Goal: Task Accomplishment & Management: Manage account settings

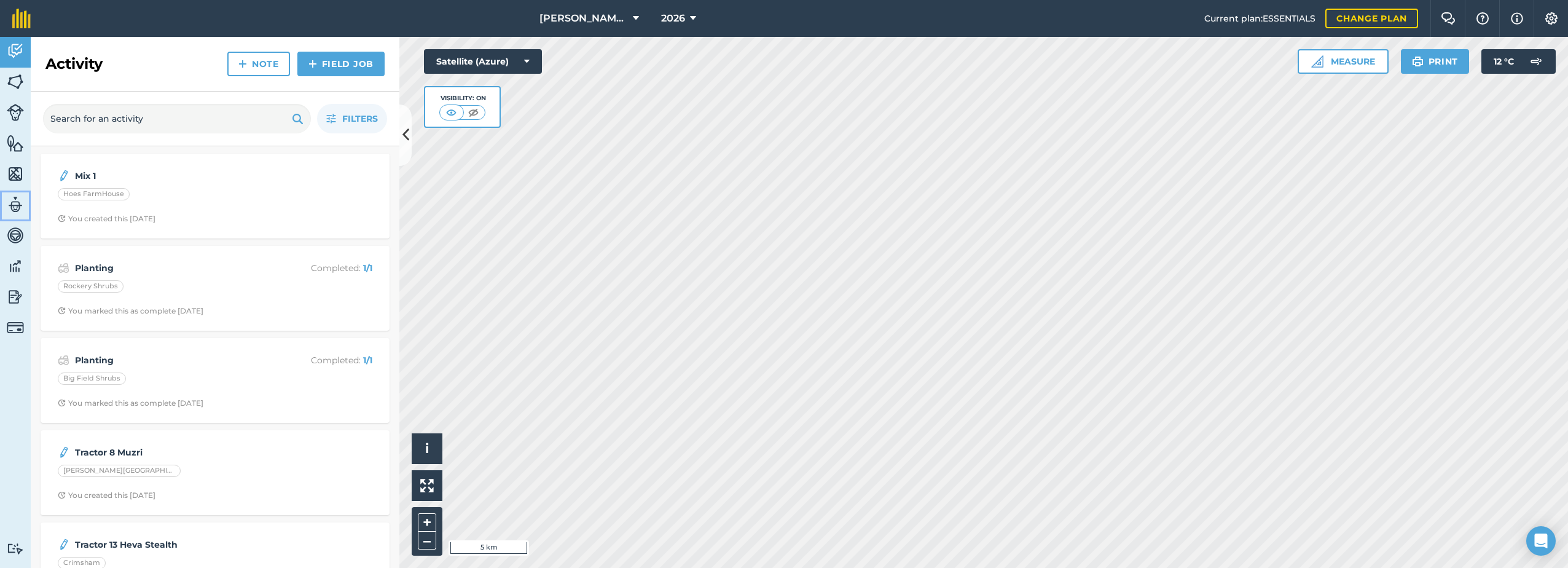
click at [19, 205] on img at bounding box center [15, 205] width 17 height 19
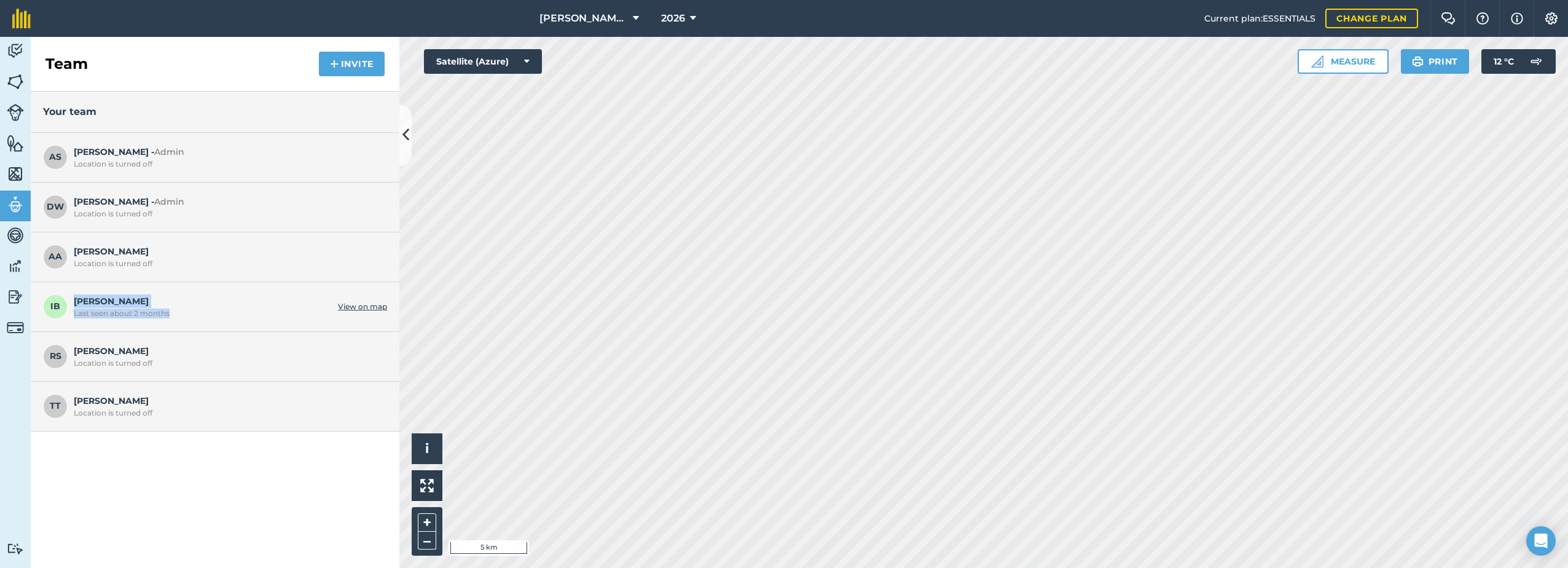
drag, startPoint x: 179, startPoint y: 314, endPoint x: 68, endPoint y: 306, distance: 111.3
click at [68, 306] on div "IB [PERSON_NAME] Last seen about 2 months View on map" at bounding box center [215, 307] width 369 height 50
drag, startPoint x: 68, startPoint y: 306, endPoint x: 216, endPoint y: 301, distance: 148.1
click at [216, 301] on span "[PERSON_NAME] Last seen about 2 months" at bounding box center [202, 306] width 258 height 24
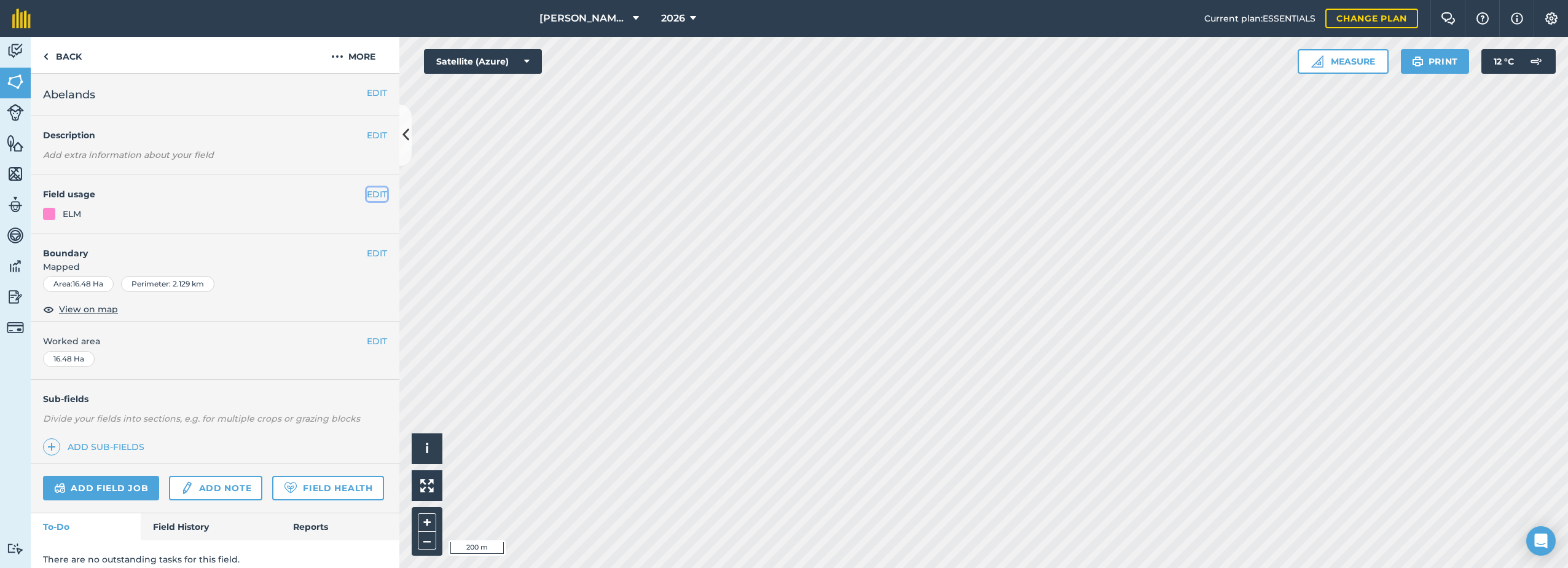
click at [375, 191] on button "EDIT" at bounding box center [377, 194] width 20 height 14
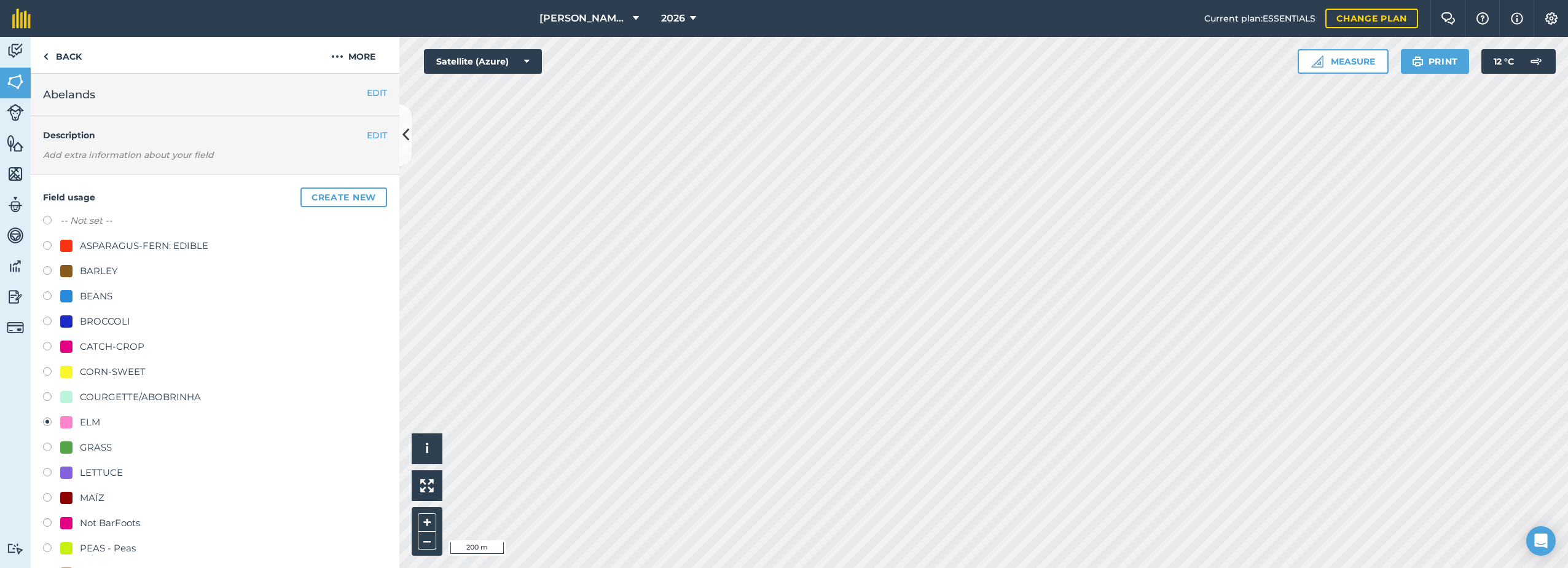
click at [102, 348] on div "CATCH-CROP" at bounding box center [112, 347] width 64 height 15
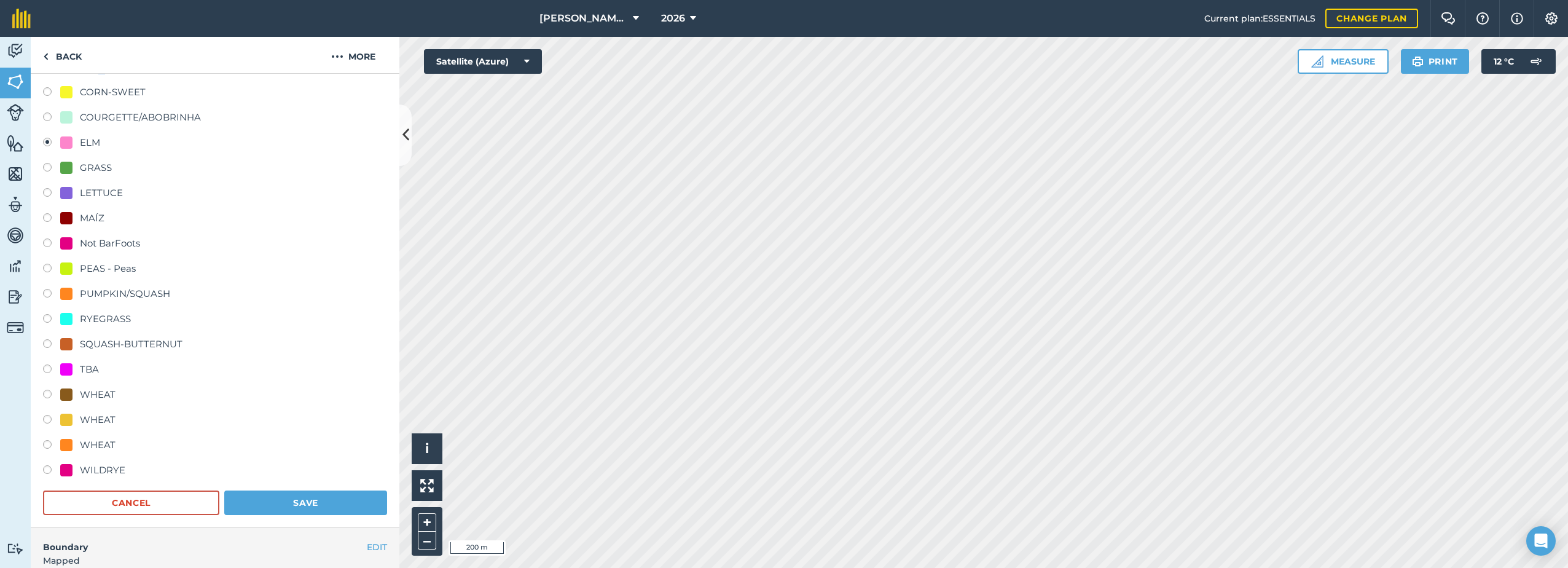
scroll to position [369, 0]
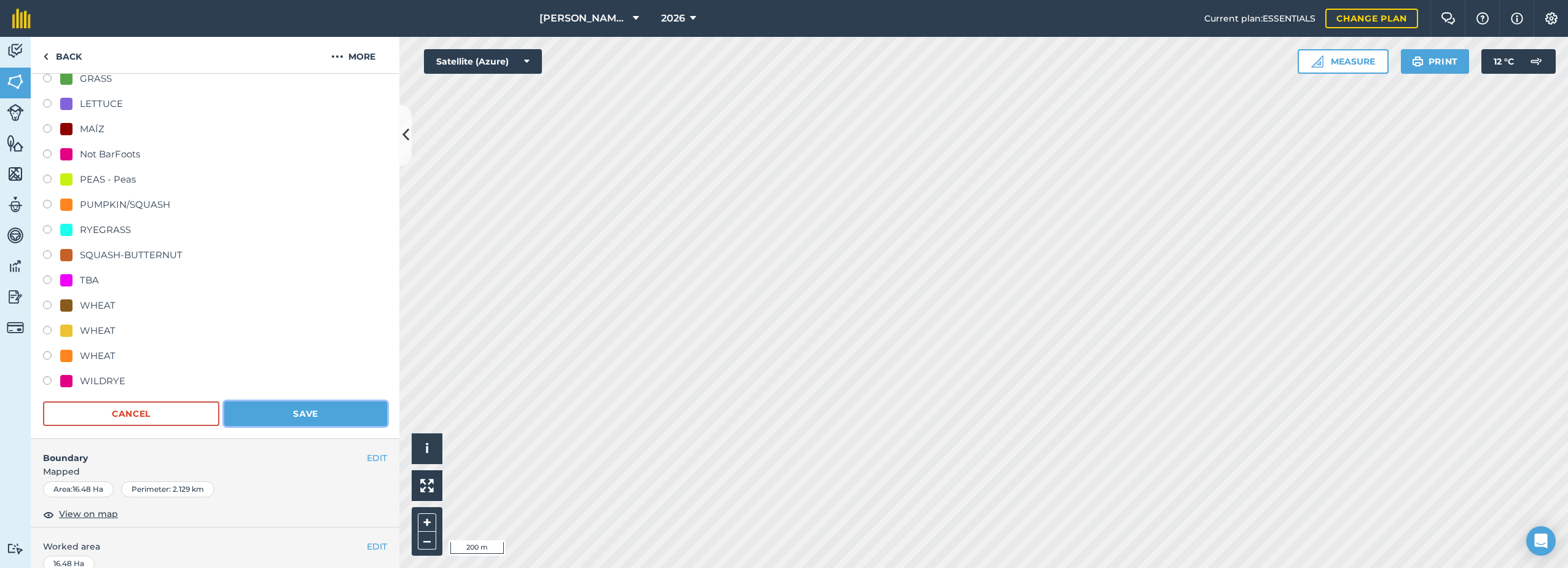
click at [329, 415] on button "Save" at bounding box center [306, 414] width 163 height 24
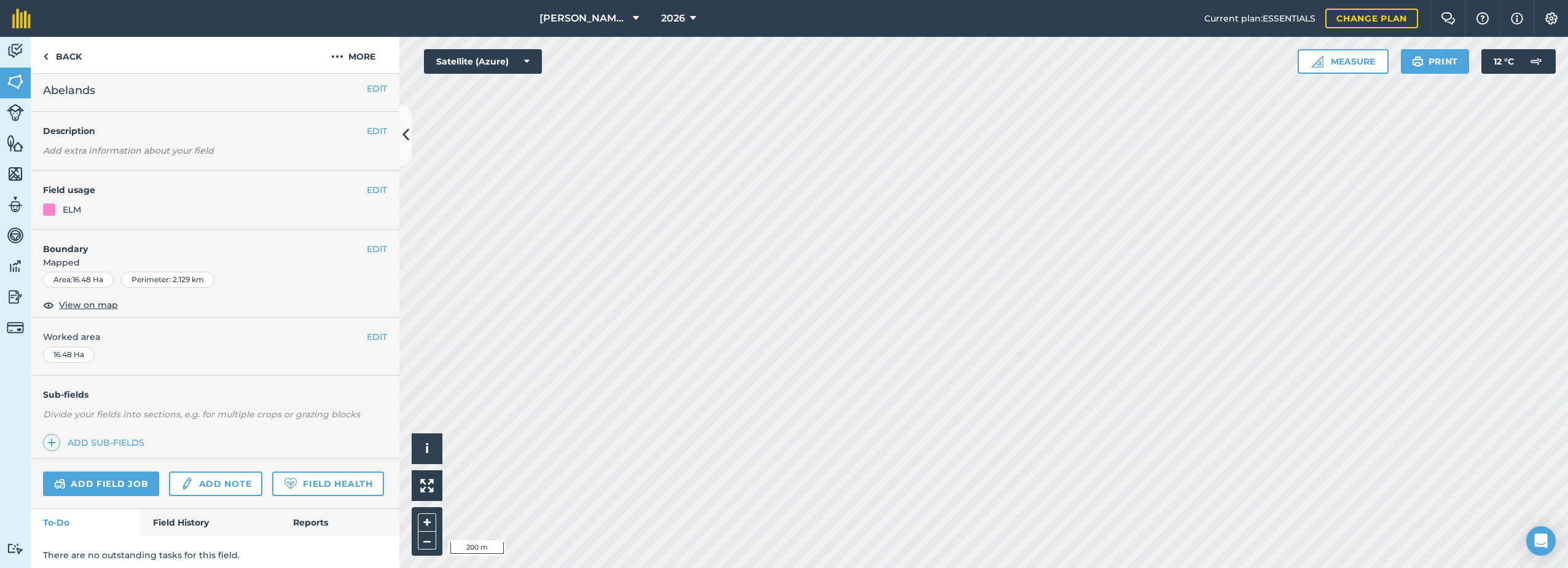
scroll to position [0, 0]
click at [368, 190] on button "EDIT" at bounding box center [377, 194] width 20 height 14
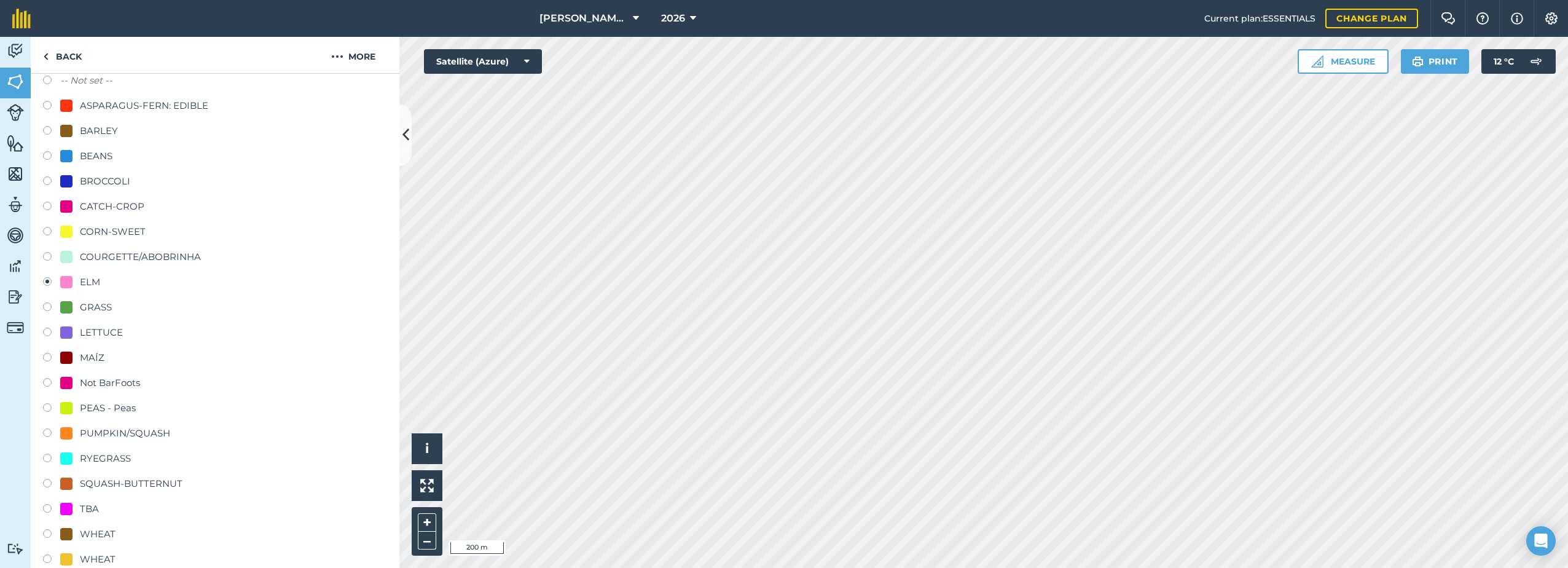
scroll to position [184, 0]
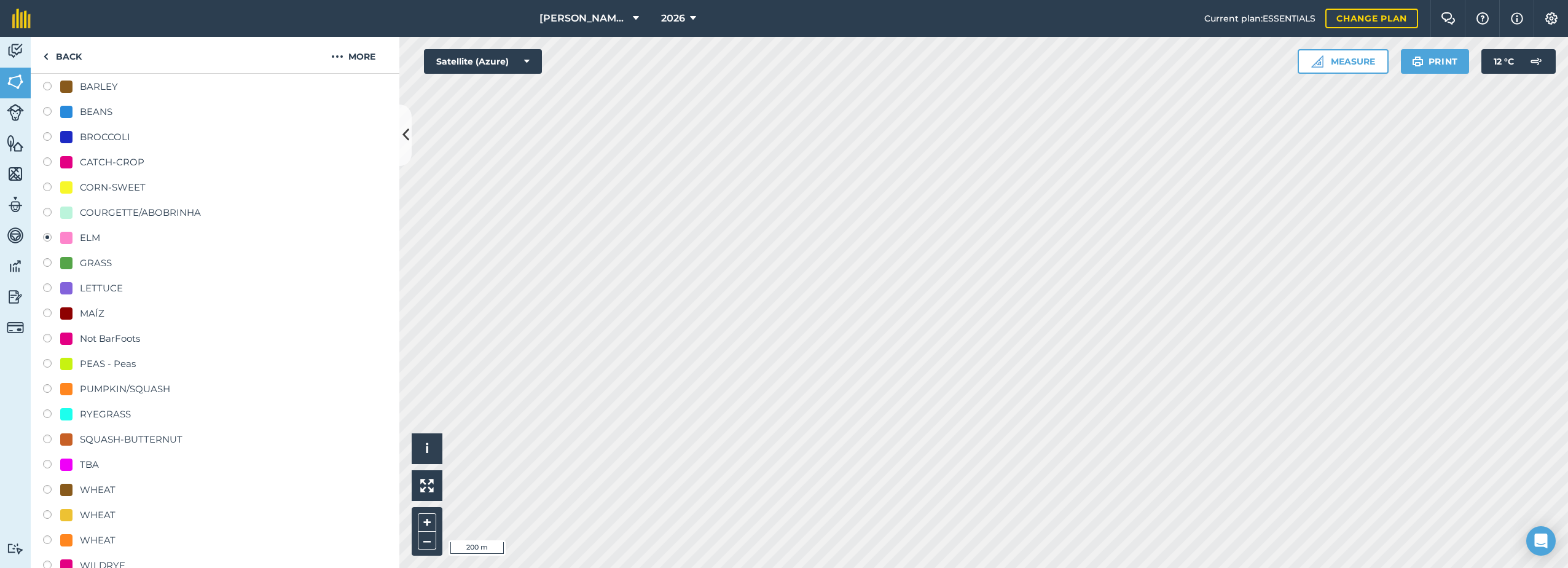
click at [118, 156] on div "CATCH-CROP" at bounding box center [112, 162] width 64 height 15
radio input "true"
radio input "false"
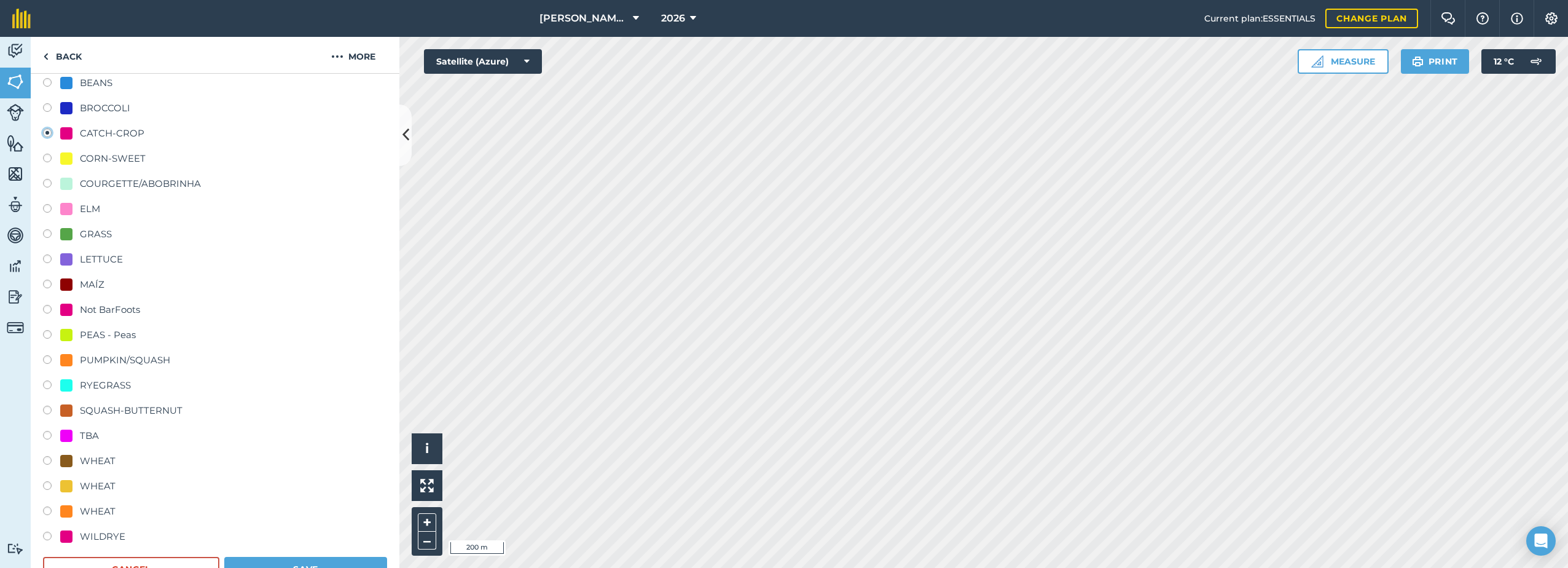
scroll to position [553, 0]
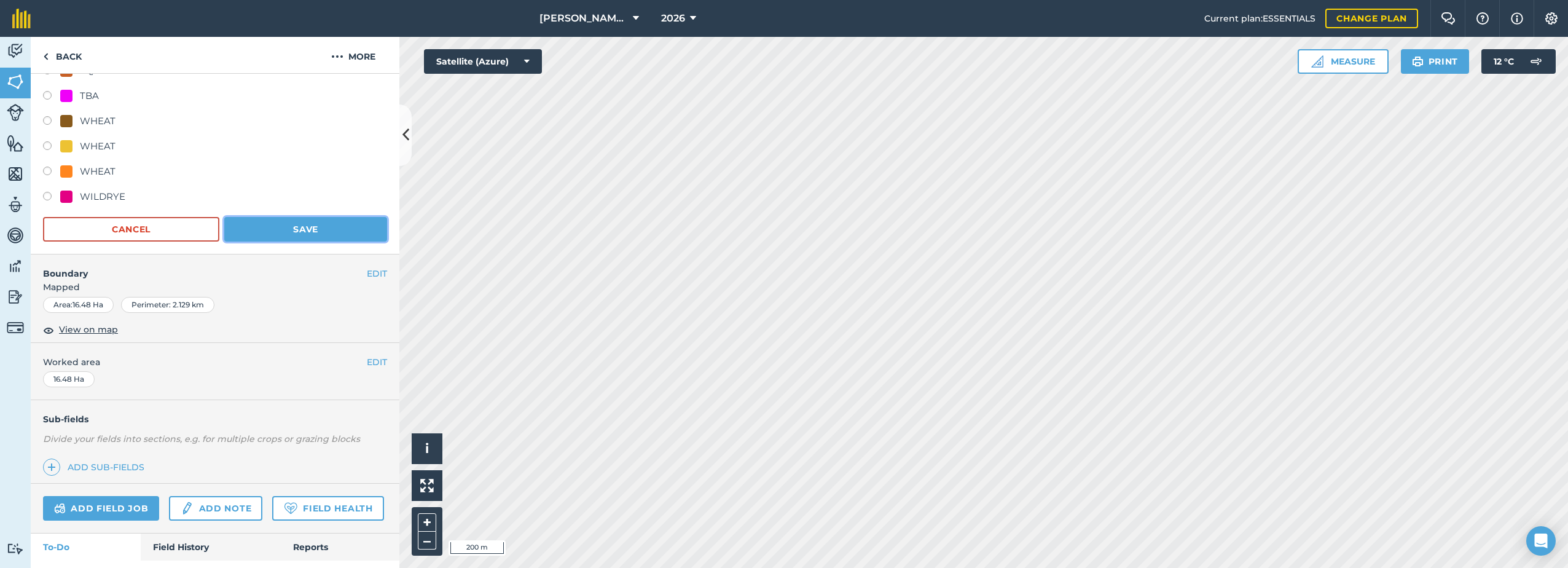
click at [325, 231] on button "Save" at bounding box center [306, 229] width 163 height 24
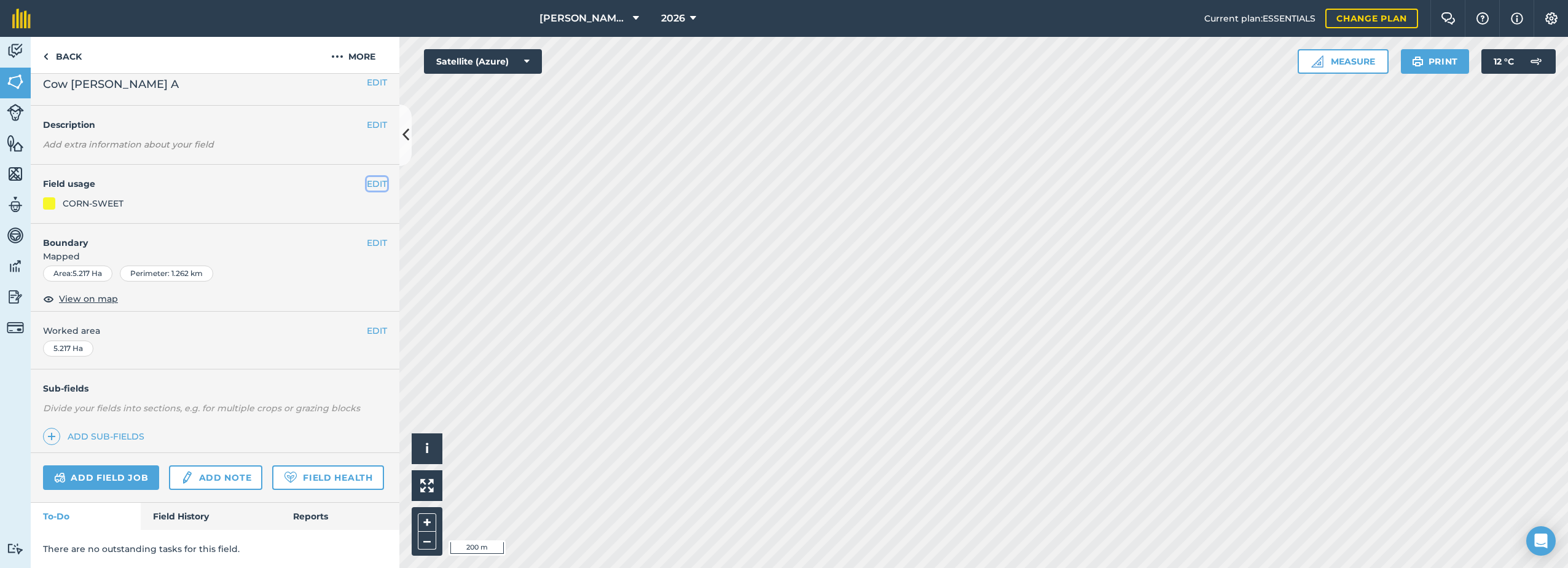
click at [371, 177] on button "EDIT" at bounding box center [377, 184] width 20 height 14
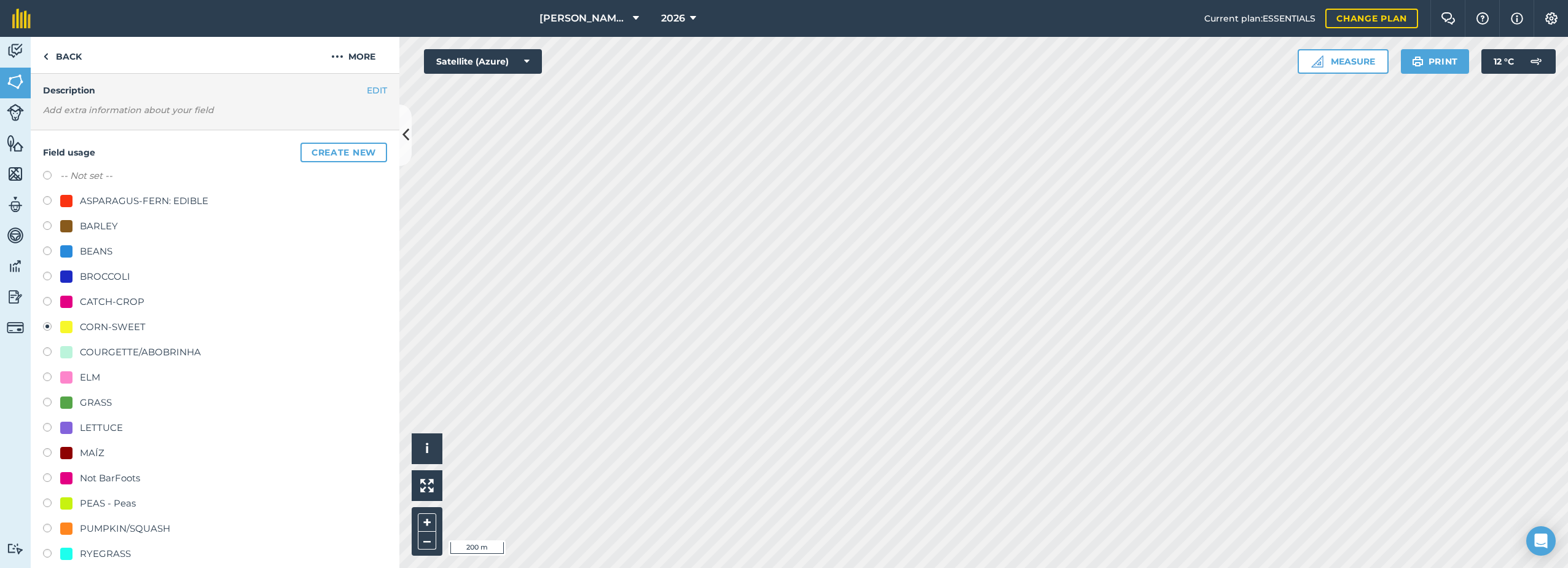
click at [111, 298] on div "CATCH-CROP" at bounding box center [112, 302] width 64 height 15
radio input "true"
radio input "false"
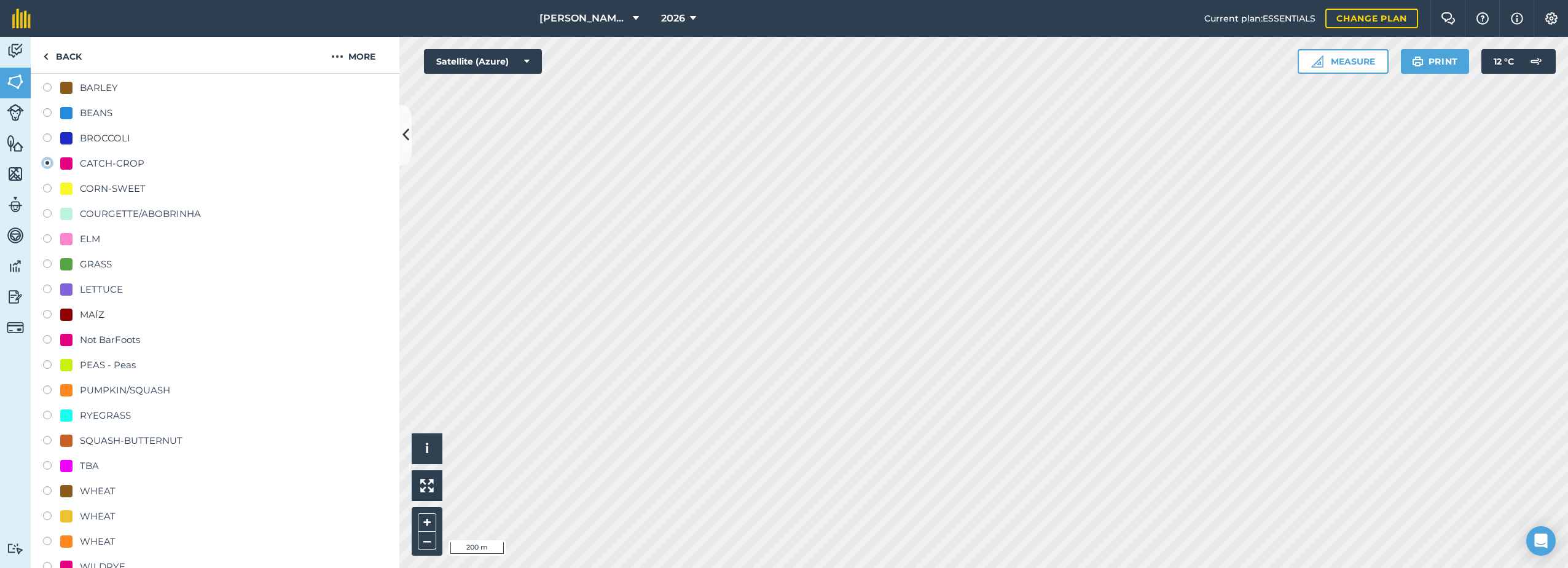
scroll to position [353, 0]
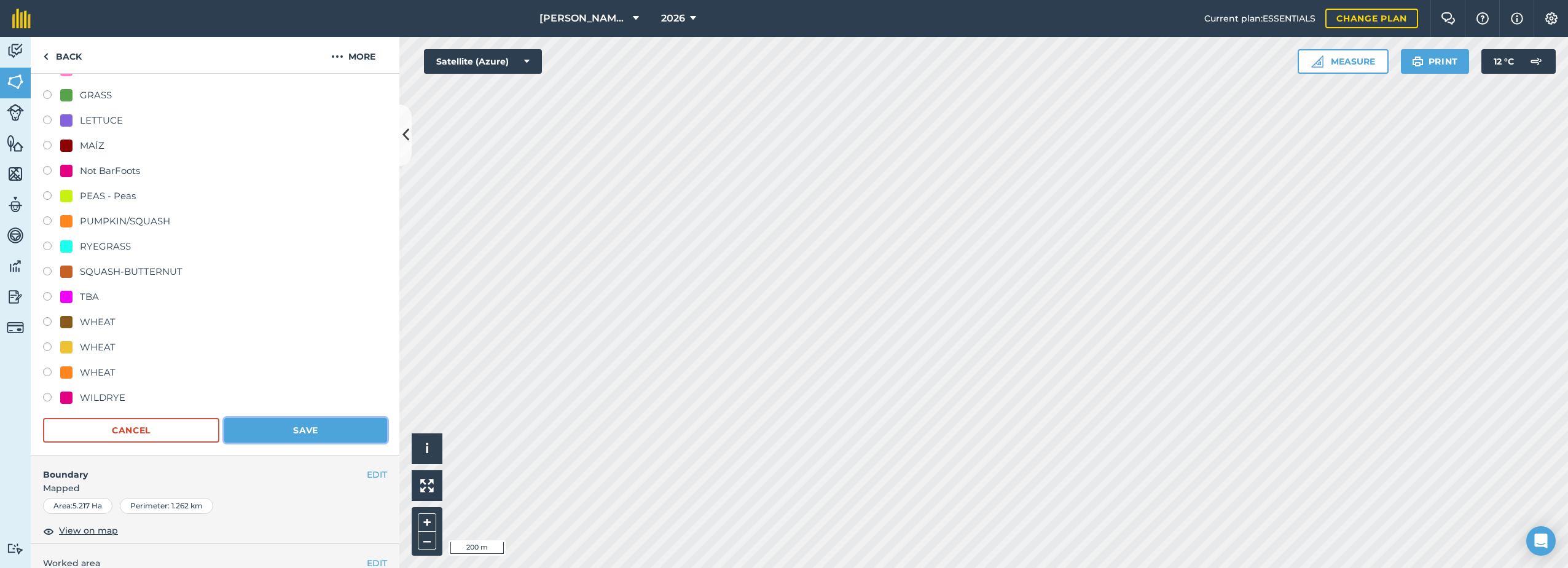
click at [323, 425] on button "Save" at bounding box center [306, 430] width 163 height 24
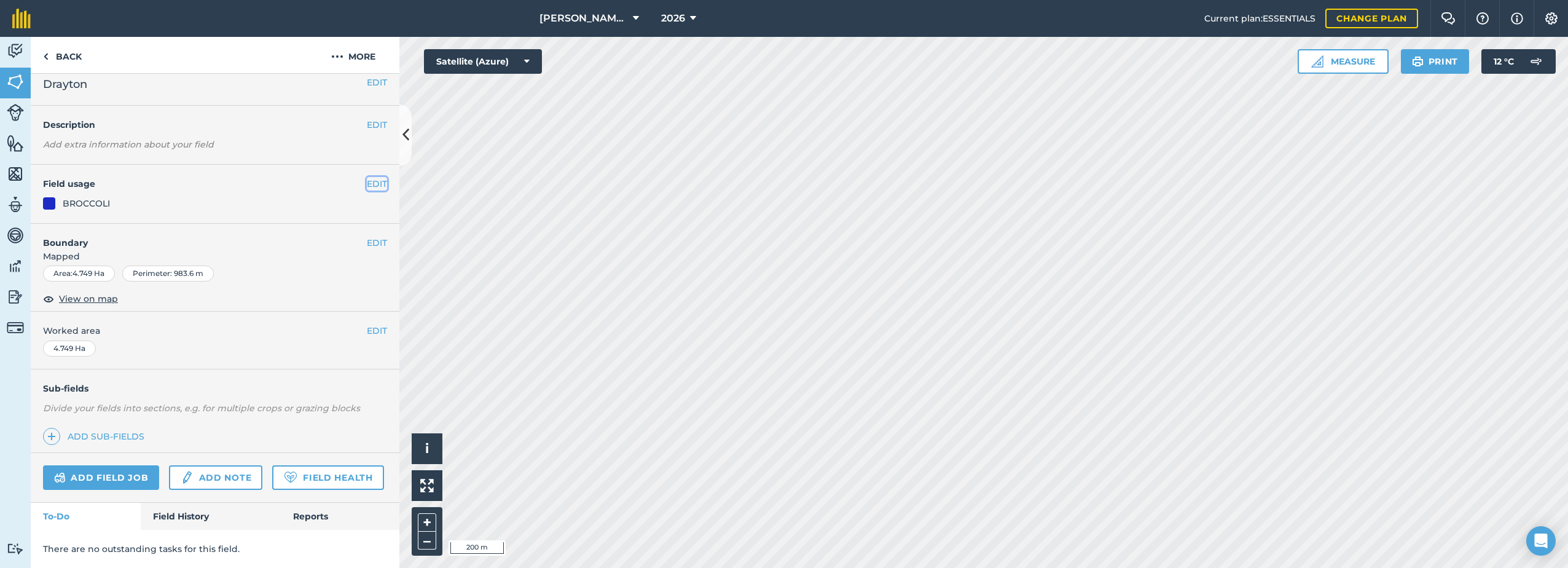
click at [375, 177] on button "EDIT" at bounding box center [377, 184] width 20 height 14
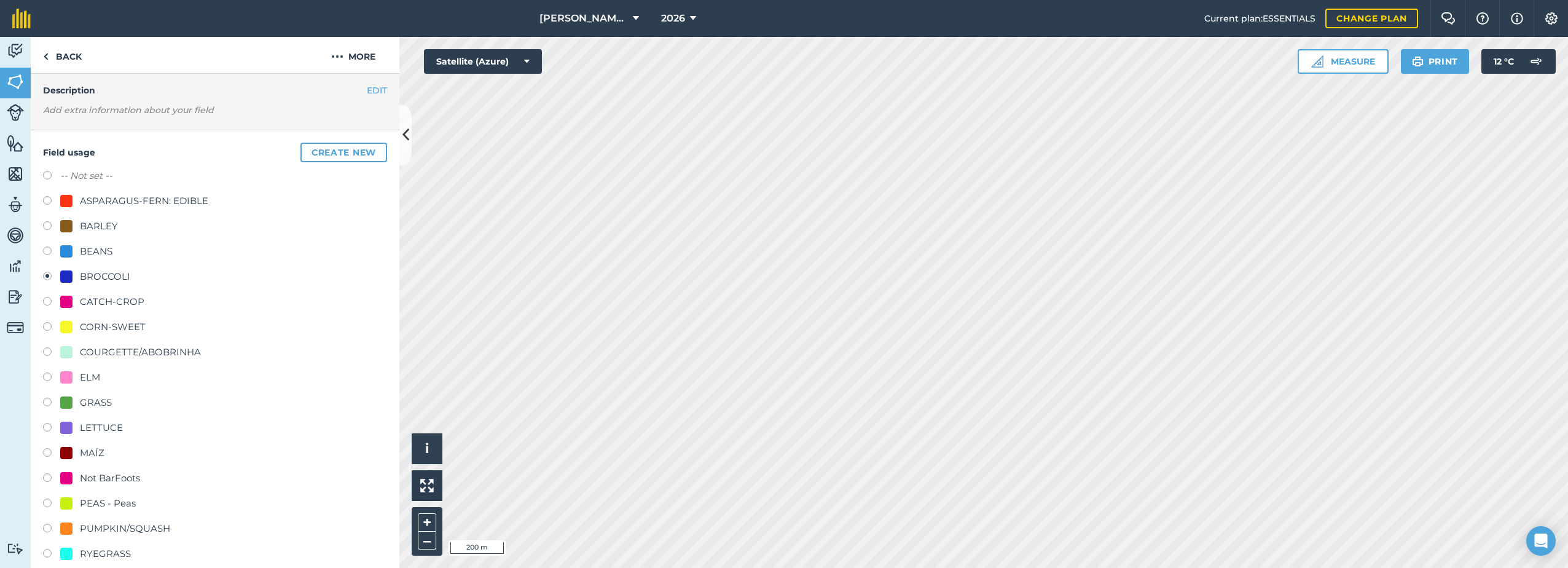
click at [108, 300] on div "CATCH-CROP" at bounding box center [112, 302] width 64 height 15
radio input "true"
radio input "false"
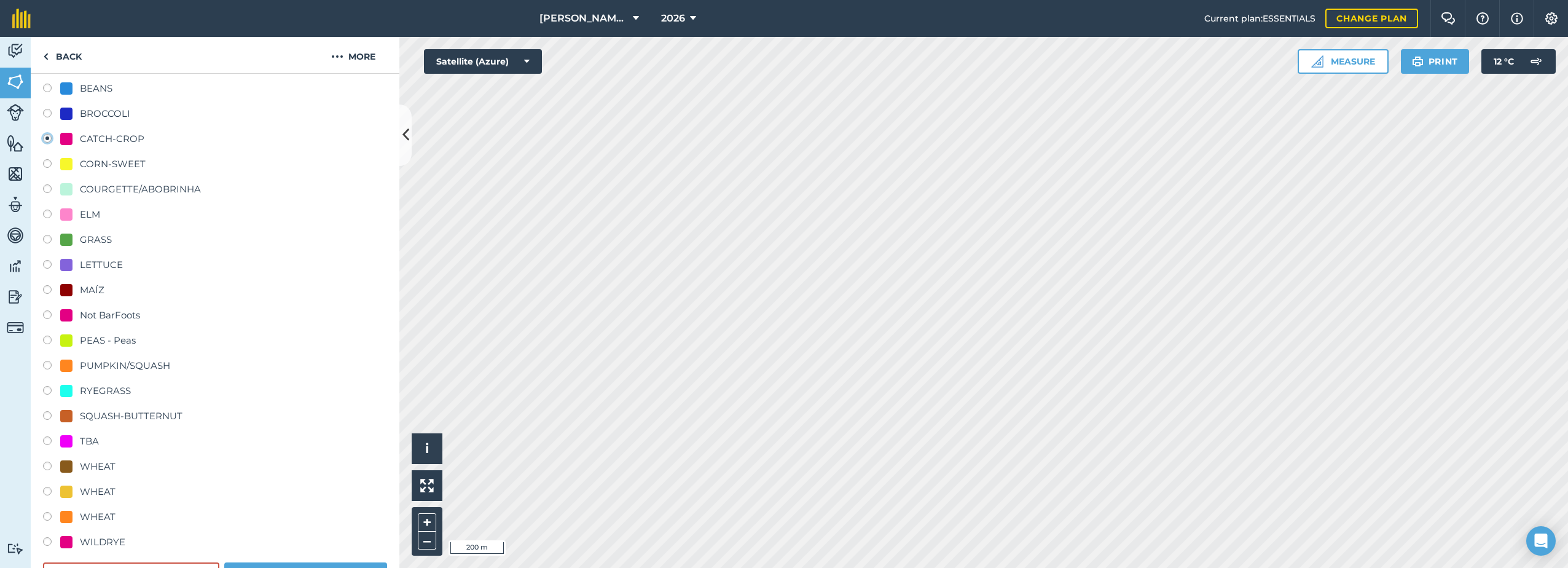
scroll to position [291, 0]
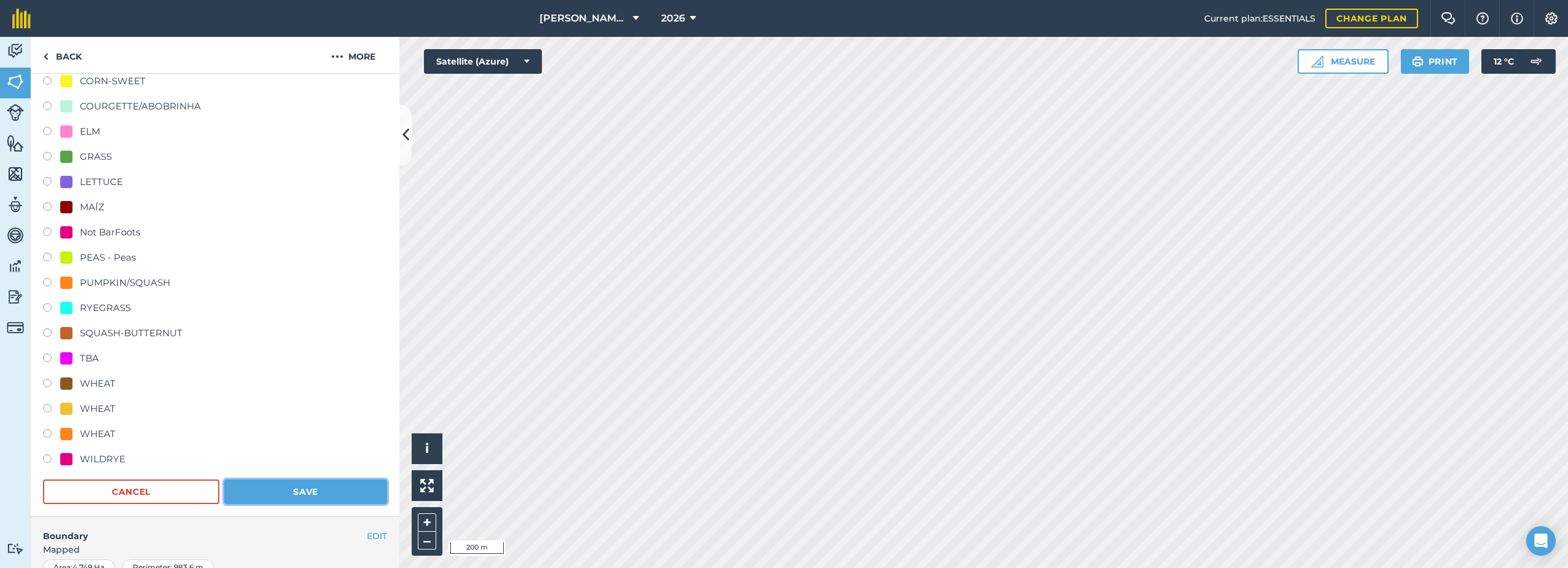
click at [311, 488] on button "Save" at bounding box center [306, 492] width 163 height 24
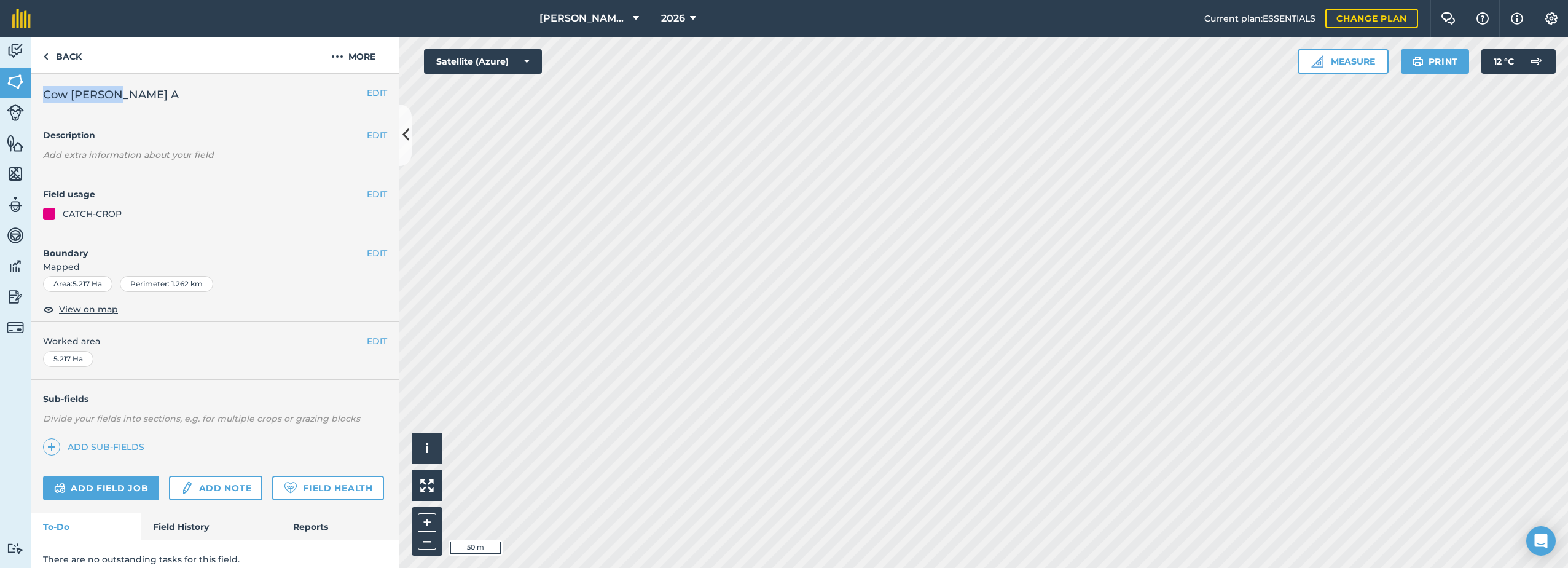
drag, startPoint x: 126, startPoint y: 95, endPoint x: 44, endPoint y: 95, distance: 82.0
click at [44, 95] on h2 "Cow [PERSON_NAME] A" at bounding box center [205, 95] width 324 height 17
drag, startPoint x: 44, startPoint y: 95, endPoint x: 51, endPoint y: 95, distance: 7.0
copy span "Cow [PERSON_NAME] A"
click at [338, 59] on img at bounding box center [337, 56] width 12 height 15
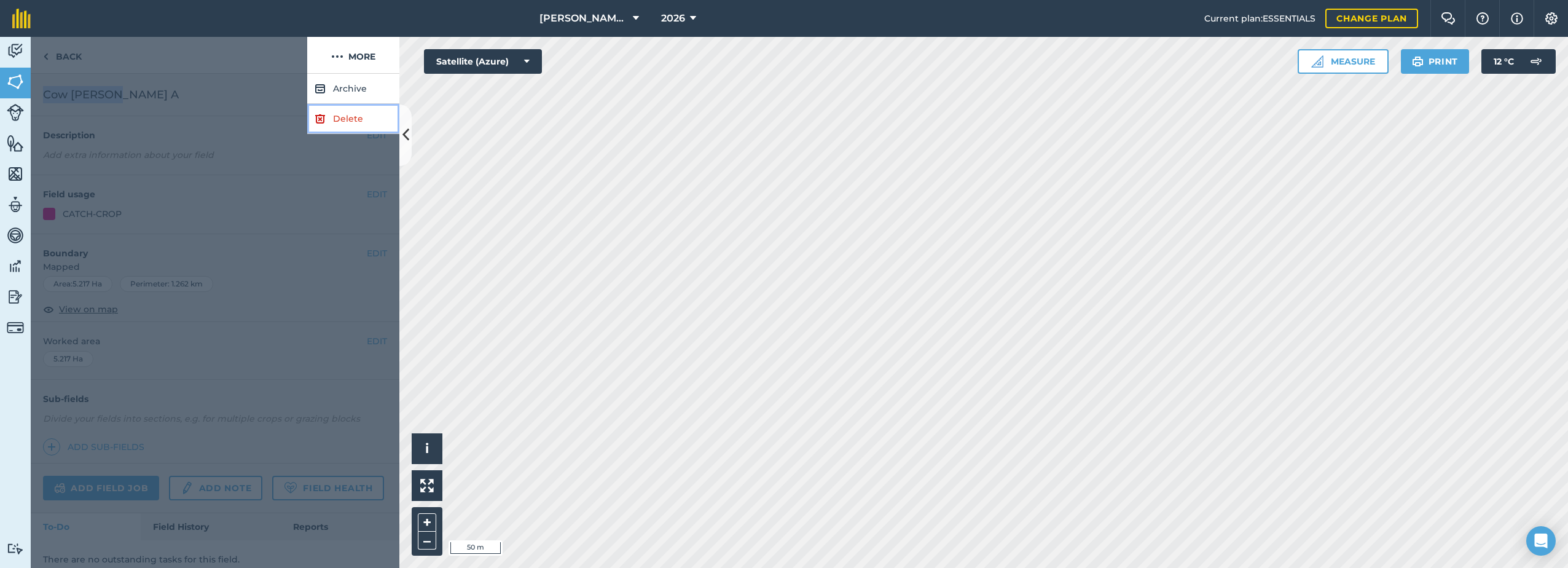
click at [343, 120] on link "Delete" at bounding box center [353, 118] width 92 height 30
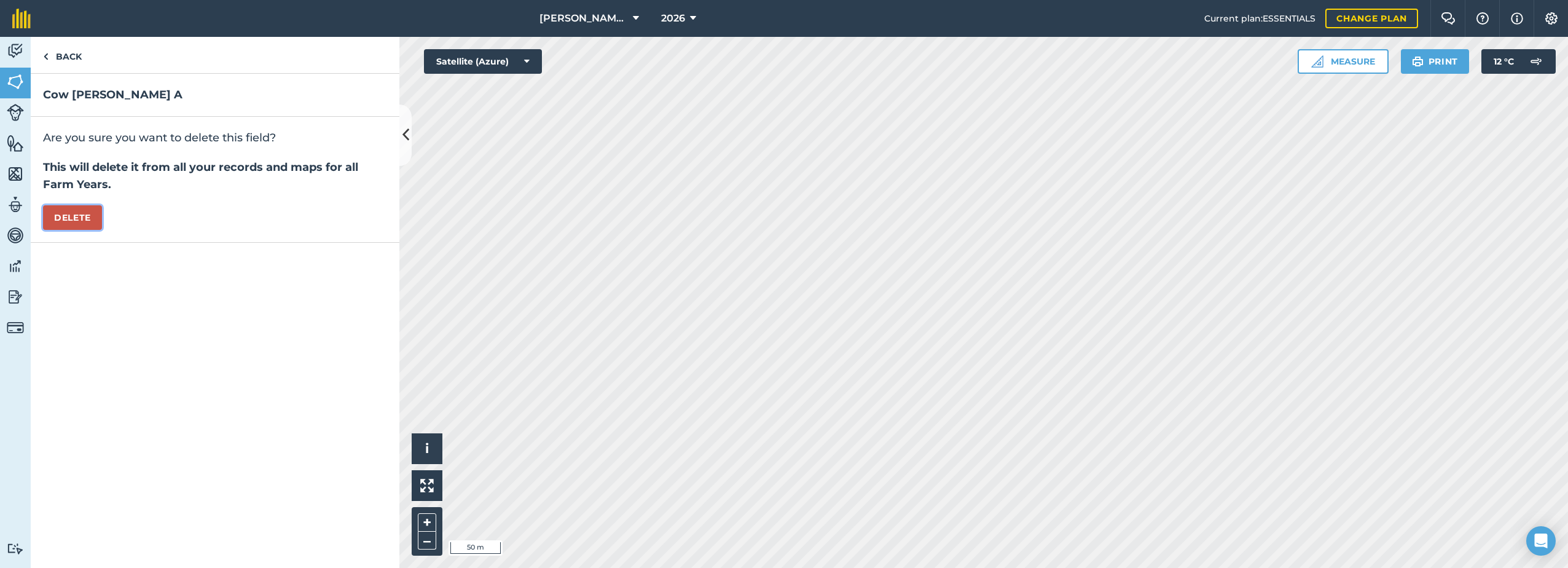
click at [60, 213] on button "Delete" at bounding box center [73, 218] width 59 height 24
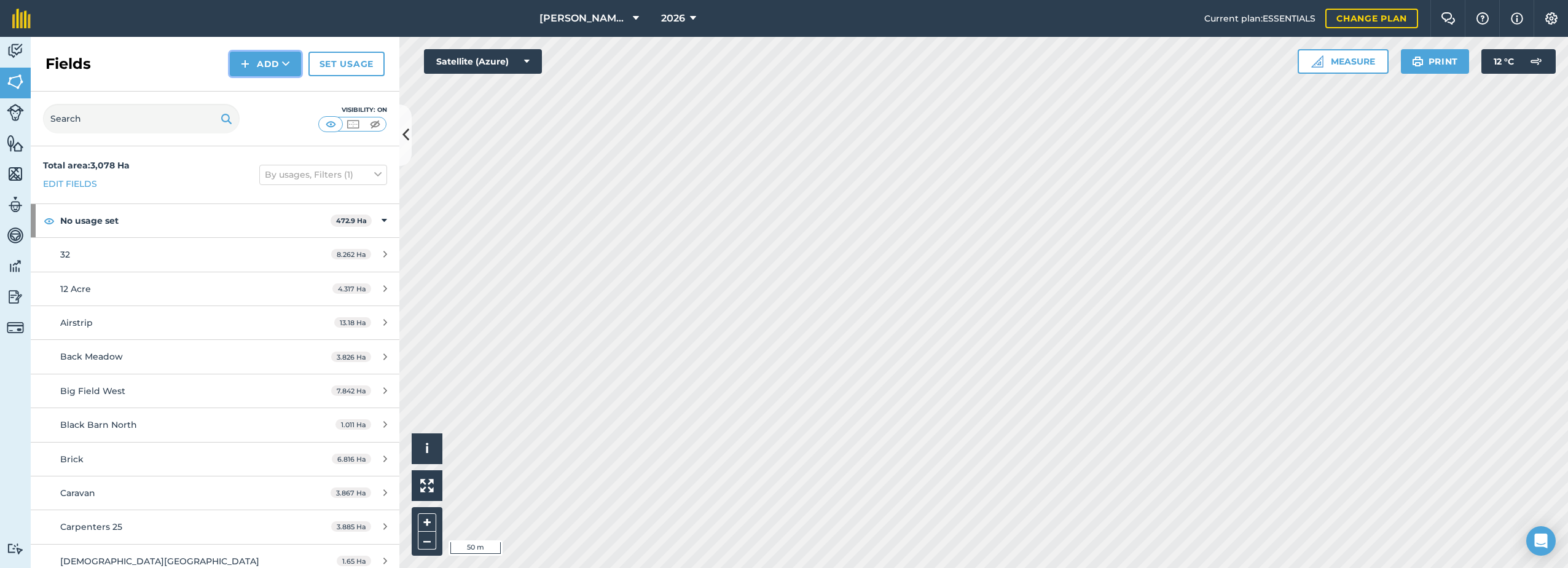
drag, startPoint x: 263, startPoint y: 59, endPoint x: 268, endPoint y: 66, distance: 8.6
click at [264, 59] on button "Add" at bounding box center [265, 64] width 71 height 24
click at [250, 94] on link "Draw" at bounding box center [265, 91] width 68 height 27
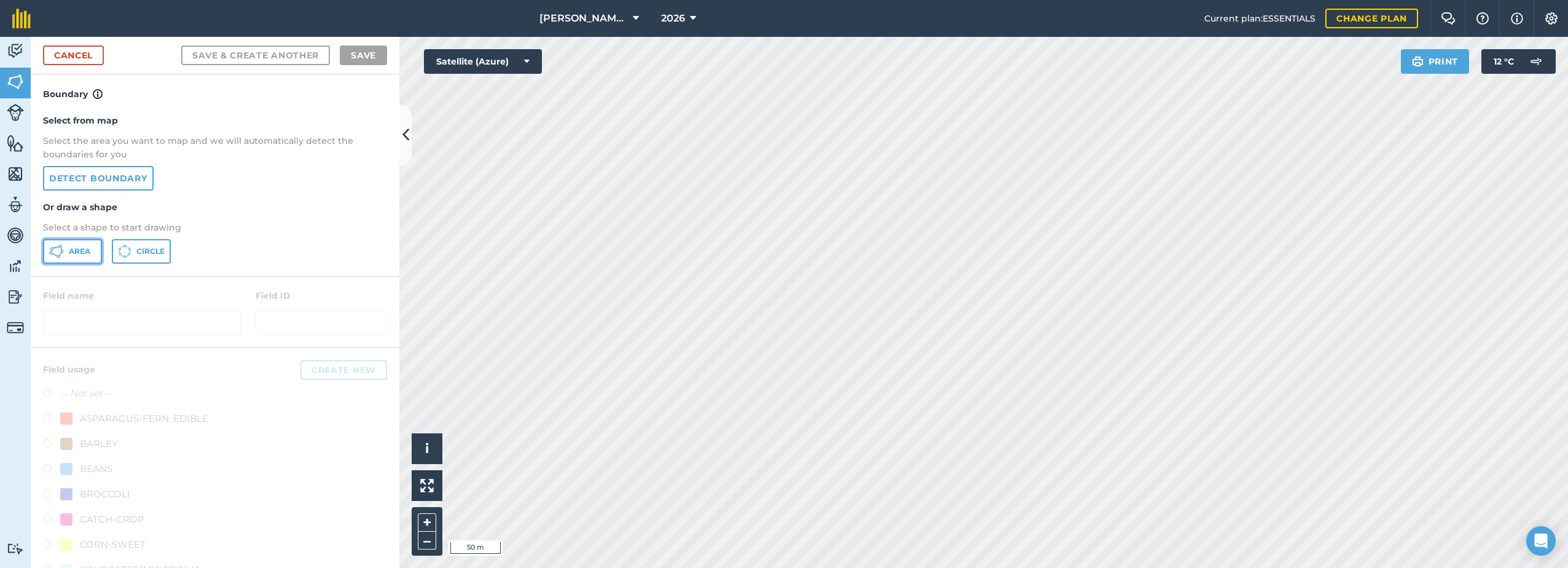
click at [68, 251] on button "Area" at bounding box center [73, 251] width 59 height 24
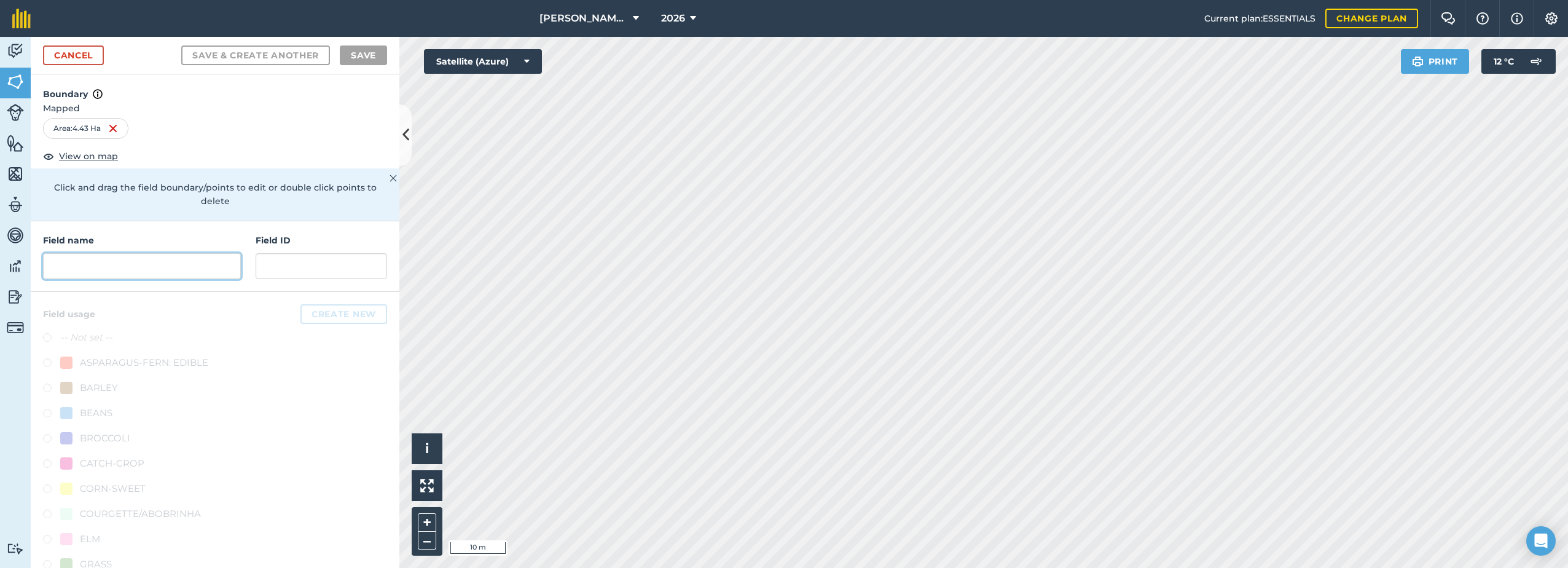
click at [137, 268] on input "text" at bounding box center [142, 266] width 198 height 26
paste input "Cow [PERSON_NAME] A"
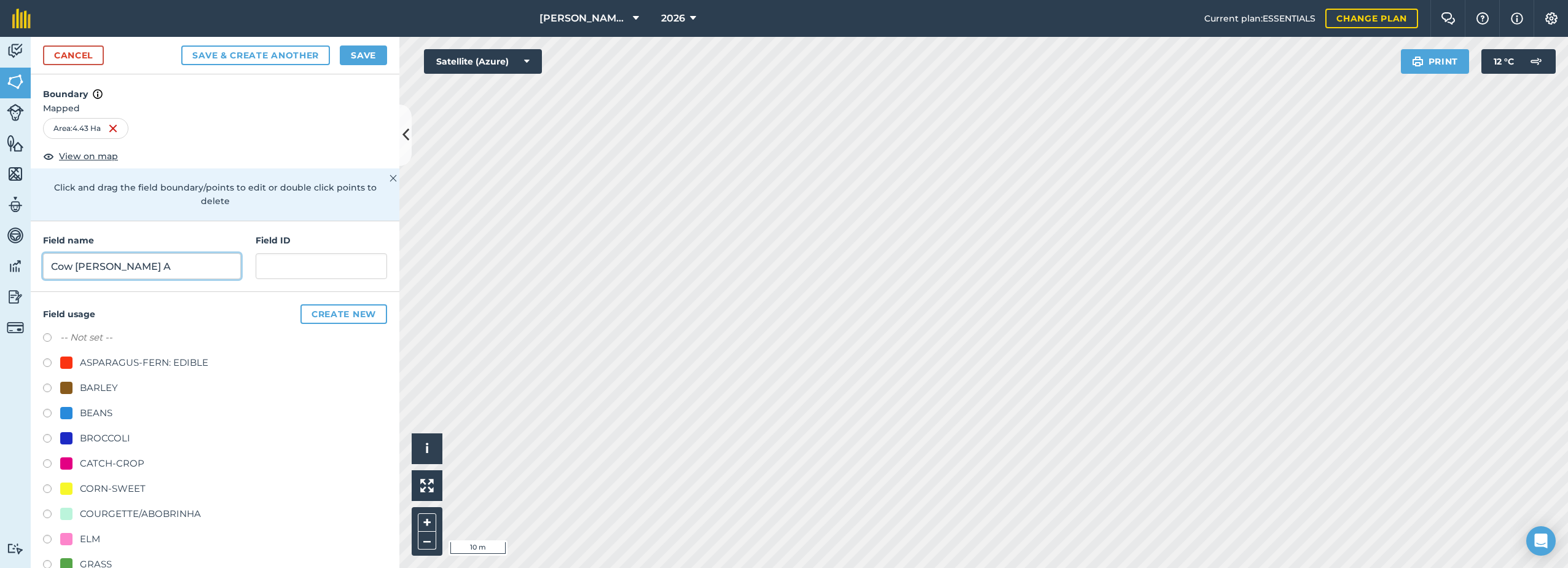
type input "Cow [PERSON_NAME] A"
drag, startPoint x: 108, startPoint y: 463, endPoint x: 115, endPoint y: 459, distance: 8.1
click at [109, 463] on div "CATCH-CROP" at bounding box center [112, 464] width 64 height 15
radio input "true"
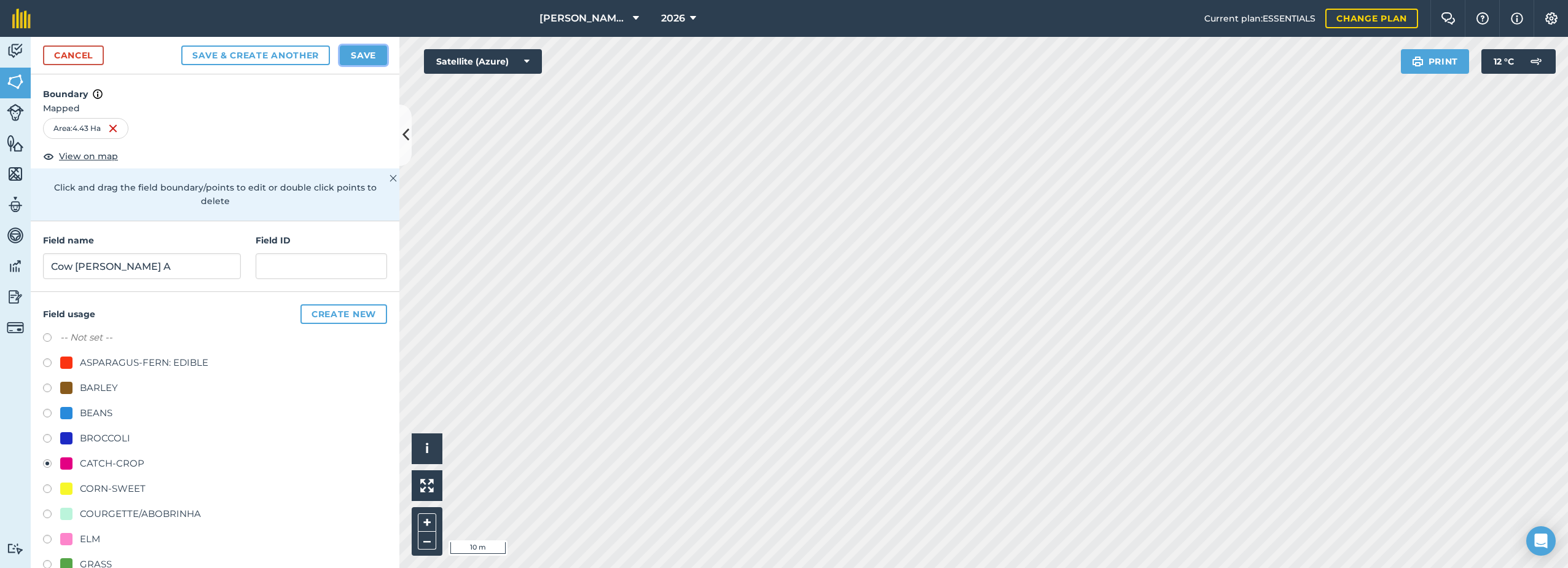
drag, startPoint x: 355, startPoint y: 49, endPoint x: 369, endPoint y: 59, distance: 17.2
click at [356, 51] on button "Save" at bounding box center [364, 55] width 47 height 20
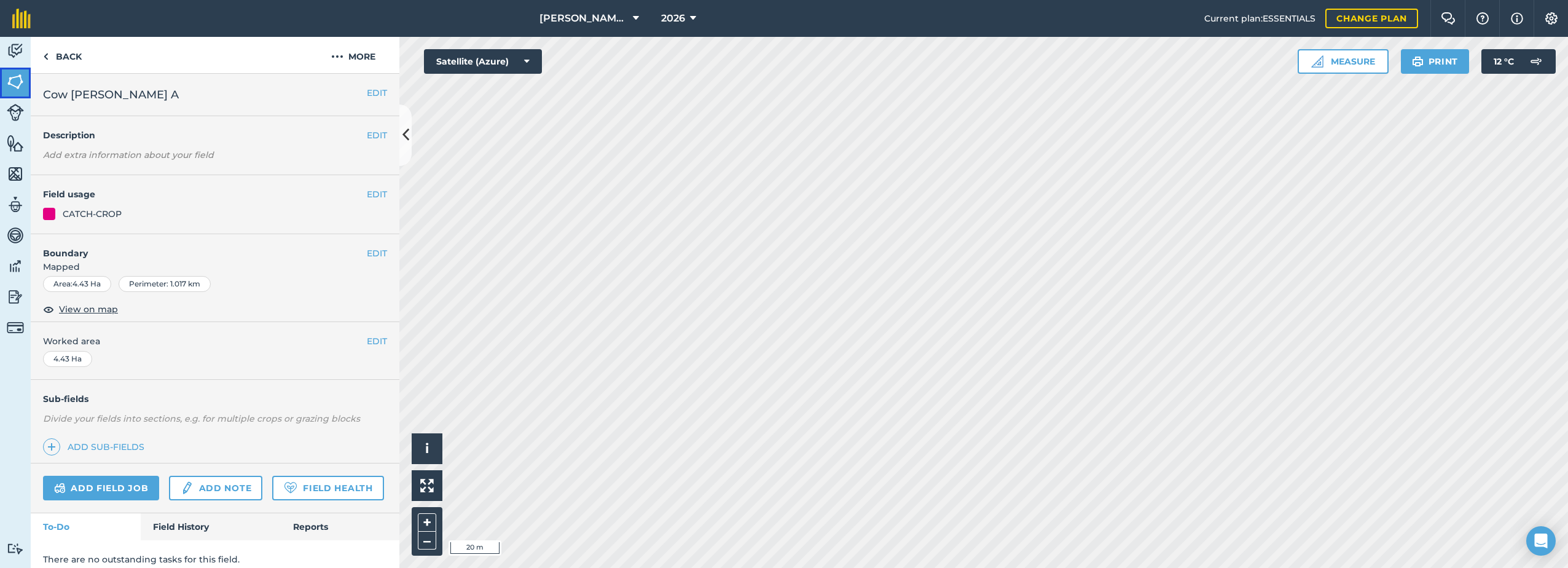
click at [29, 75] on link "Fields" at bounding box center [15, 83] width 31 height 31
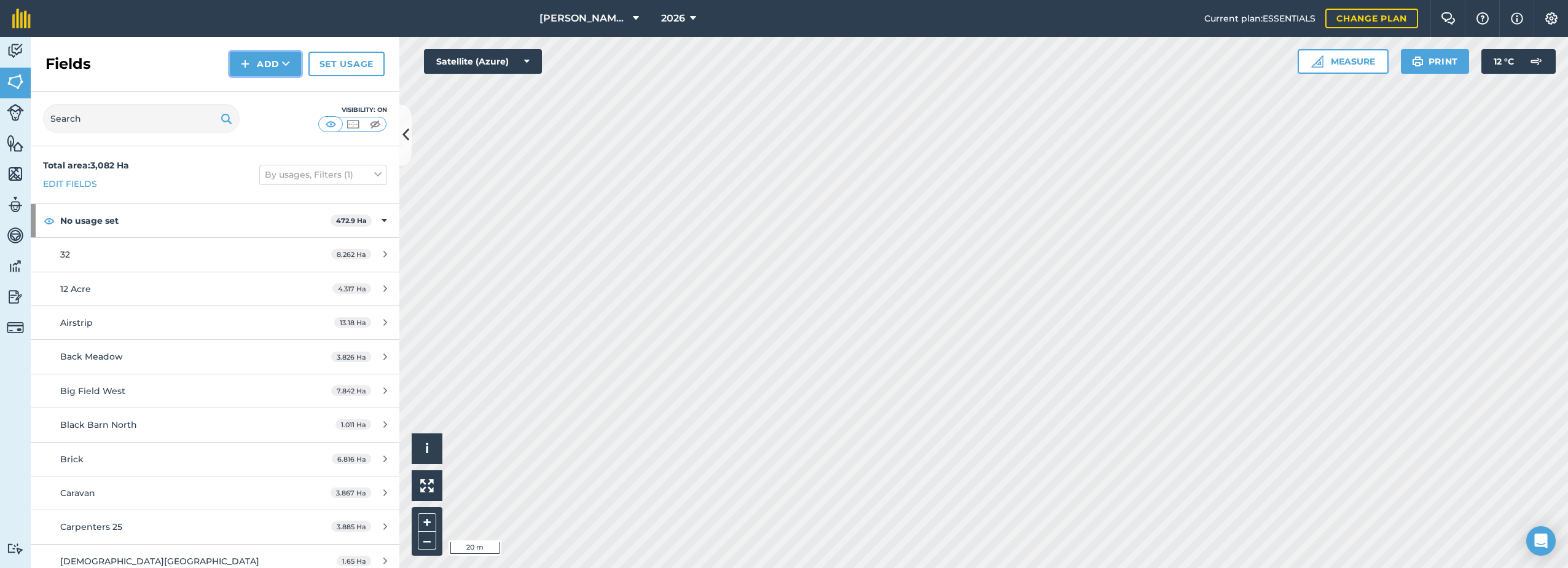
click at [258, 63] on button "Add" at bounding box center [265, 64] width 71 height 24
click at [255, 91] on link "Draw" at bounding box center [265, 91] width 68 height 27
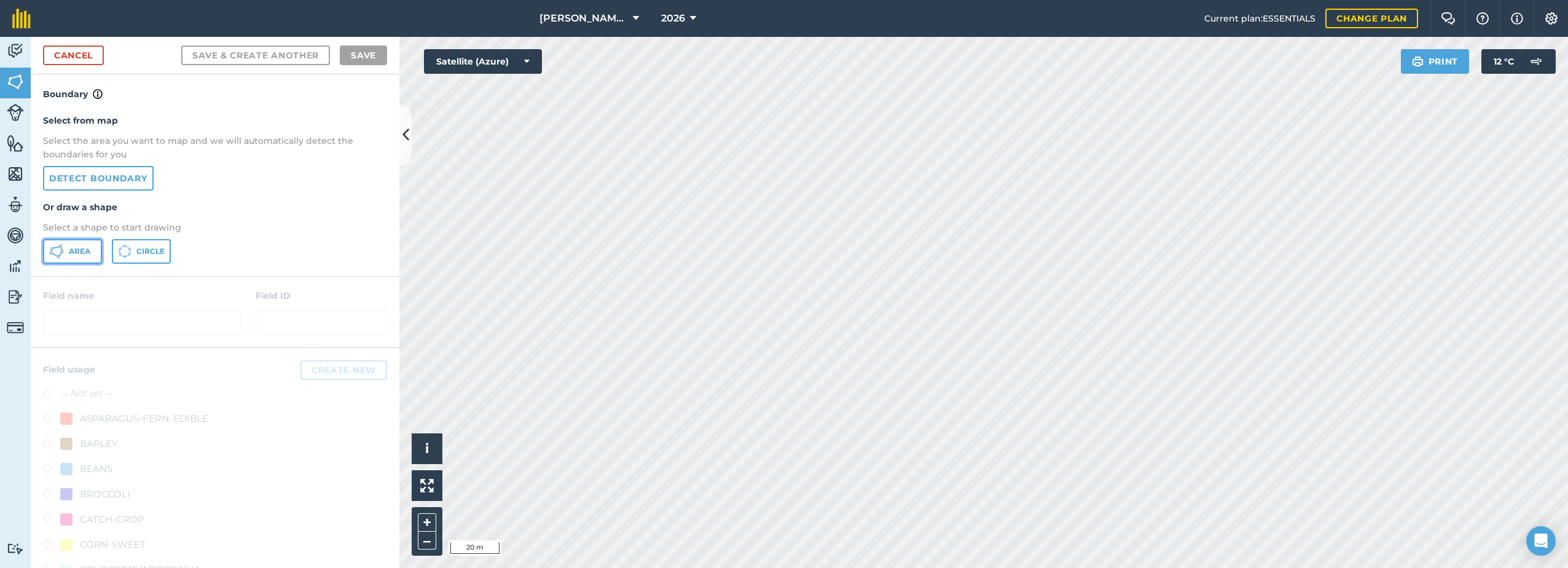
click at [74, 248] on span "Area" at bounding box center [79, 251] width 21 height 10
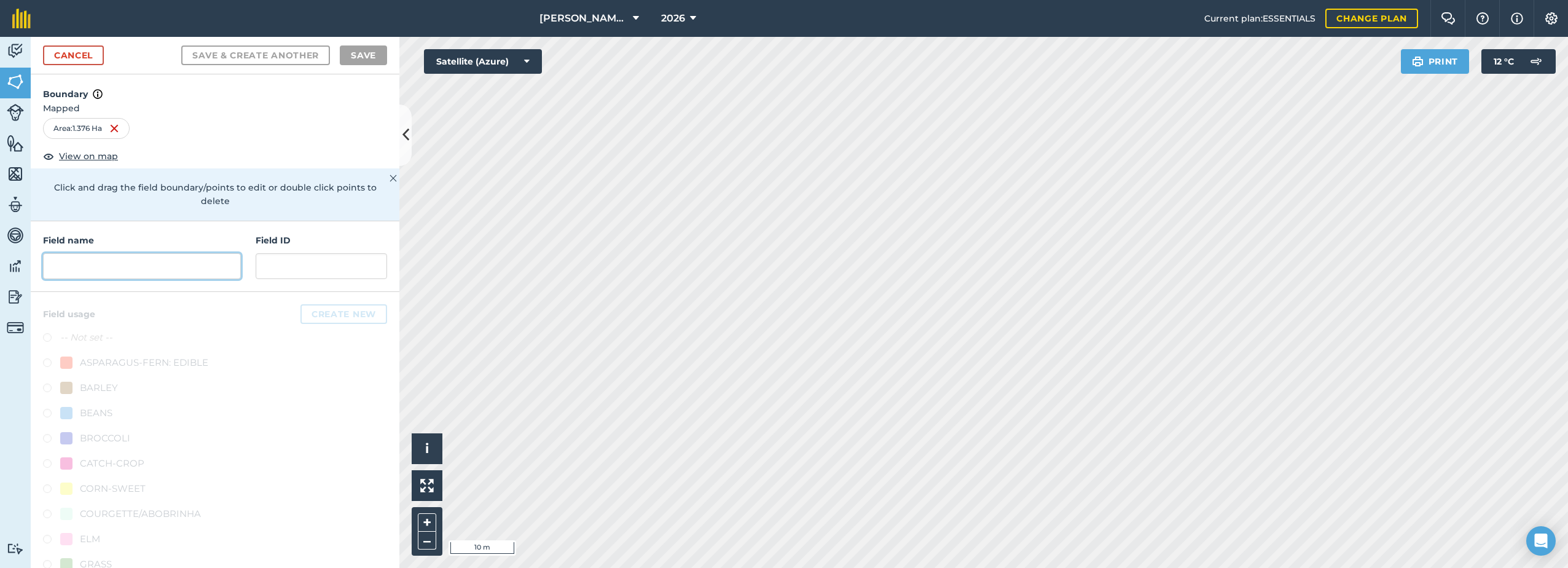
drag, startPoint x: 107, startPoint y: 271, endPoint x: 114, endPoint y: 270, distance: 7.1
click at [111, 271] on input "text" at bounding box center [142, 266] width 198 height 26
paste input "Cow [PERSON_NAME] A"
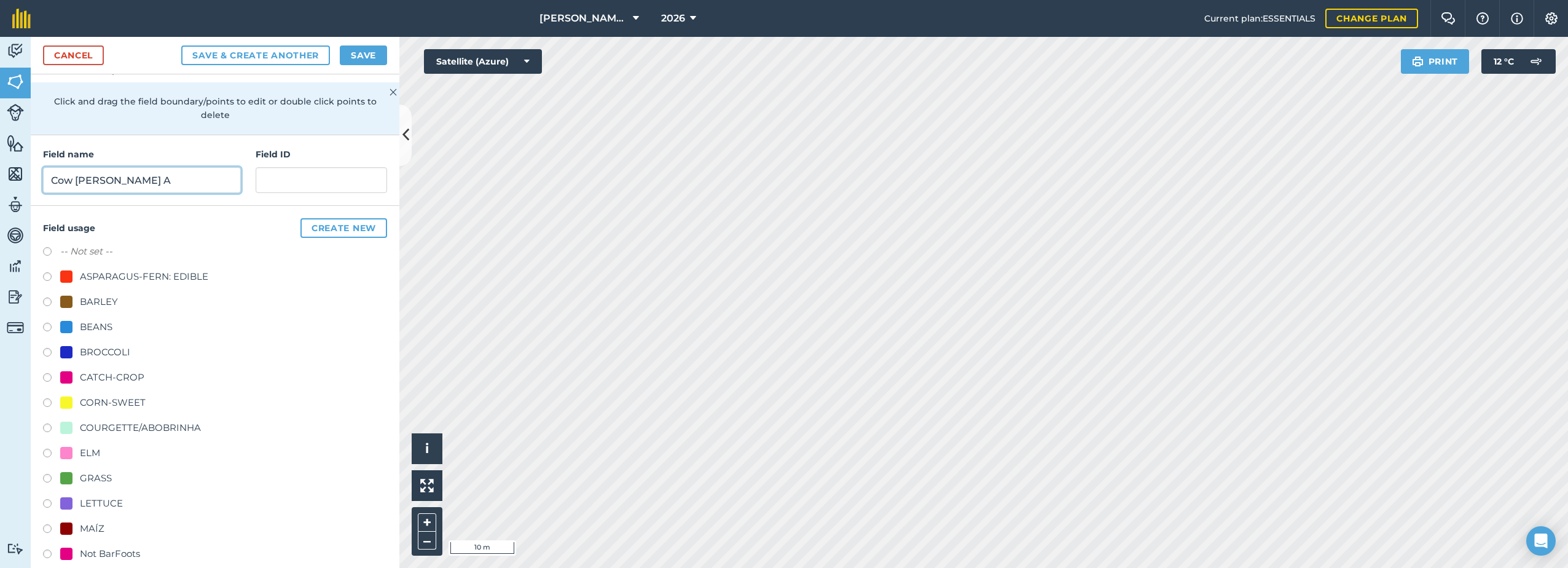
scroll to position [184, 0]
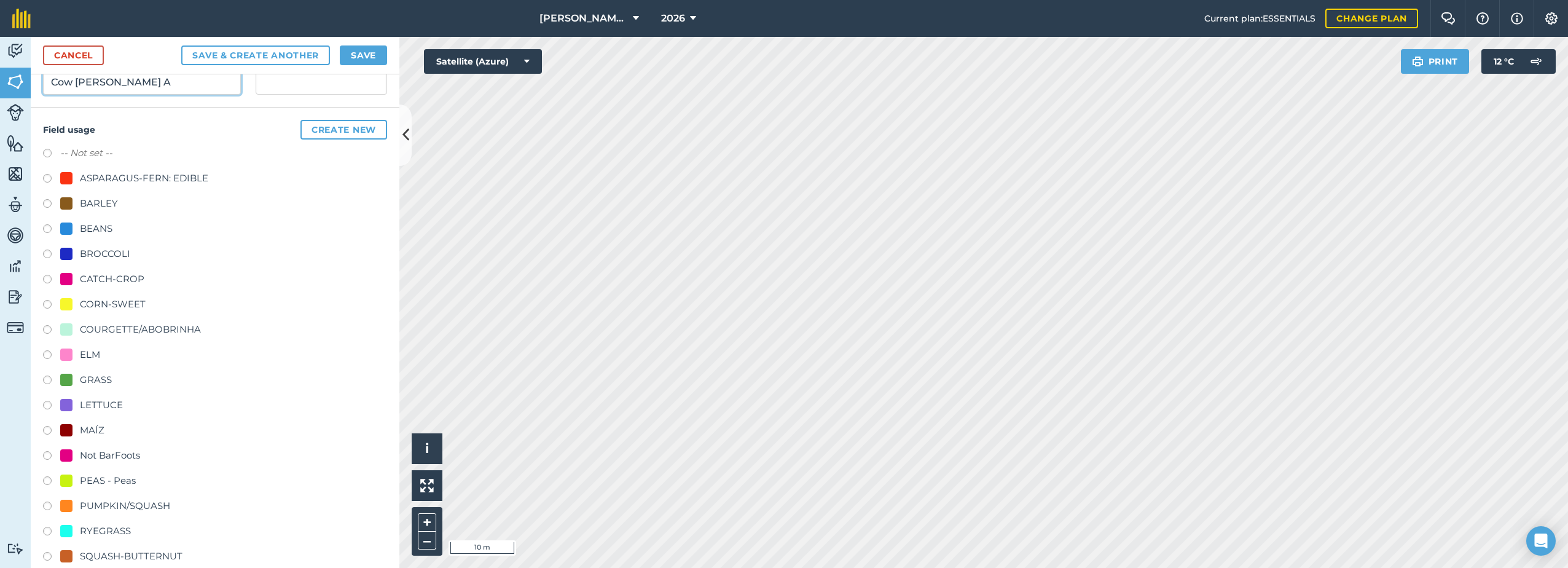
type input "Cow [PERSON_NAME] A"
click at [86, 382] on div "GRASS" at bounding box center [95, 380] width 32 height 15
radio input "true"
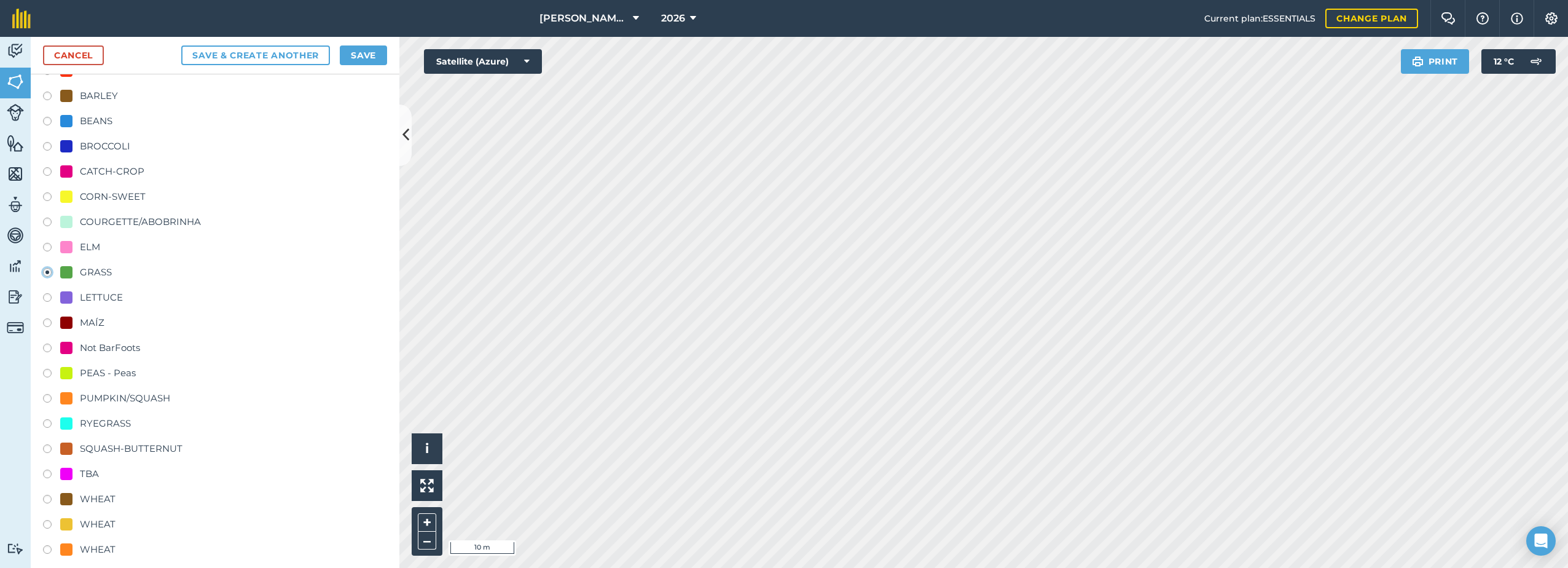
scroll to position [330, 0]
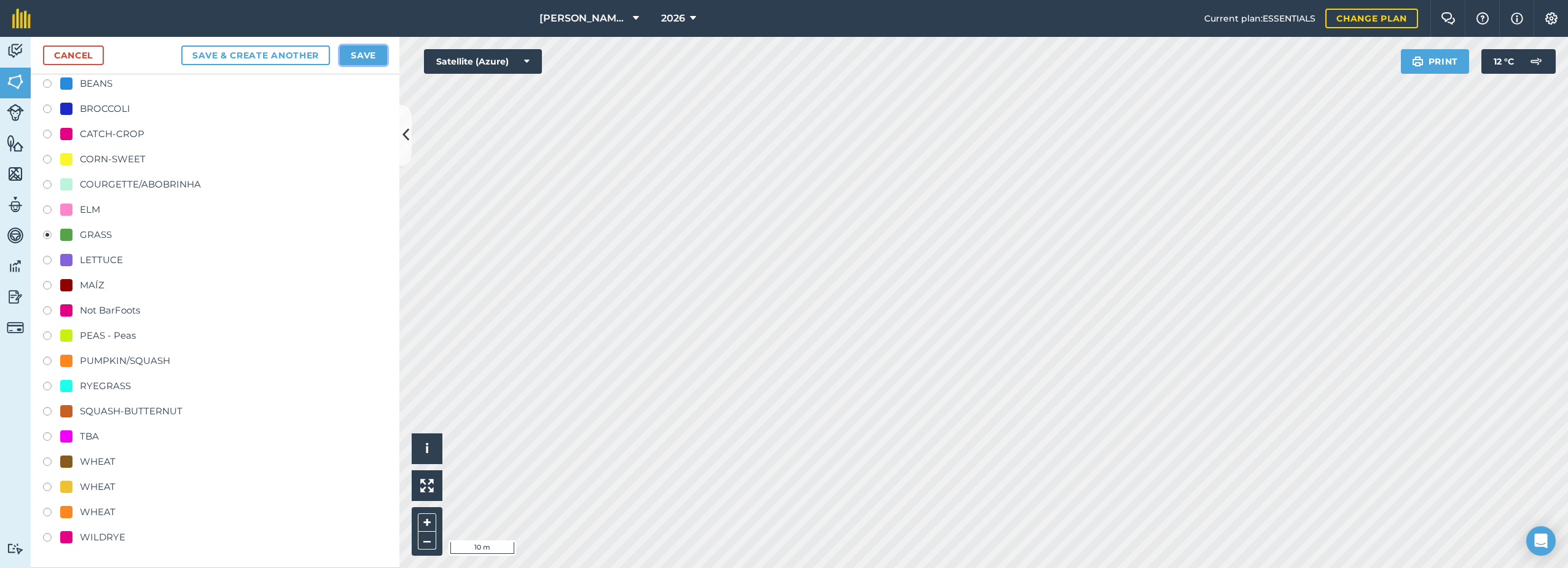
click at [374, 55] on button "Save" at bounding box center [364, 55] width 47 height 20
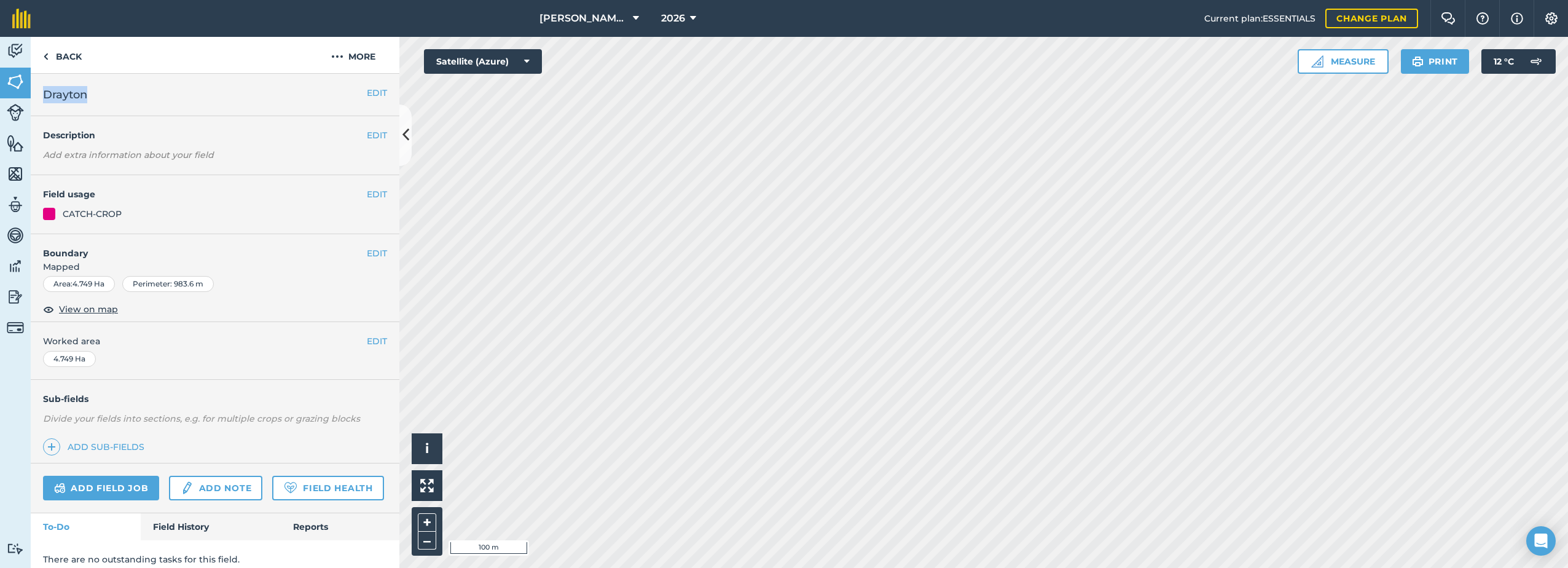
drag, startPoint x: 94, startPoint y: 92, endPoint x: 42, endPoint y: 94, distance: 52.0
click at [42, 94] on div "EDIT Drayton" at bounding box center [215, 95] width 369 height 42
drag, startPoint x: 42, startPoint y: 94, endPoint x: 50, endPoint y: 95, distance: 8.1
copy span "Drayton"
click at [337, 55] on img at bounding box center [337, 56] width 12 height 15
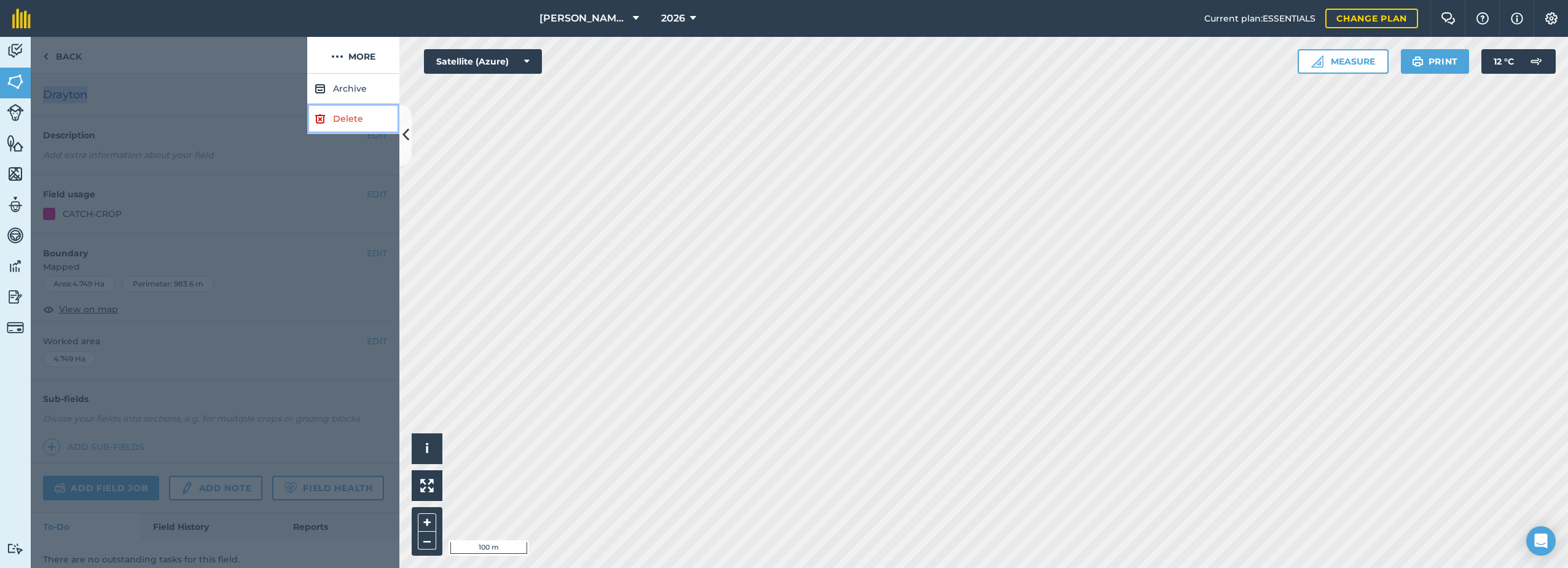
click at [325, 122] on img at bounding box center [320, 118] width 11 height 15
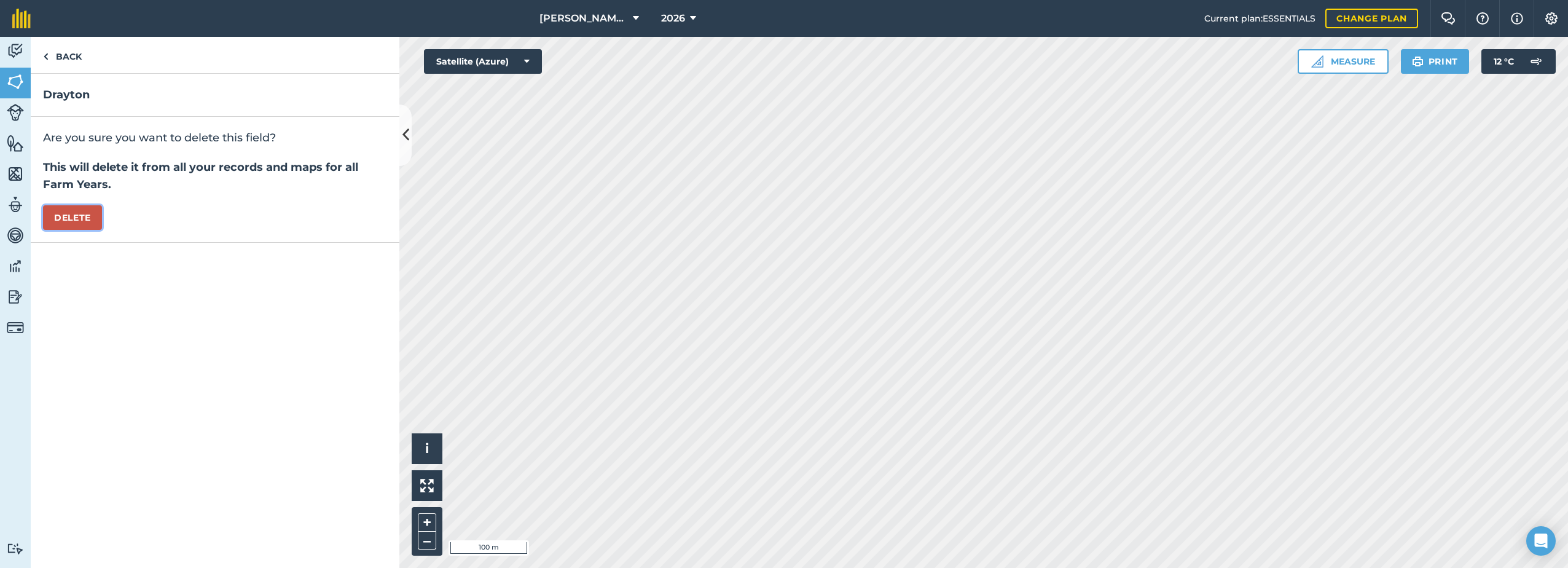
drag, startPoint x: 71, startPoint y: 216, endPoint x: 91, endPoint y: 216, distance: 20.0
click at [74, 218] on button "Delete" at bounding box center [73, 218] width 59 height 24
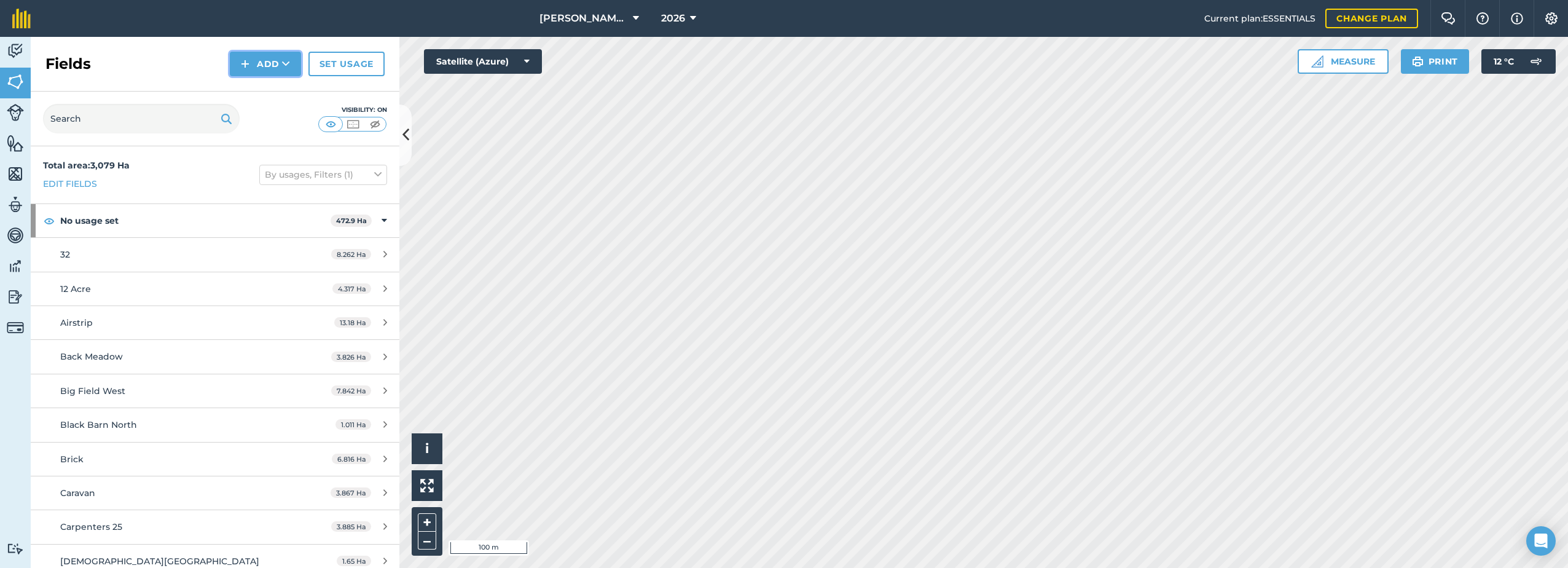
click at [255, 64] on button "Add" at bounding box center [265, 64] width 71 height 24
click at [256, 92] on link "Draw" at bounding box center [265, 91] width 68 height 27
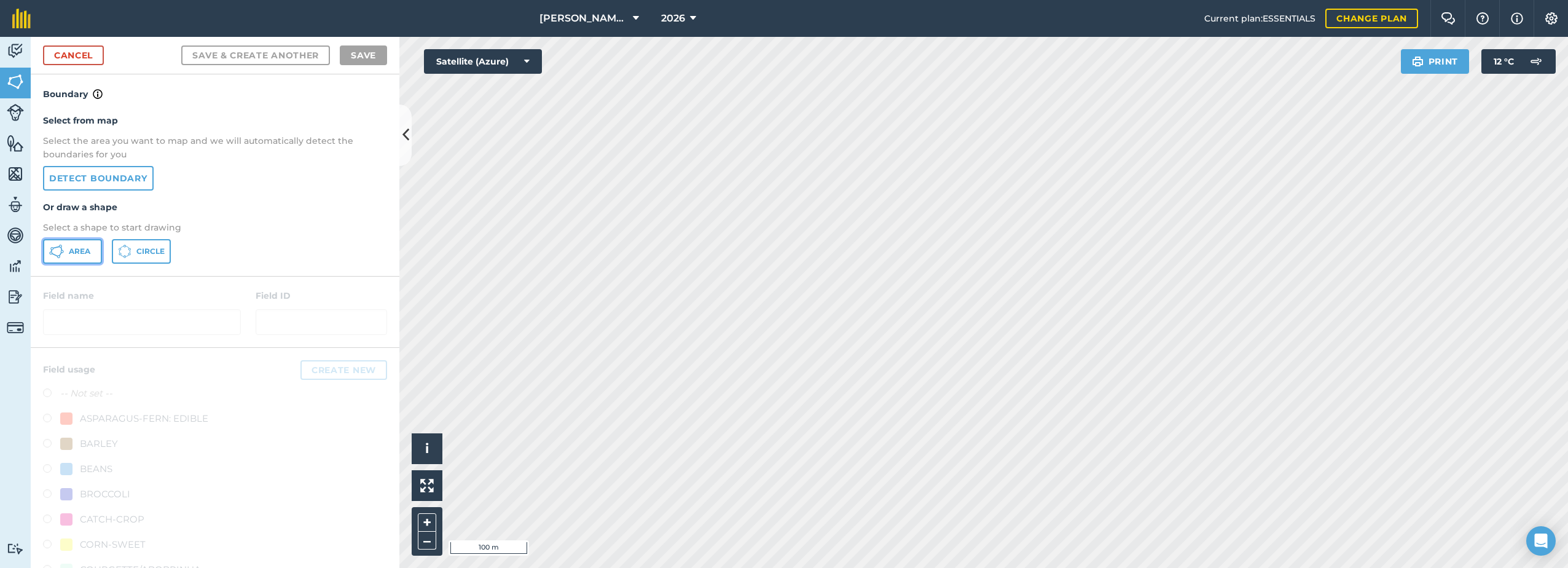
drag, startPoint x: 89, startPoint y: 255, endPoint x: 144, endPoint y: 246, distance: 55.7
click at [89, 254] on span "Area" at bounding box center [79, 251] width 21 height 10
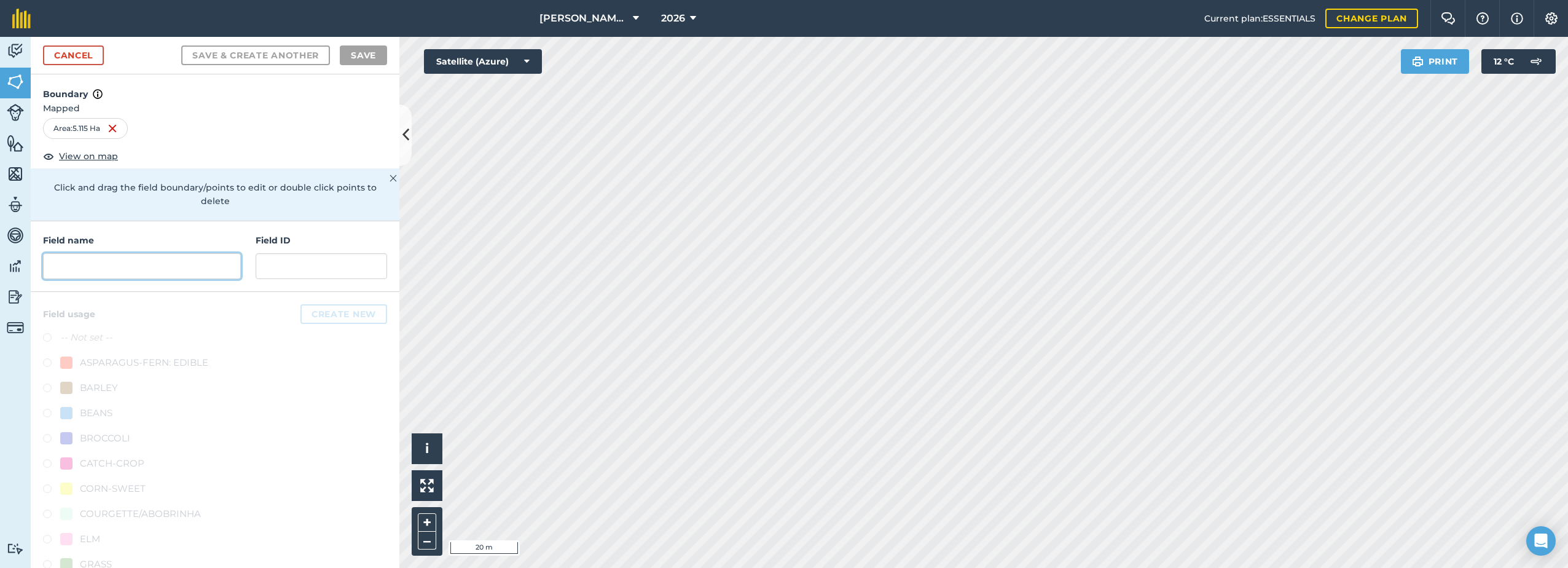
click at [155, 264] on input "text" at bounding box center [142, 266] width 198 height 26
paste input "Drayton"
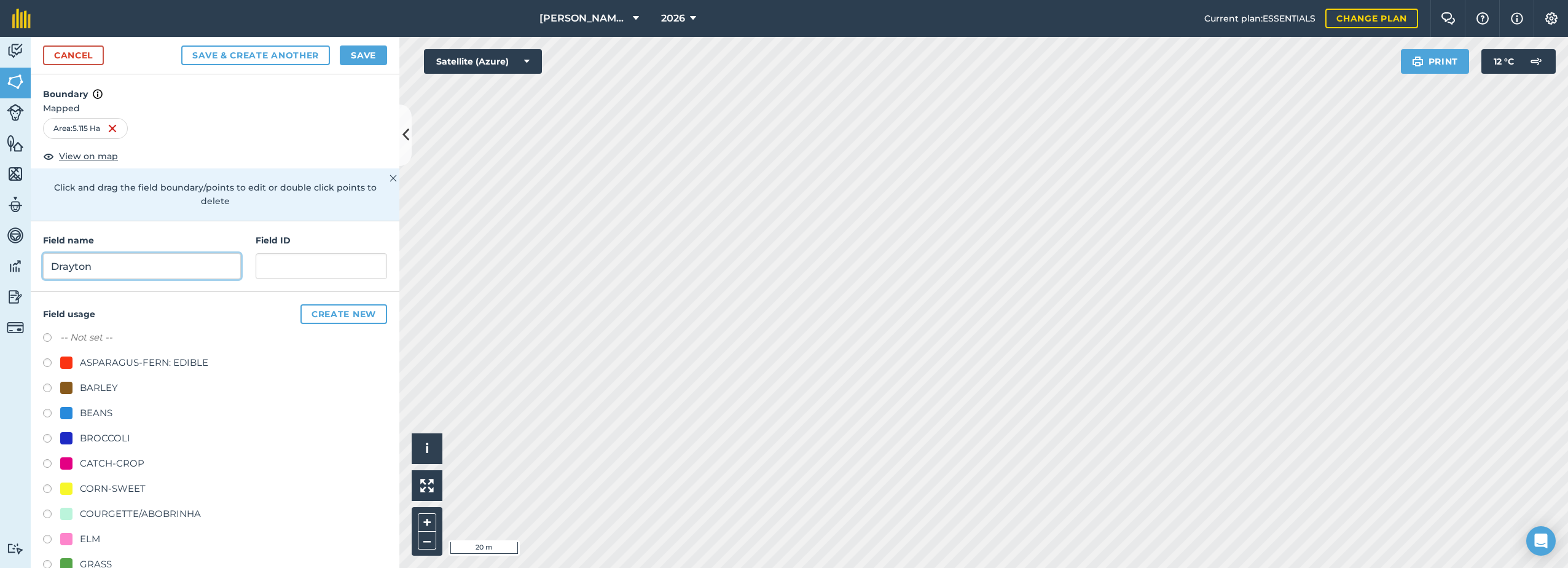
type input "Drayton"
click at [89, 463] on div "CATCH-CROP" at bounding box center [112, 464] width 64 height 15
radio input "true"
click at [361, 56] on button "Save" at bounding box center [364, 55] width 47 height 20
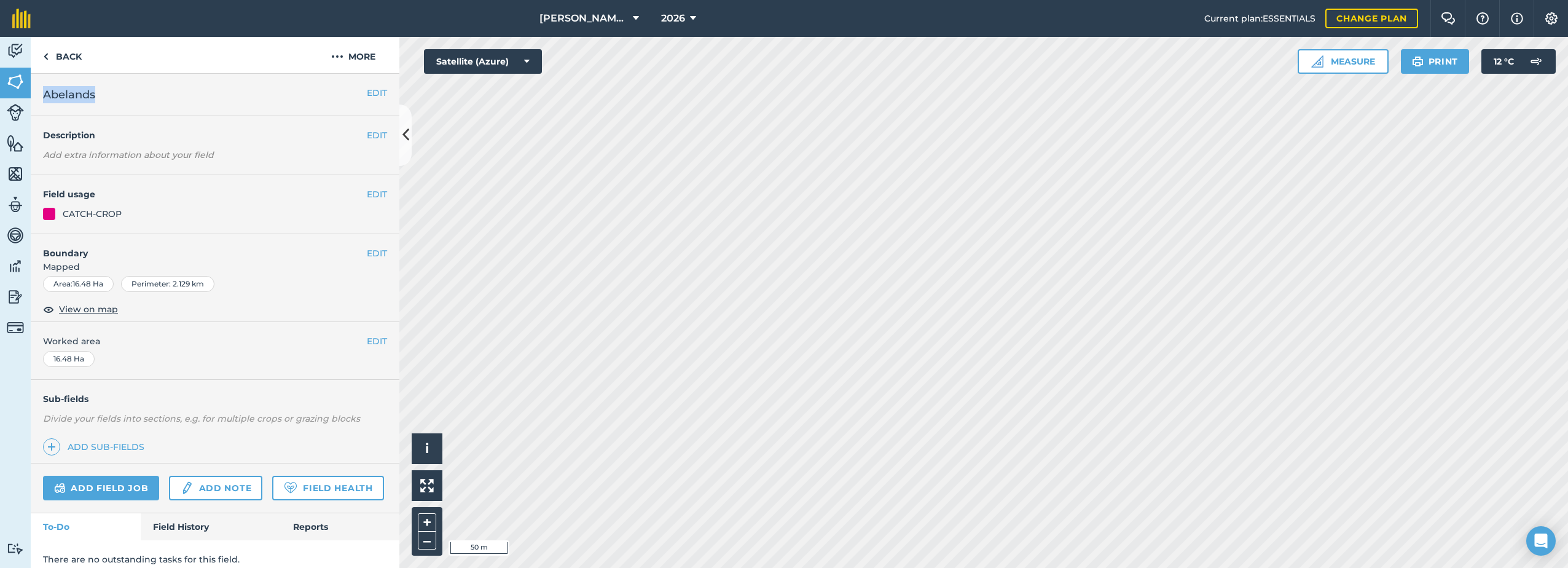
drag, startPoint x: 94, startPoint y: 94, endPoint x: 42, endPoint y: 93, distance: 52.0
click at [42, 93] on div "EDIT Abelands" at bounding box center [215, 95] width 369 height 42
copy span "Abelands"
drag, startPoint x: 335, startPoint y: 52, endPoint x: 347, endPoint y: 71, distance: 22.5
click at [336, 54] on img at bounding box center [337, 56] width 12 height 15
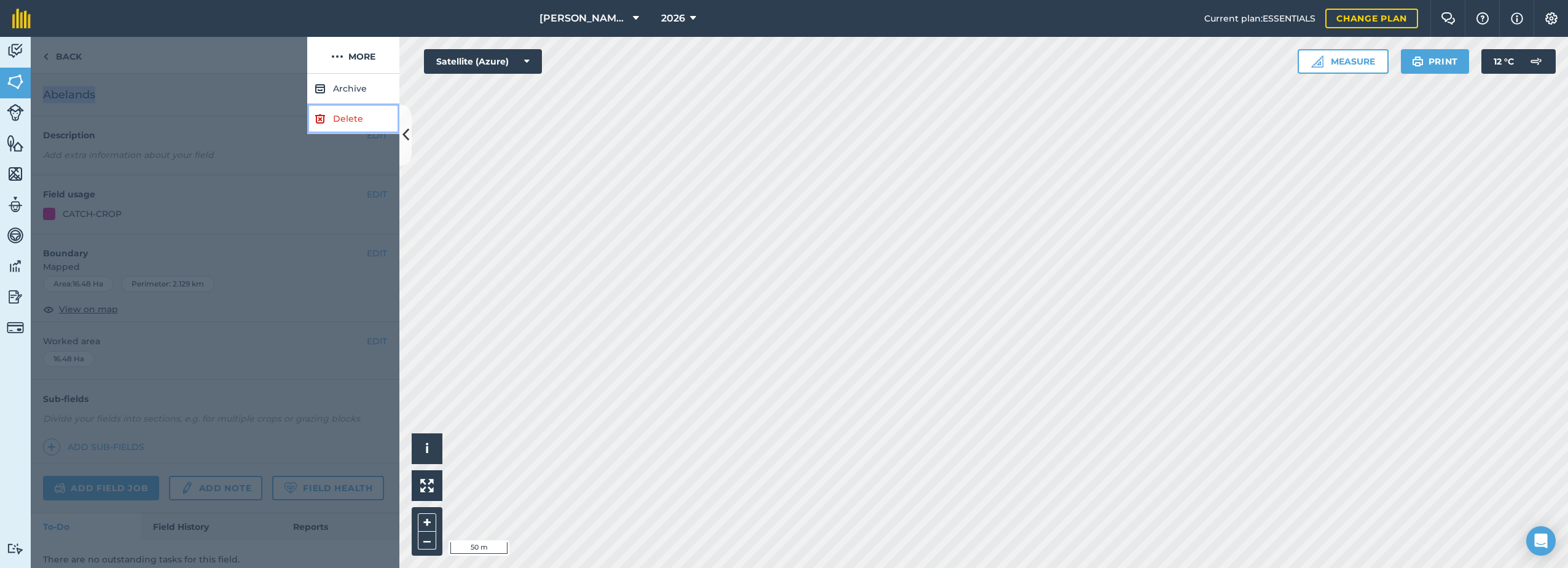
click at [320, 128] on link "Delete" at bounding box center [353, 118] width 92 height 30
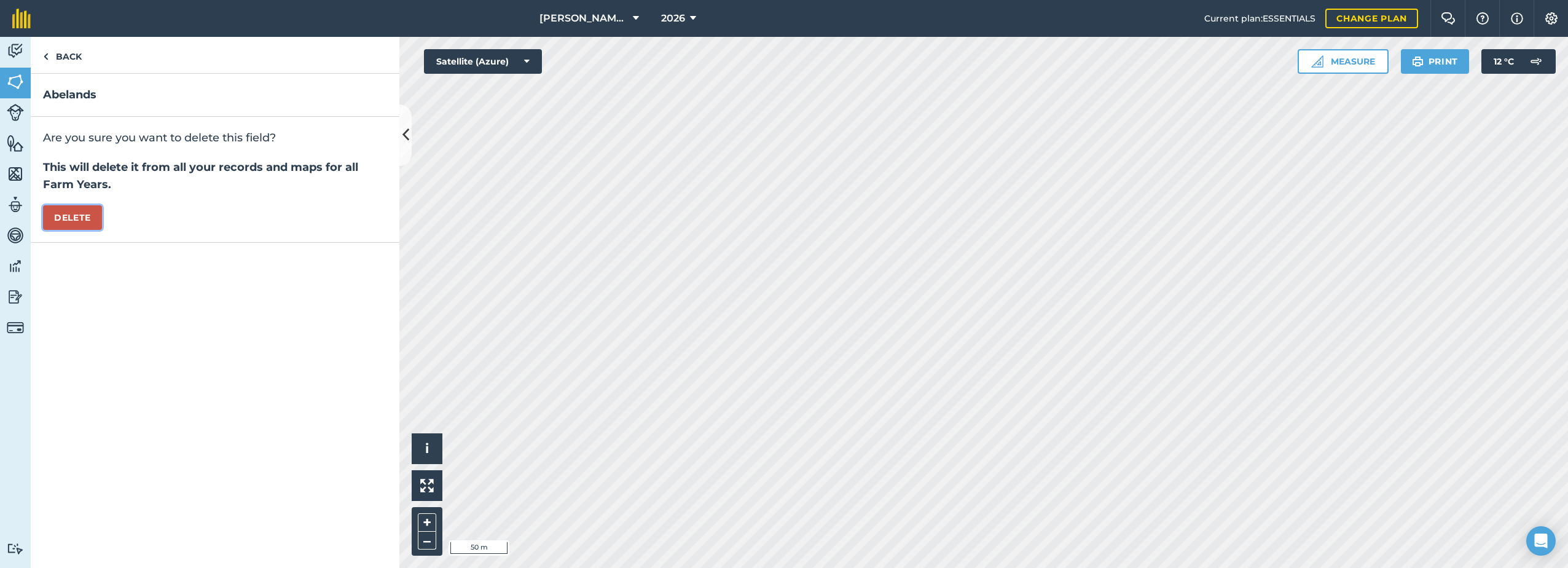
drag, startPoint x: 68, startPoint y: 220, endPoint x: 82, endPoint y: 231, distance: 17.8
click at [70, 220] on button "Delete" at bounding box center [73, 218] width 59 height 24
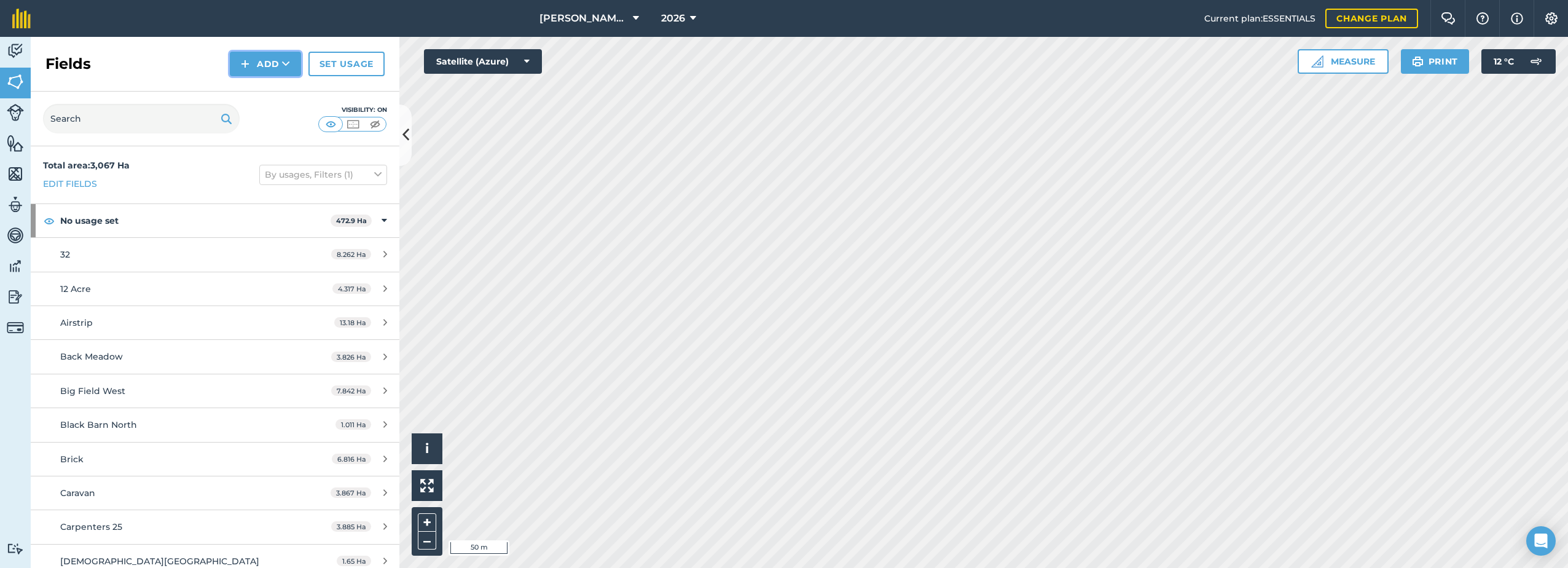
click at [250, 64] on img at bounding box center [245, 64] width 9 height 15
click at [252, 89] on link "Draw" at bounding box center [265, 91] width 68 height 27
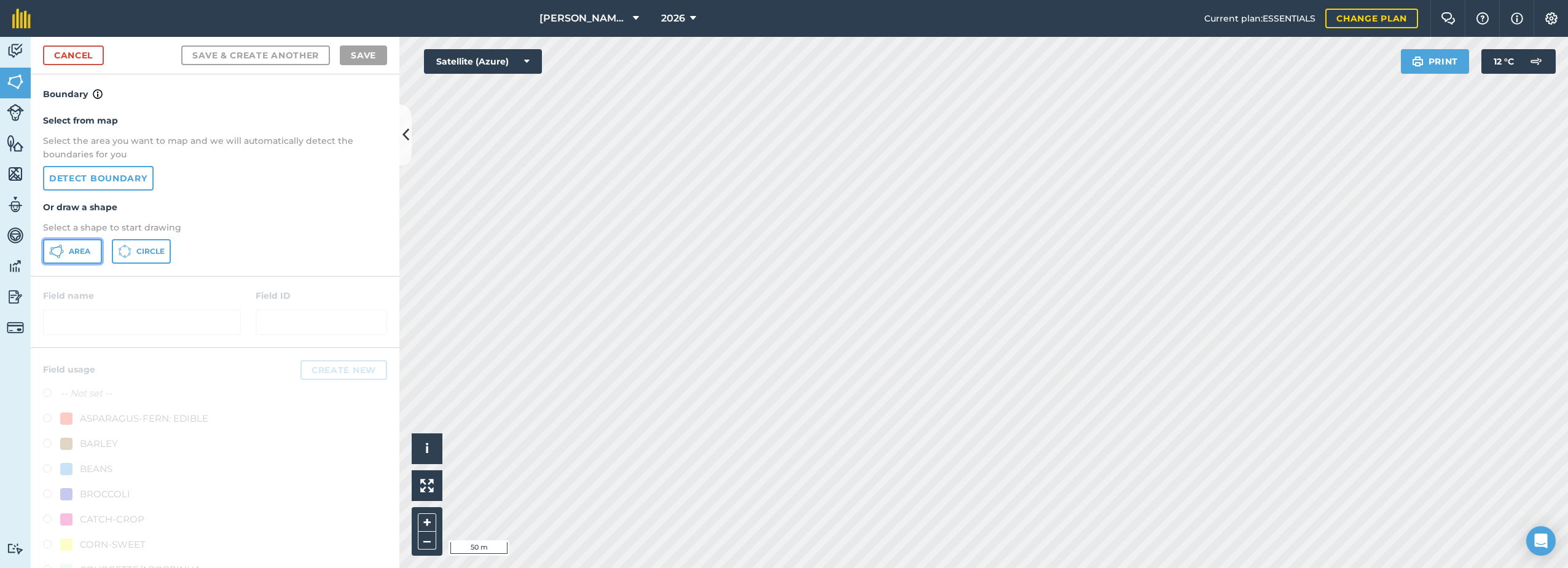
drag, startPoint x: 90, startPoint y: 250, endPoint x: 170, endPoint y: 255, distance: 80.2
click at [91, 248] on span "Area" at bounding box center [79, 251] width 21 height 10
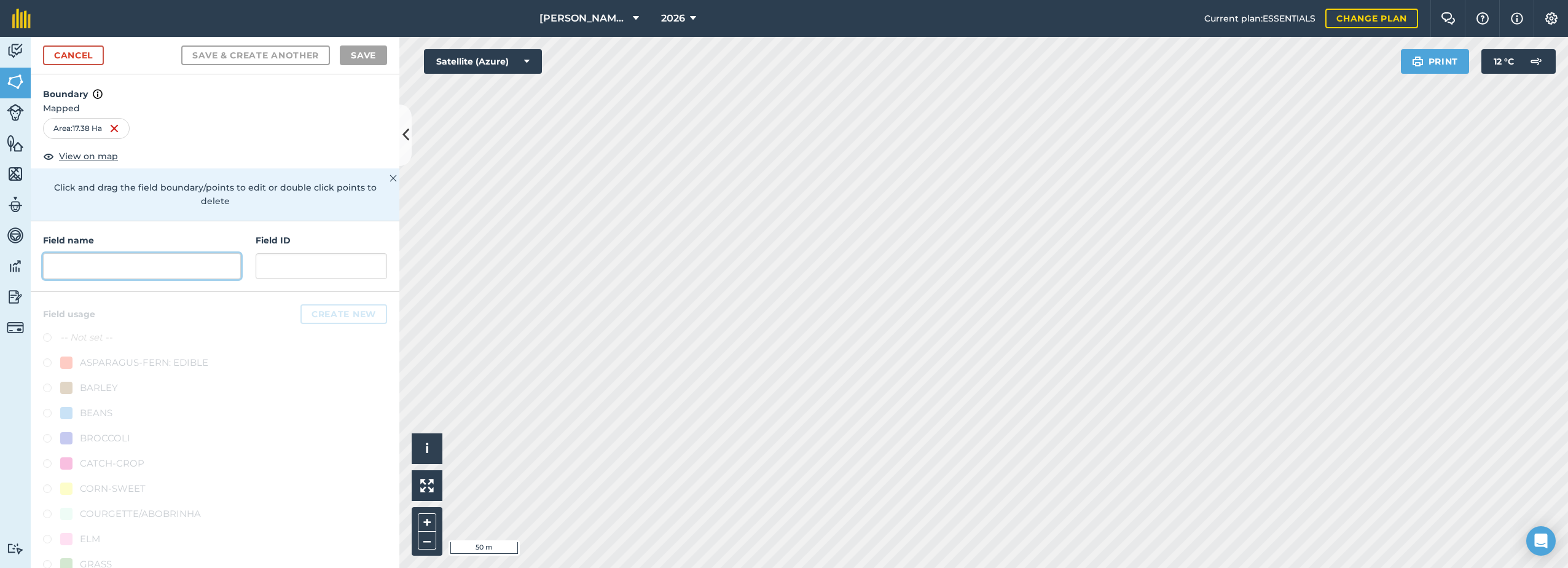
click at [126, 260] on input "text" at bounding box center [142, 266] width 198 height 26
paste input "Abelands"
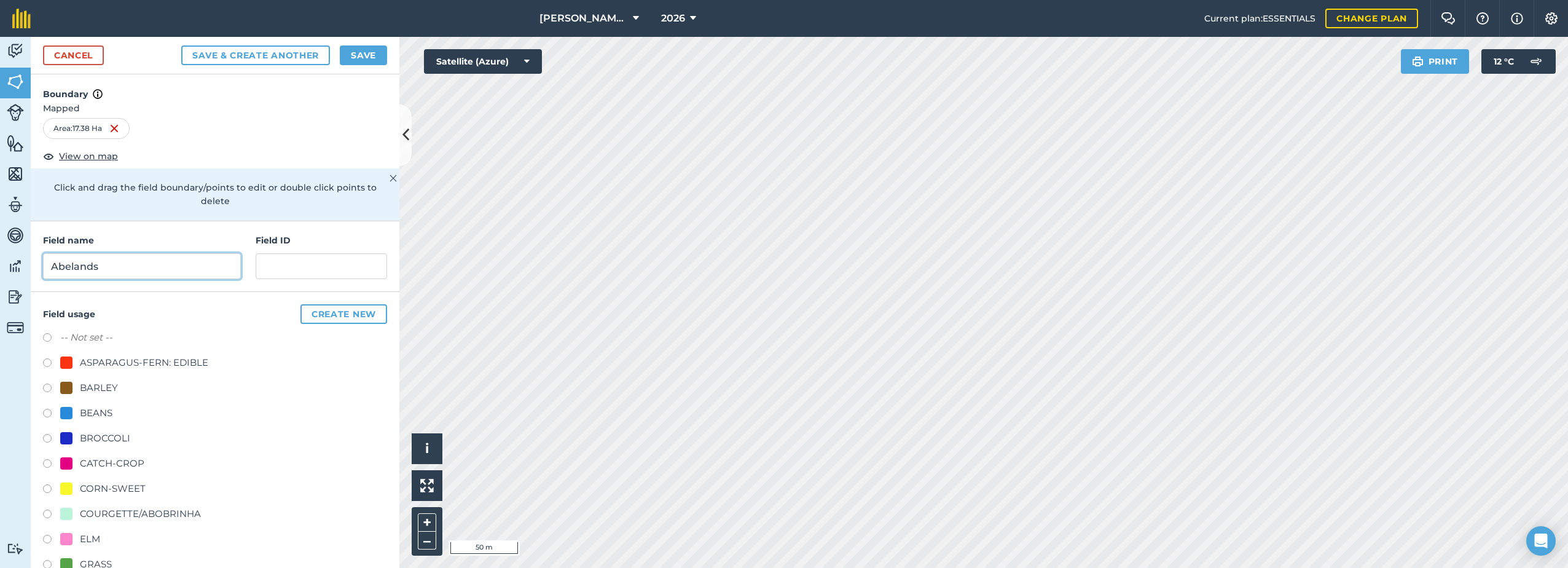
type input "Abelands"
drag, startPoint x: 91, startPoint y: 463, endPoint x: 195, endPoint y: 391, distance: 126.5
click at [92, 462] on div "CATCH-CROP" at bounding box center [112, 464] width 64 height 15
radio input "true"
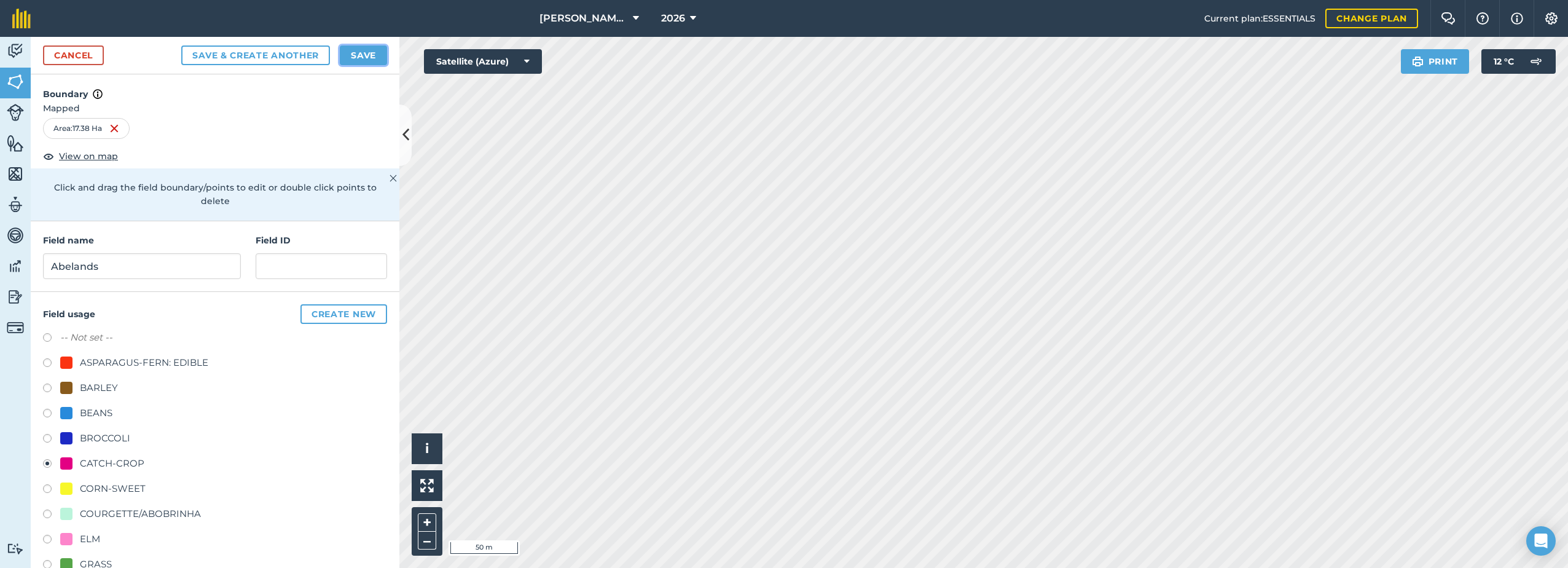
click at [363, 55] on button "Save" at bounding box center [364, 55] width 47 height 20
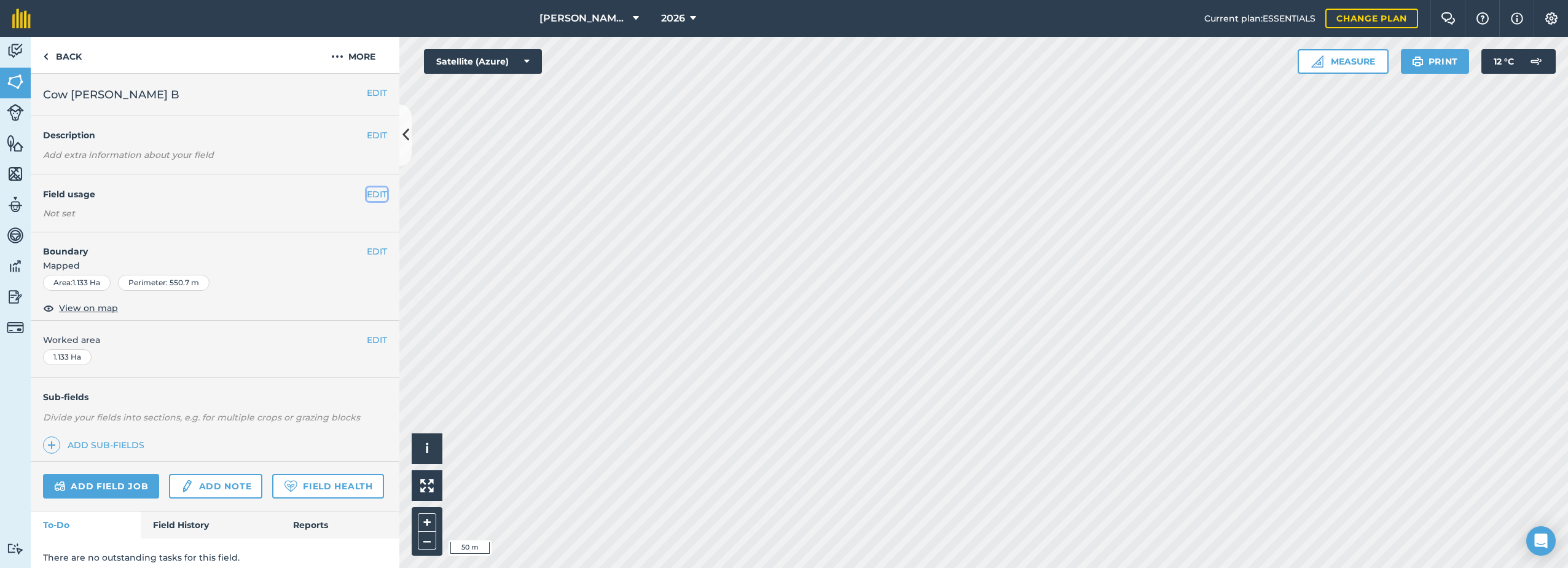
drag, startPoint x: 359, startPoint y: 196, endPoint x: 329, endPoint y: 212, distance: 34.0
click at [367, 196] on button "EDIT" at bounding box center [377, 194] width 20 height 14
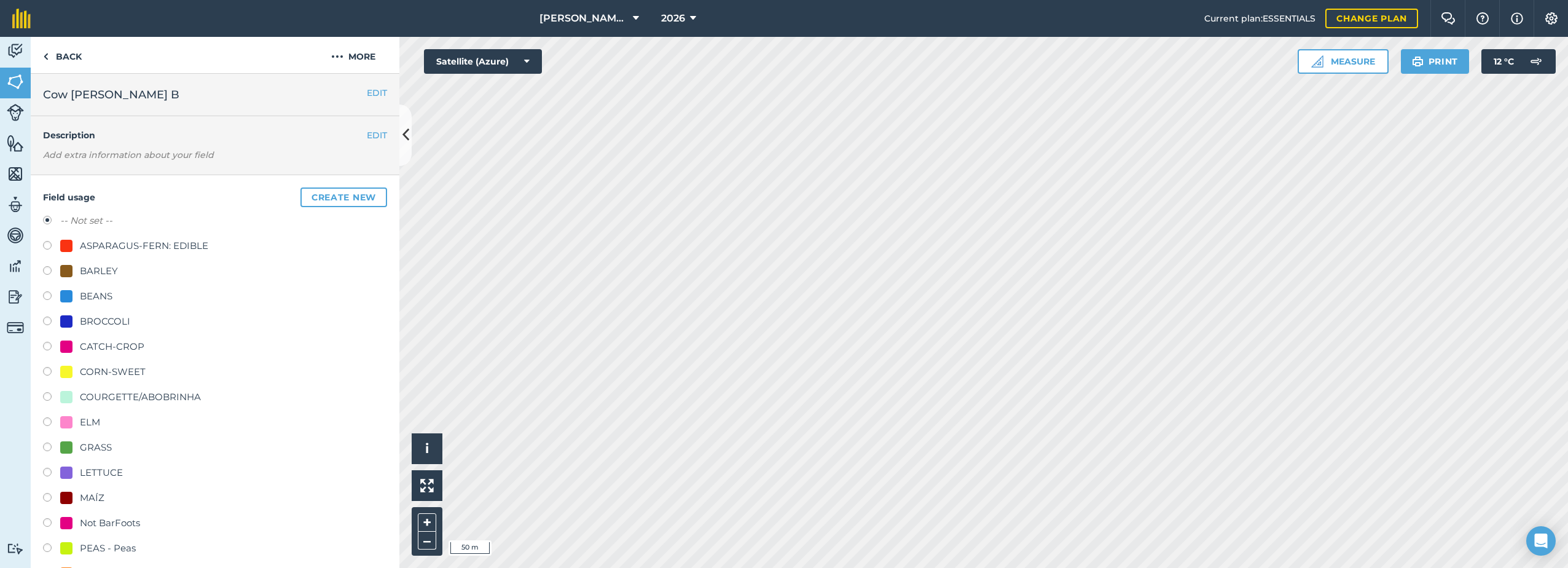
click at [85, 344] on div "CATCH-CROP" at bounding box center [112, 347] width 64 height 15
radio input "true"
radio input "false"
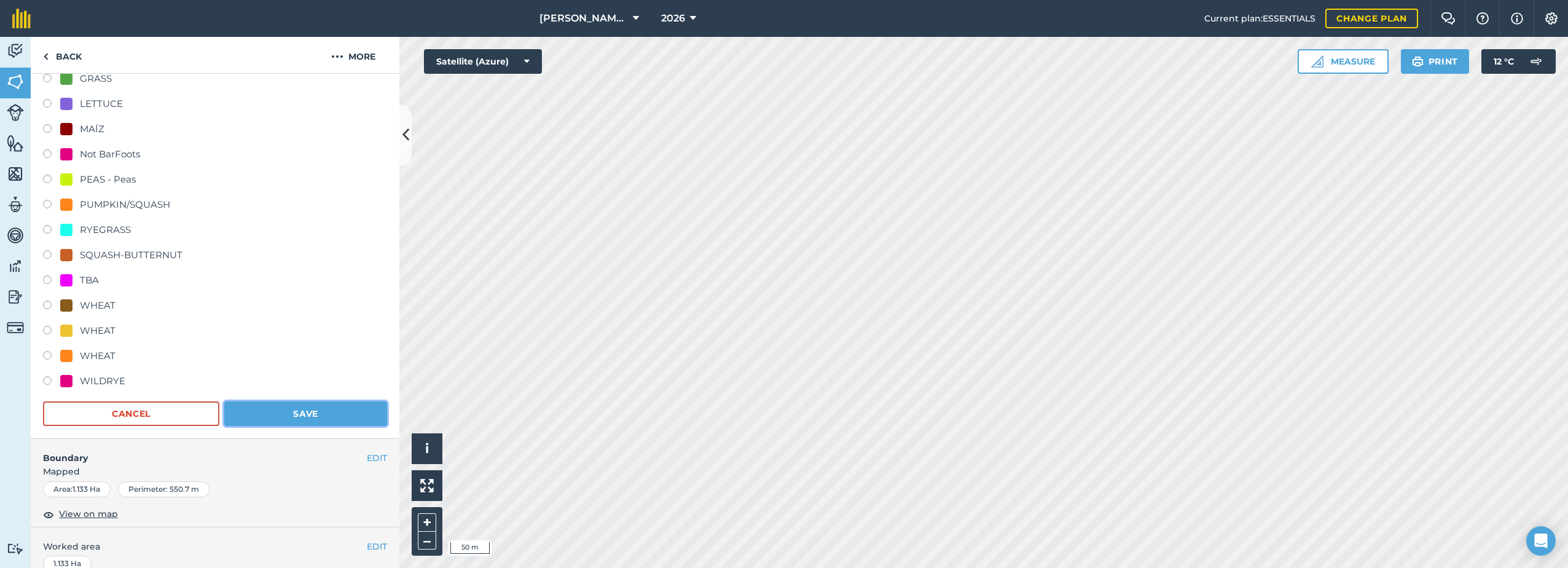
click at [301, 410] on button "Save" at bounding box center [306, 414] width 163 height 24
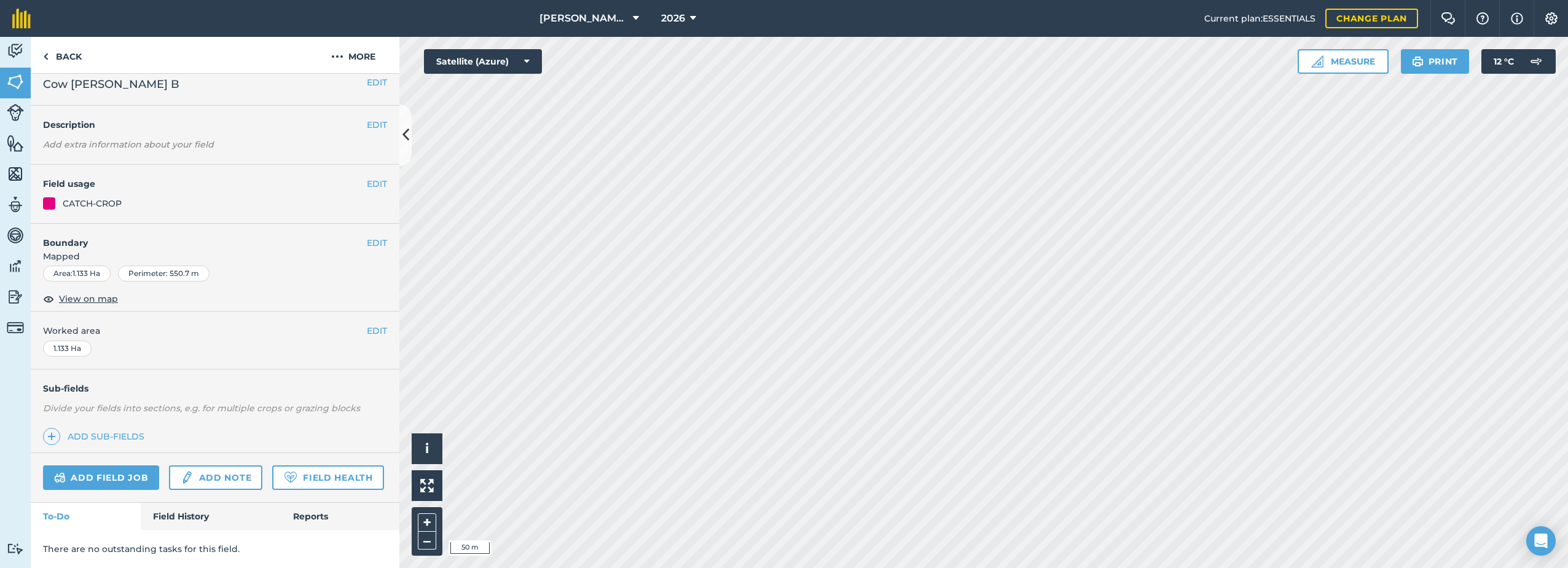
scroll to position [45, 0]
click at [11, 150] on img at bounding box center [15, 143] width 17 height 19
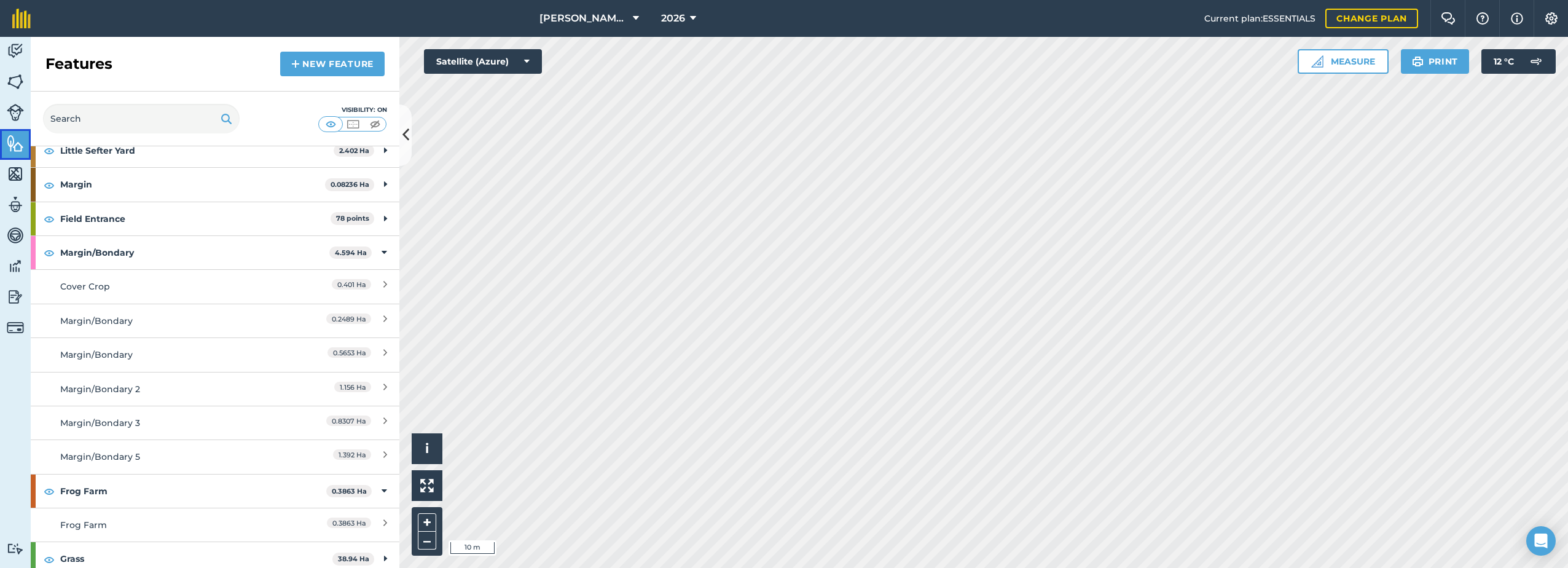
scroll to position [123, 0]
click at [316, 61] on link "New feature" at bounding box center [333, 64] width 104 height 24
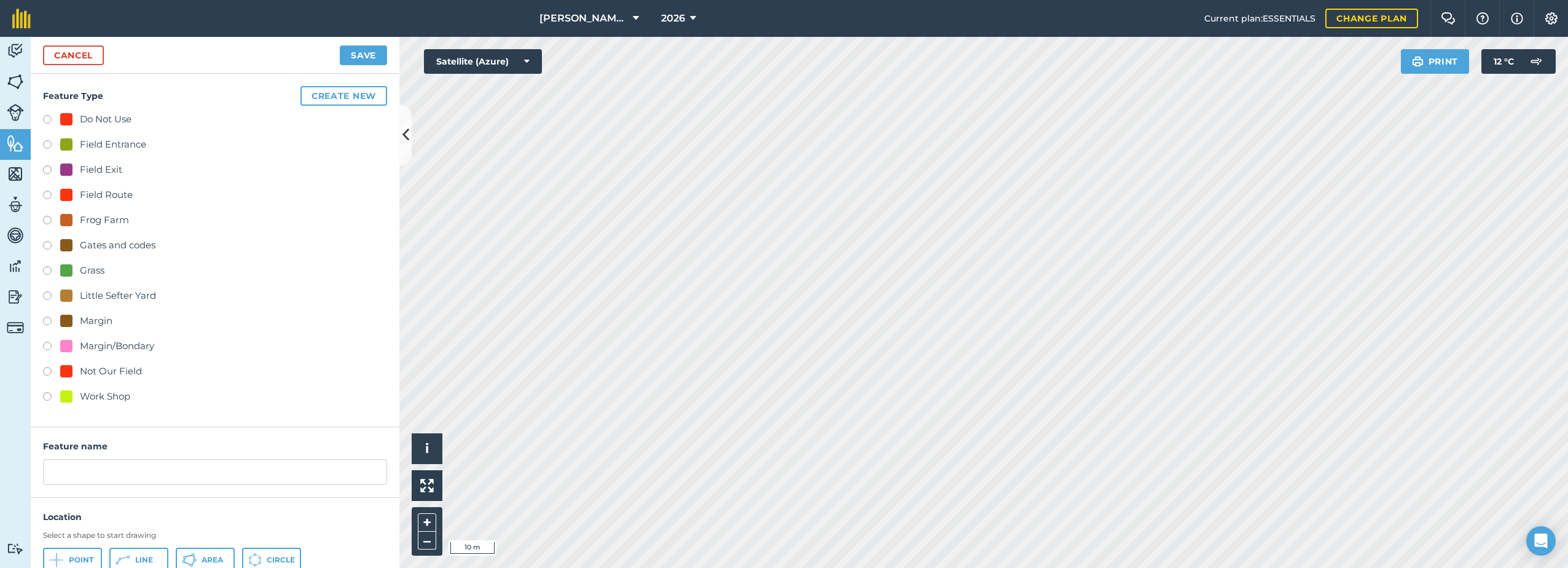
click at [61, 144] on div at bounding box center [66, 144] width 12 height 12
radio input "true"
click at [164, 468] on input "Field Entrance 4" at bounding box center [215, 473] width 344 height 26
type input "Field Entrance"
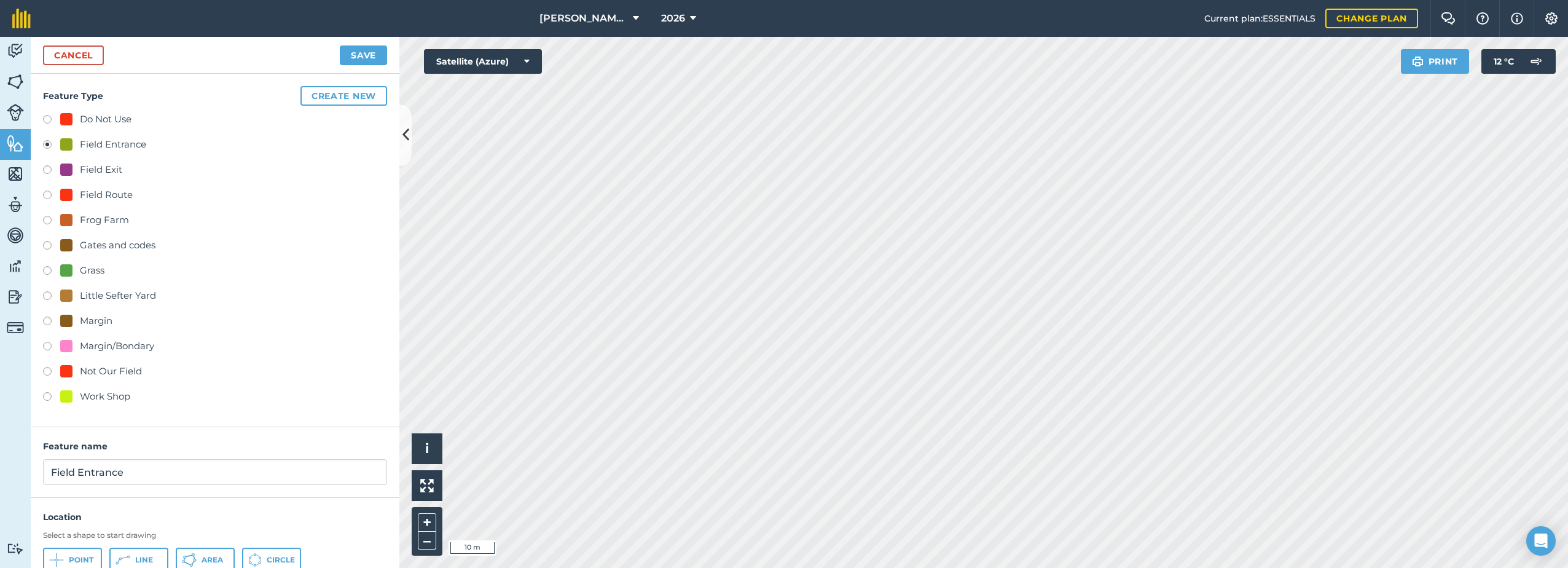
click at [109, 551] on div "[GEOGRAPHIC_DATA]" at bounding box center [215, 560] width 344 height 24
click at [55, 561] on icon at bounding box center [51, 560] width 6 height 1
click at [370, 51] on button "Save" at bounding box center [364, 55] width 47 height 20
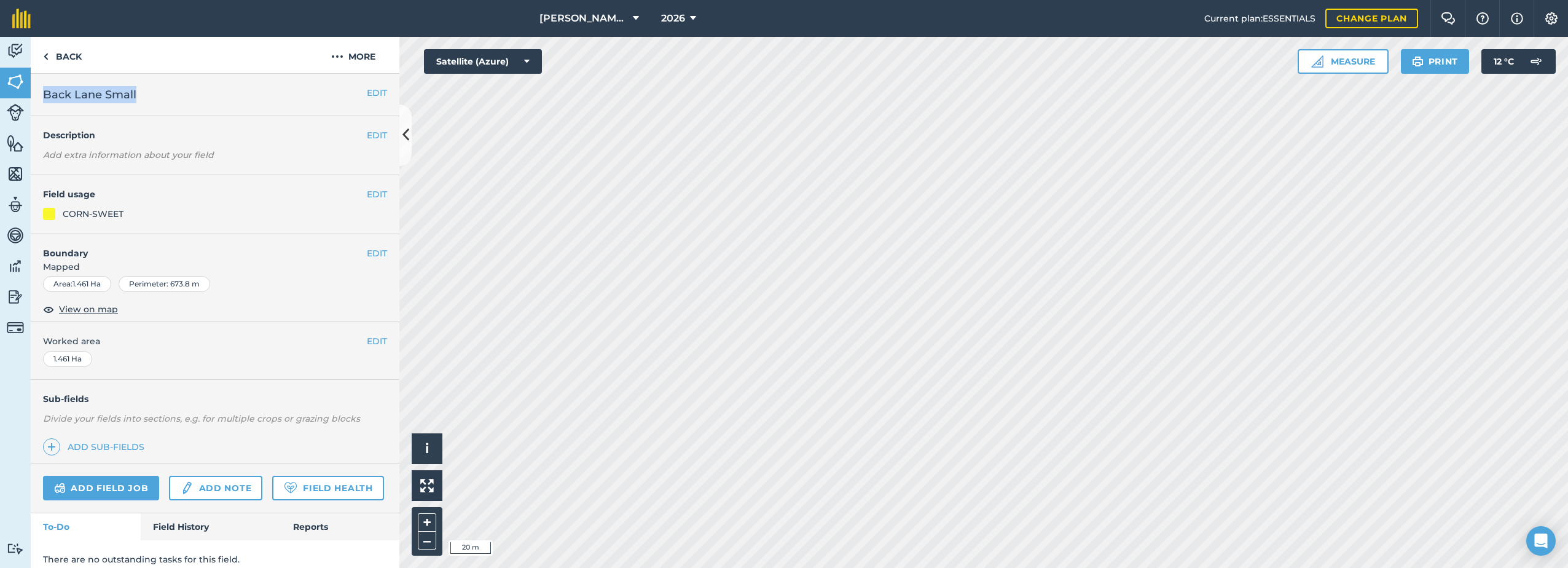
drag, startPoint x: 140, startPoint y: 92, endPoint x: 41, endPoint y: 100, distance: 99.3
click at [41, 100] on div "EDIT Back Lane Small" at bounding box center [215, 95] width 369 height 42
copy span "Back Lane Small"
click at [349, 54] on button "More" at bounding box center [353, 55] width 92 height 36
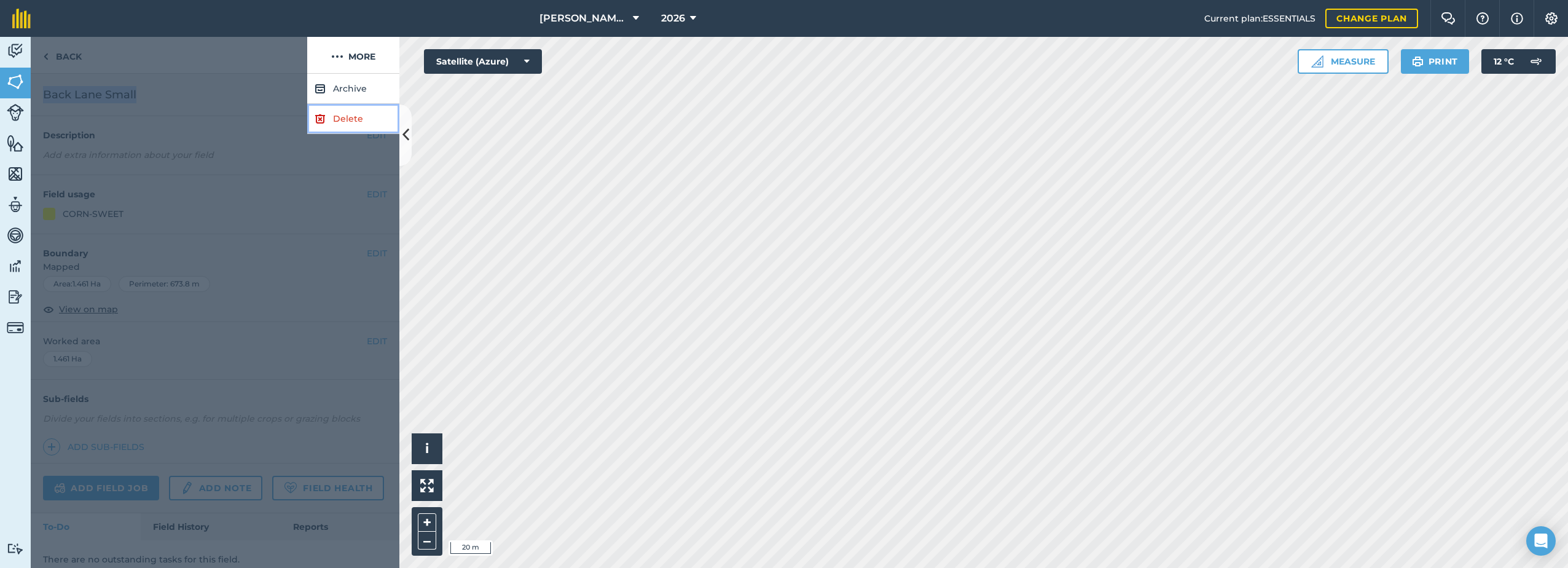
click at [314, 118] on link "Delete" at bounding box center [353, 118] width 92 height 30
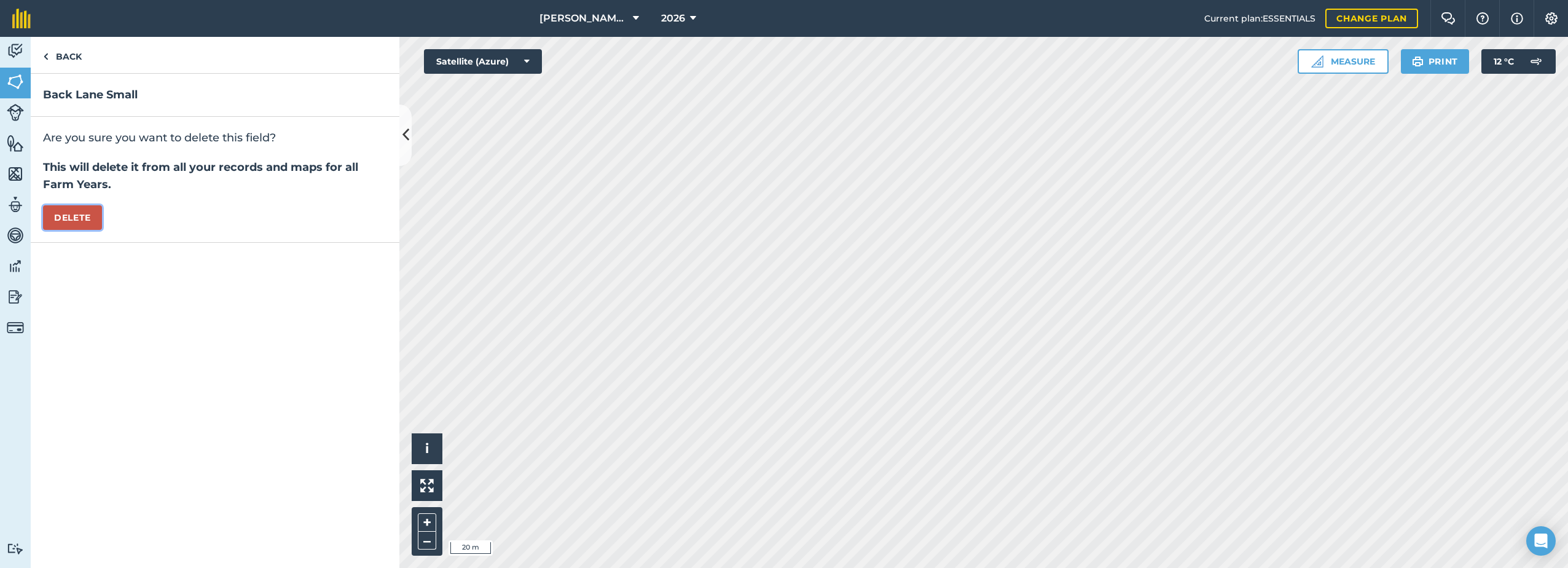
drag, startPoint x: 63, startPoint y: 209, endPoint x: 101, endPoint y: 219, distance: 39.3
click at [64, 210] on button "Delete" at bounding box center [73, 218] width 59 height 24
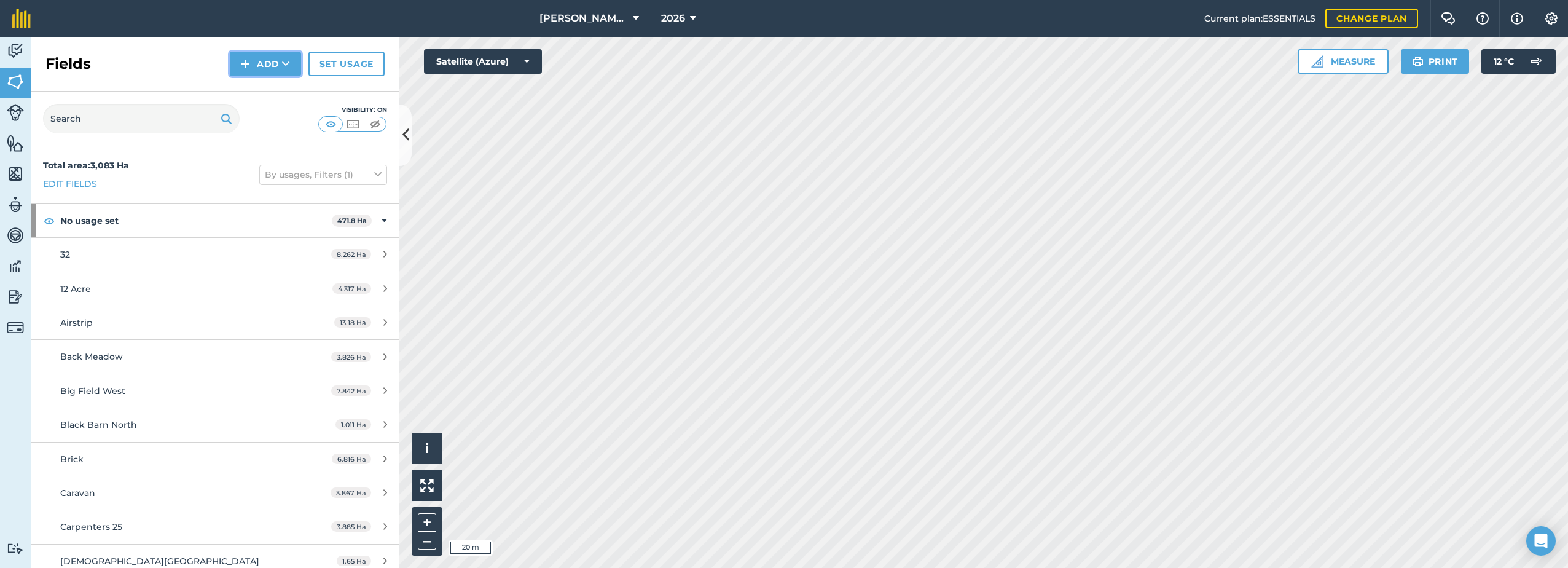
click at [267, 60] on button "Add" at bounding box center [265, 64] width 71 height 24
click at [253, 94] on link "Draw" at bounding box center [265, 91] width 68 height 27
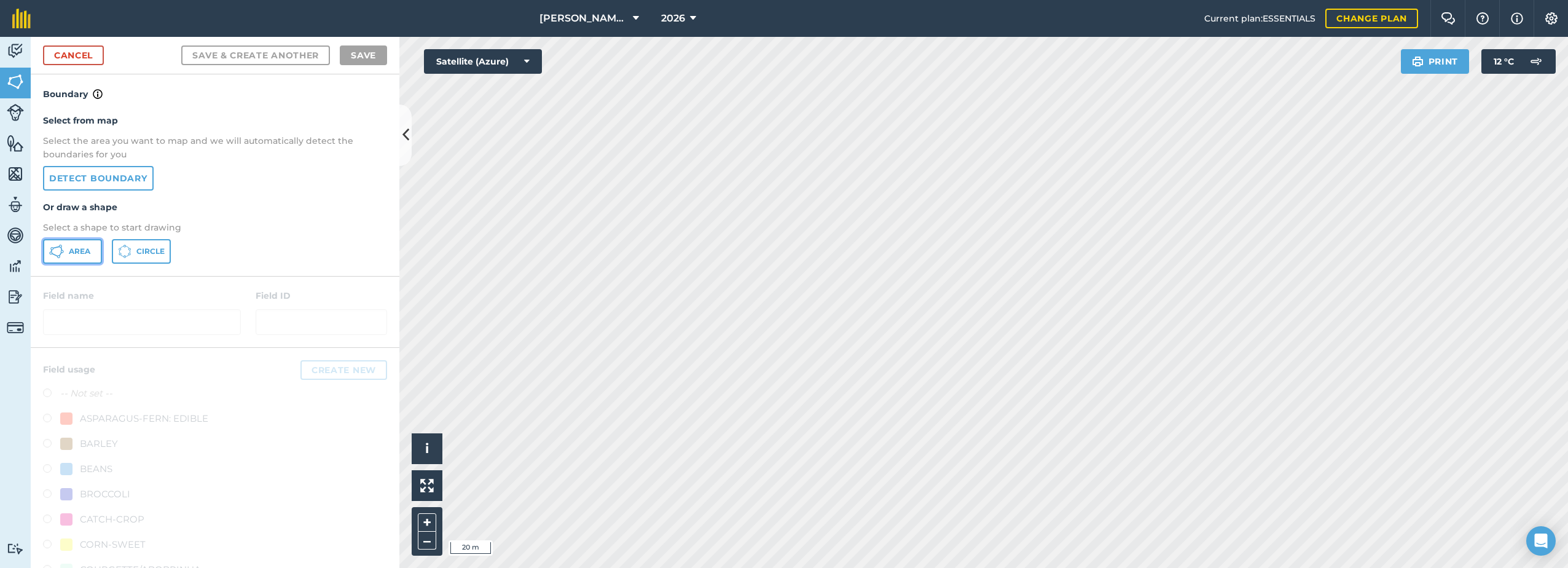
drag, startPoint x: 61, startPoint y: 248, endPoint x: 69, endPoint y: 247, distance: 8.1
click at [61, 248] on g at bounding box center [55, 251] width 14 height 14
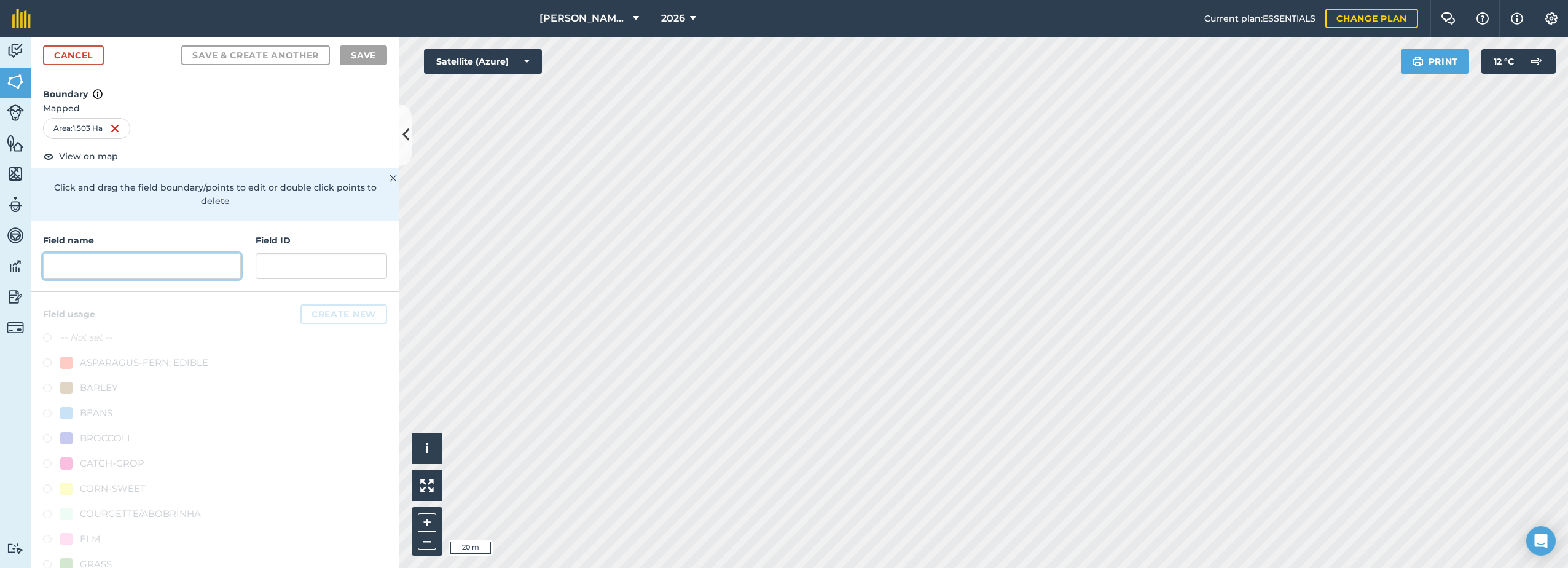
click at [87, 266] on input "text" at bounding box center [142, 266] width 198 height 26
paste input "Back Lane Small"
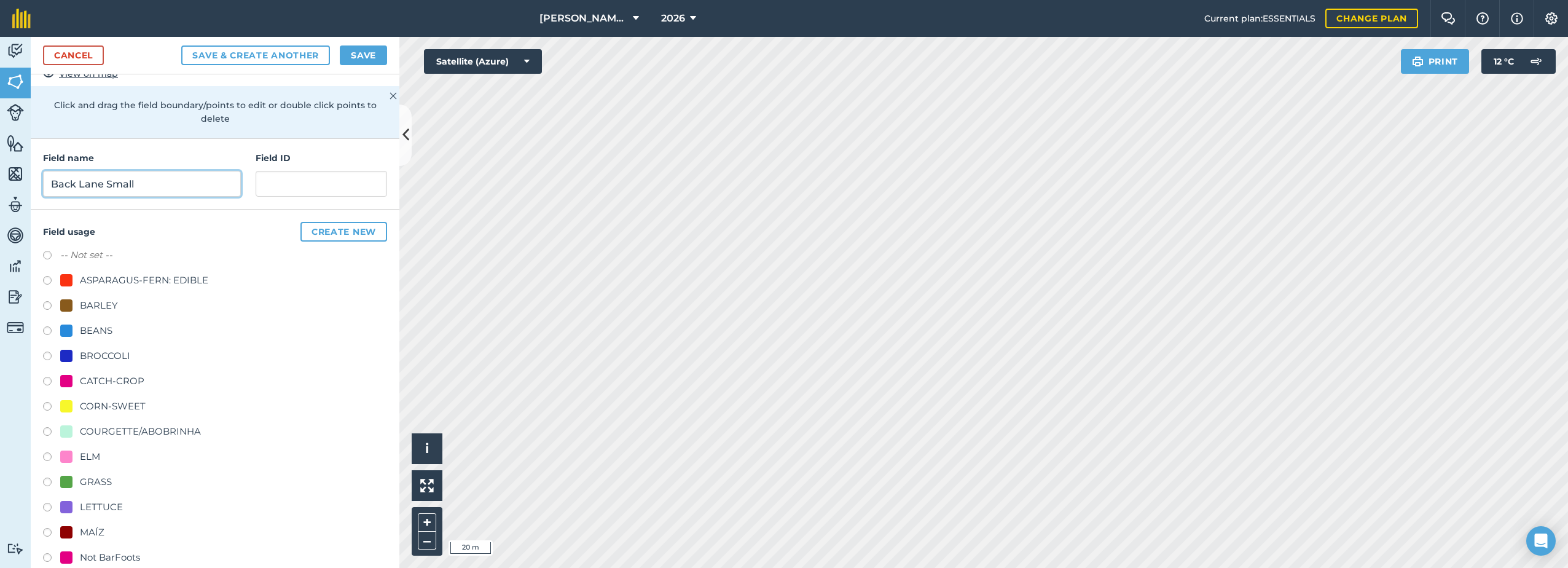
scroll to position [123, 0]
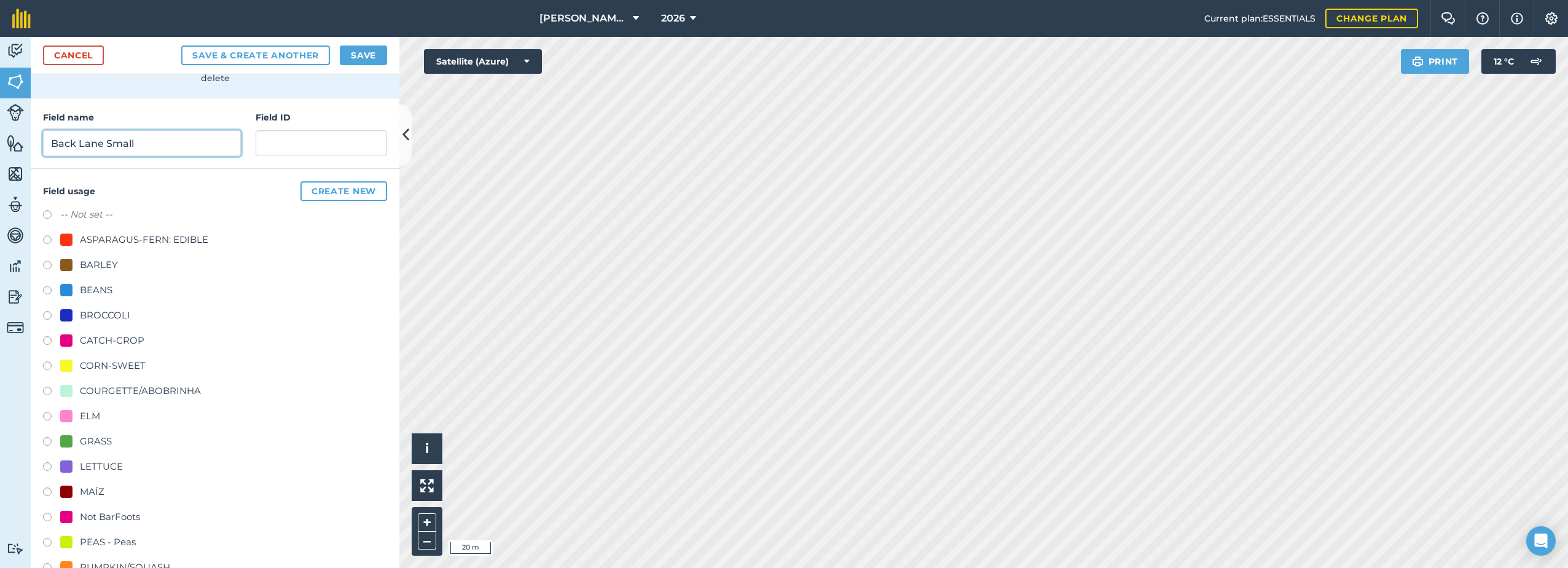
type input "Back Lane Small"
click at [82, 368] on div "CORN-SWEET" at bounding box center [113, 366] width 66 height 15
radio input "true"
click at [370, 61] on button "Save" at bounding box center [364, 55] width 47 height 20
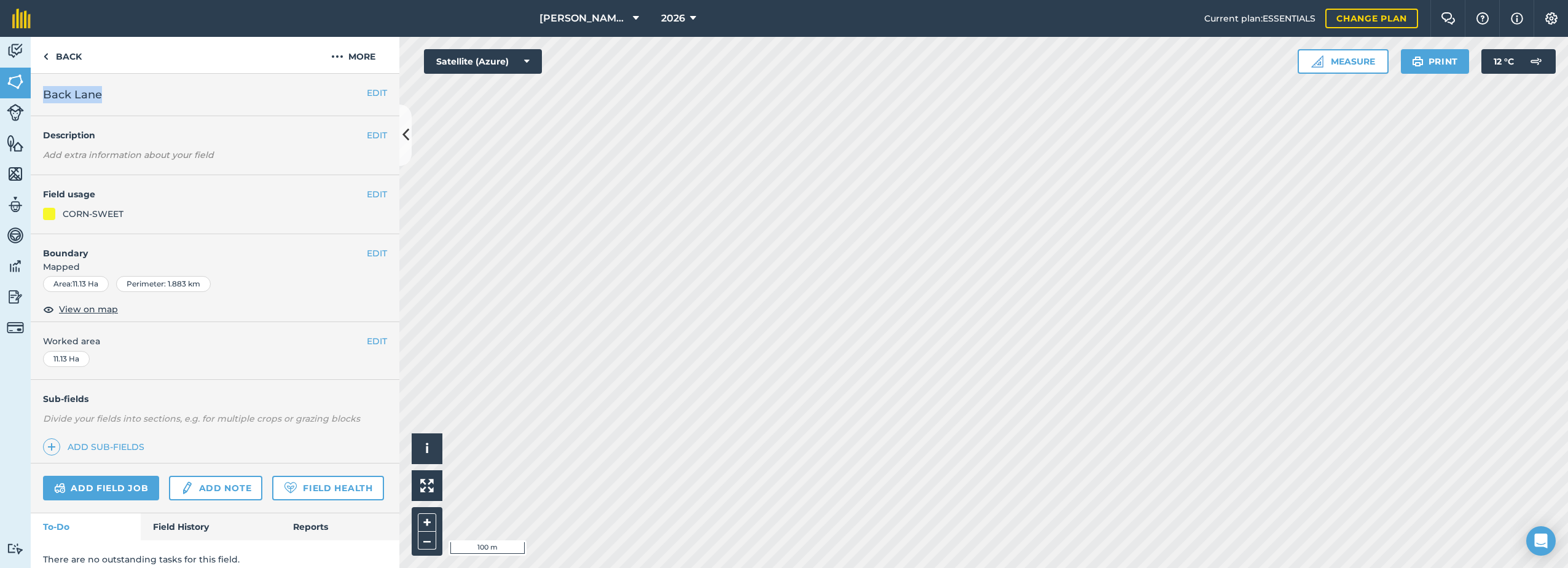
drag, startPoint x: 91, startPoint y: 95, endPoint x: 44, endPoint y: 94, distance: 47.0
click at [44, 94] on h2 "Back Lane" at bounding box center [205, 95] width 324 height 17
copy span "Back Lane"
click at [345, 59] on button "More" at bounding box center [353, 55] width 92 height 36
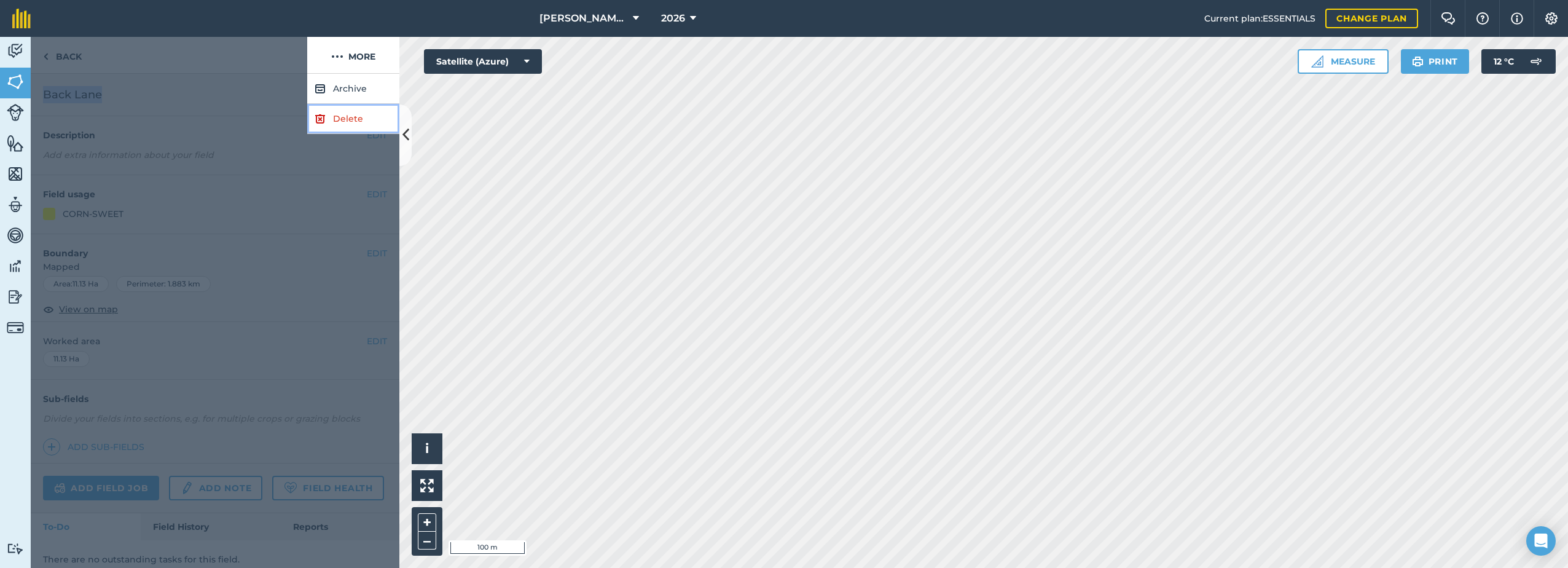
click at [330, 121] on link "Delete" at bounding box center [353, 118] width 92 height 30
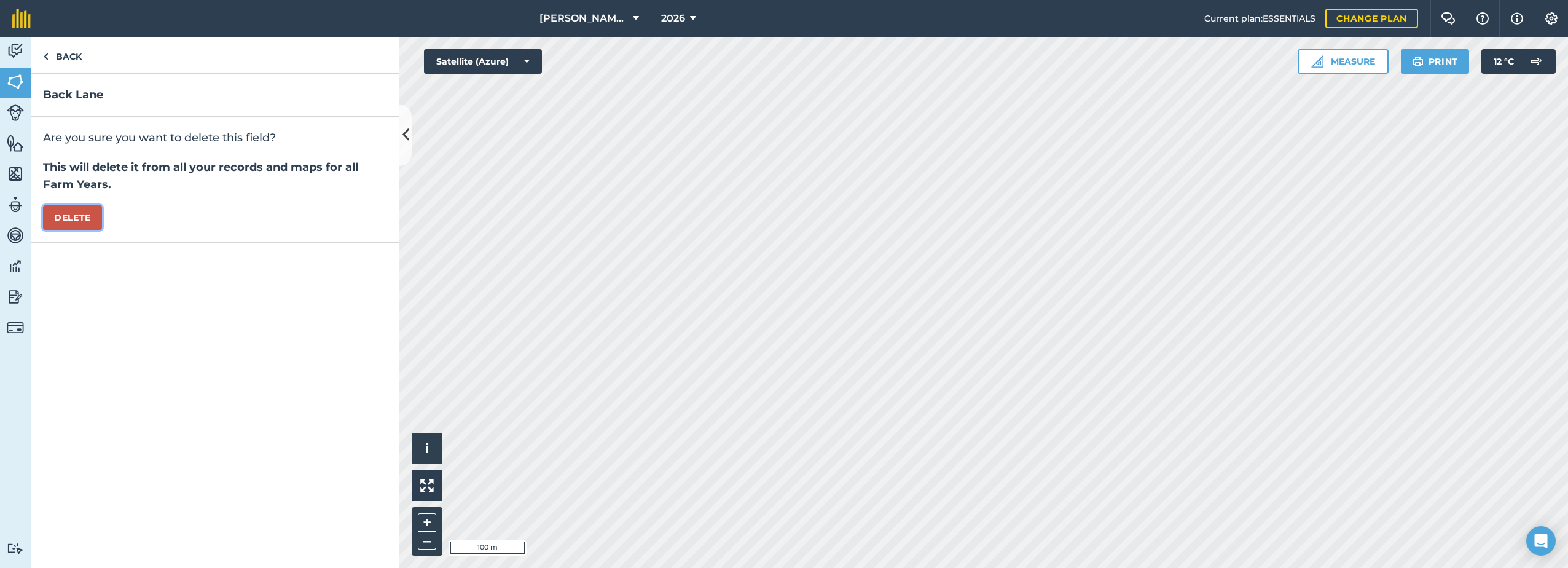
click at [72, 220] on button "Delete" at bounding box center [73, 218] width 59 height 24
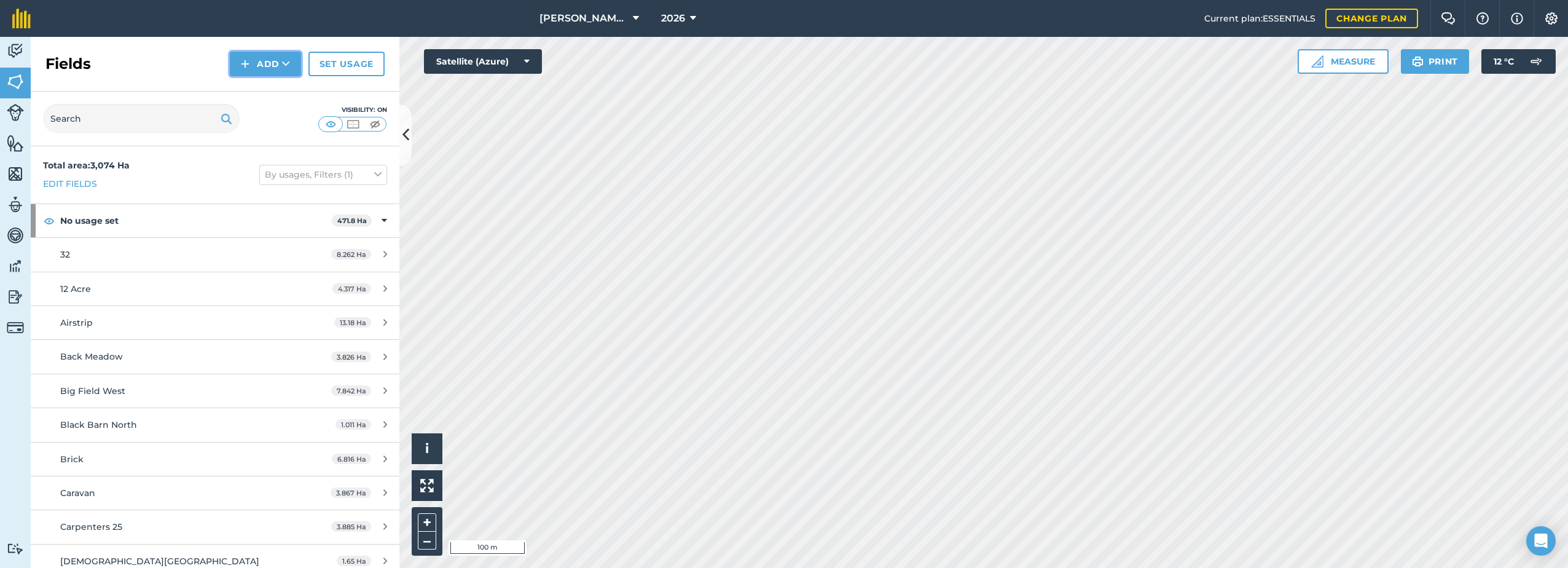
click at [258, 61] on button "Add" at bounding box center [265, 64] width 71 height 24
click at [258, 93] on link "Draw" at bounding box center [265, 91] width 68 height 27
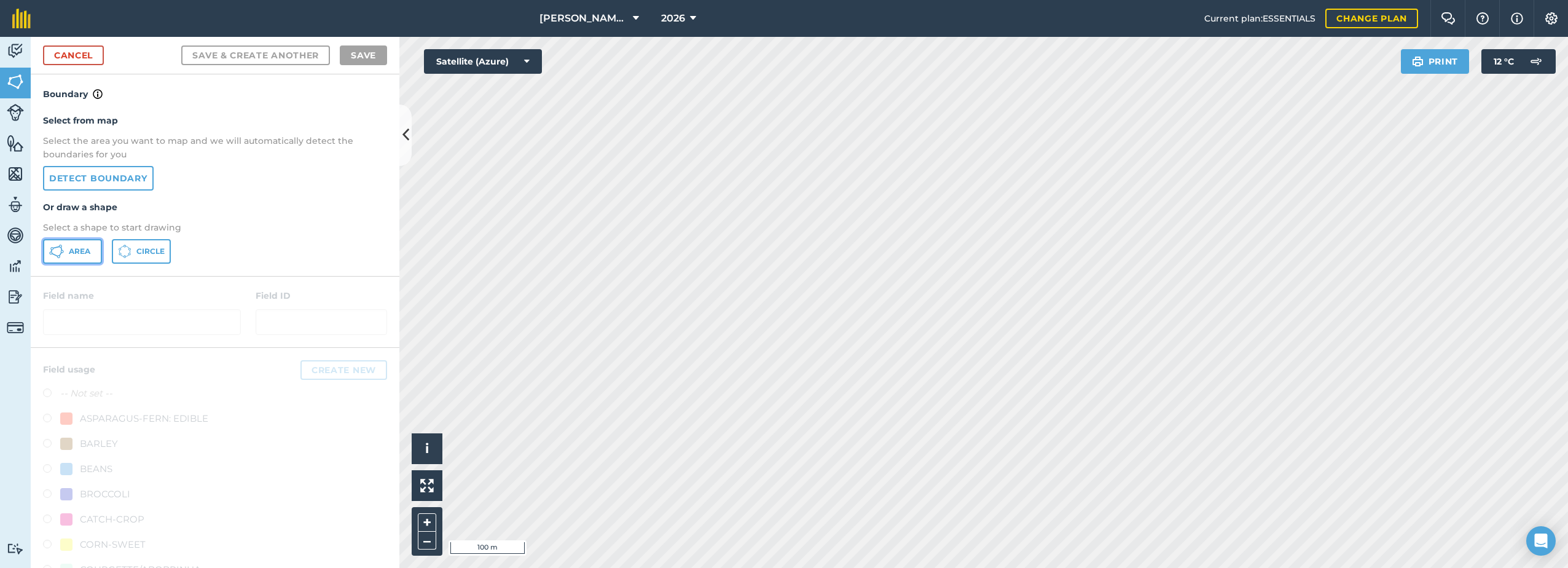
click at [64, 255] on button "Area" at bounding box center [73, 251] width 59 height 24
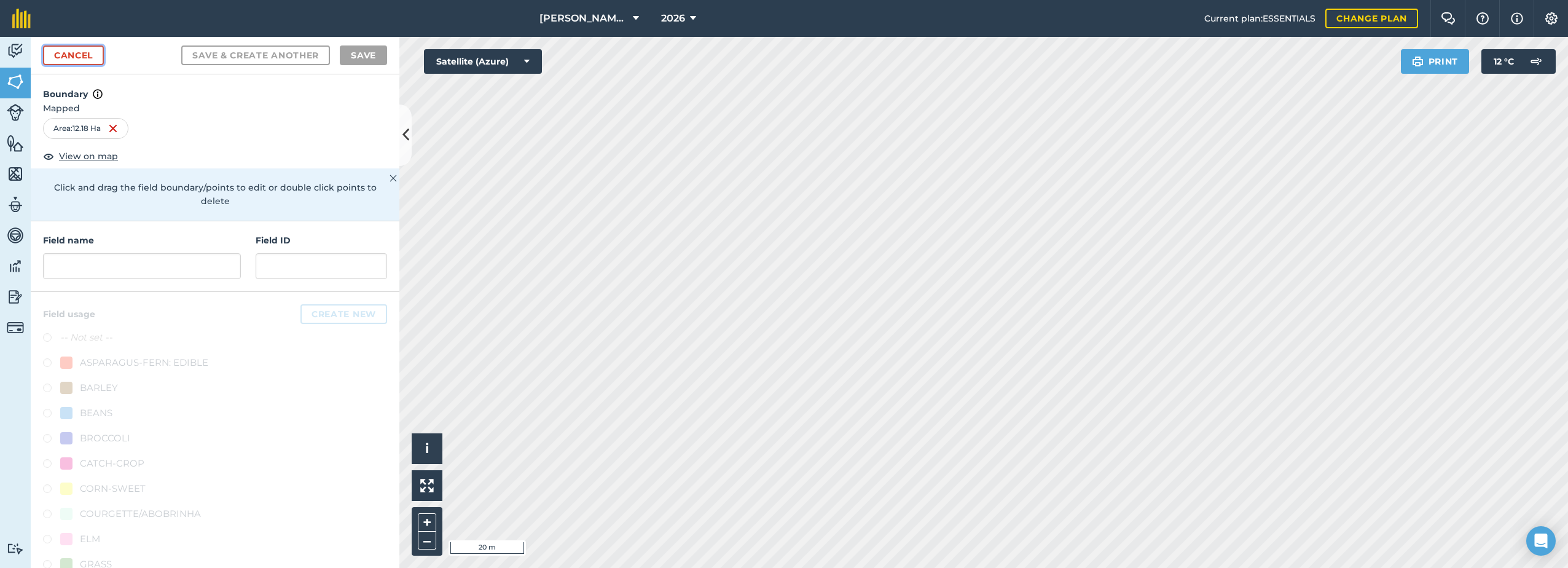
click at [77, 59] on link "Cancel" at bounding box center [73, 55] width 61 height 20
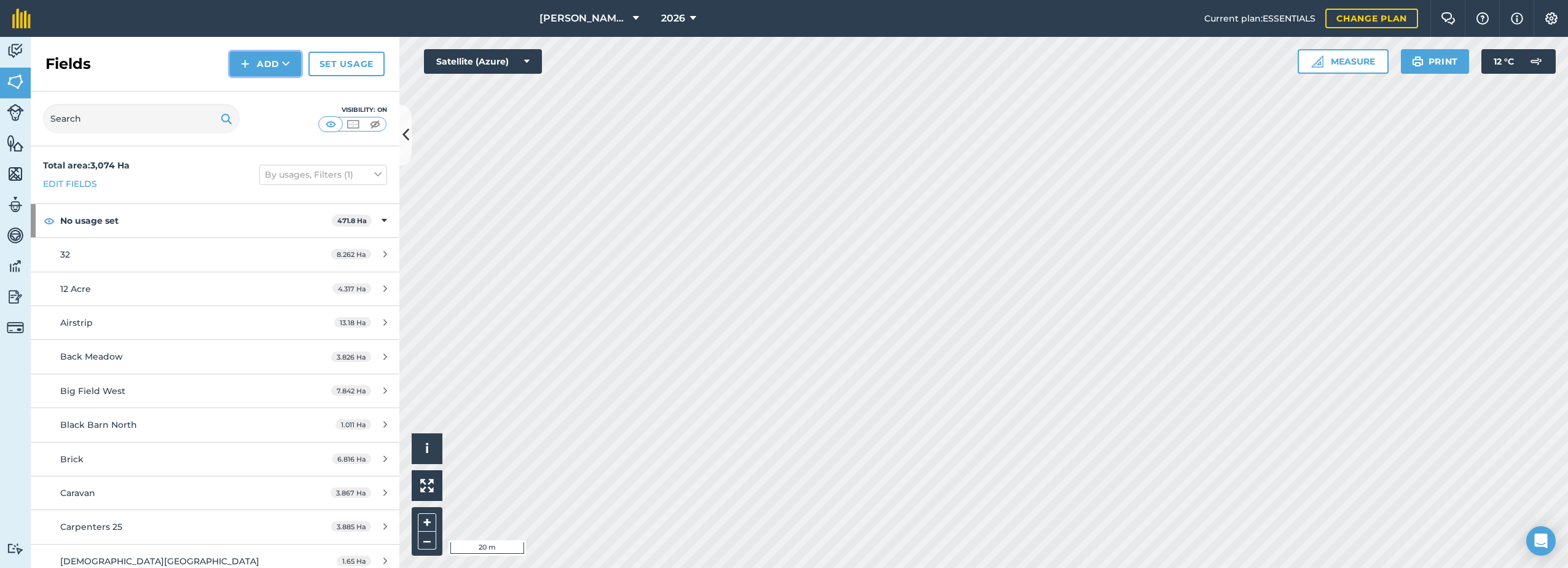
click at [259, 64] on button "Add" at bounding box center [265, 64] width 71 height 24
click at [268, 85] on link "Draw" at bounding box center [265, 91] width 68 height 27
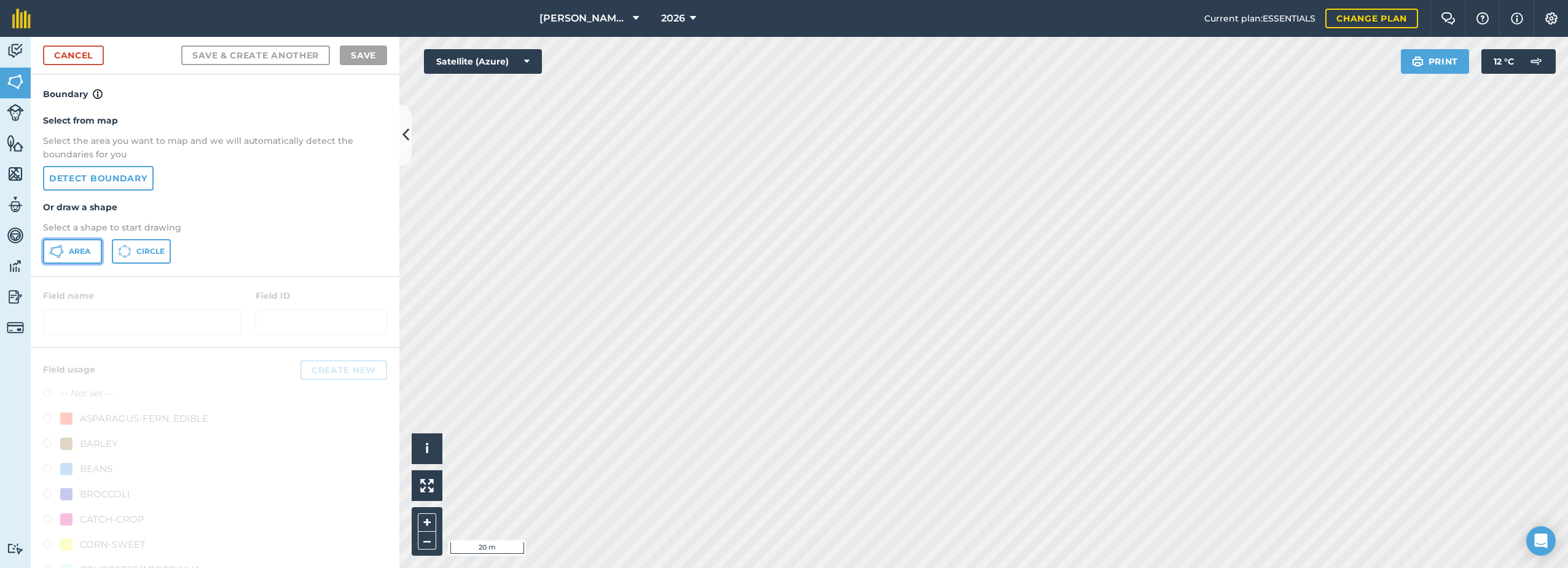
drag, startPoint x: 59, startPoint y: 253, endPoint x: 318, endPoint y: 340, distance: 273.2
click at [64, 252] on button "Area" at bounding box center [73, 251] width 59 height 24
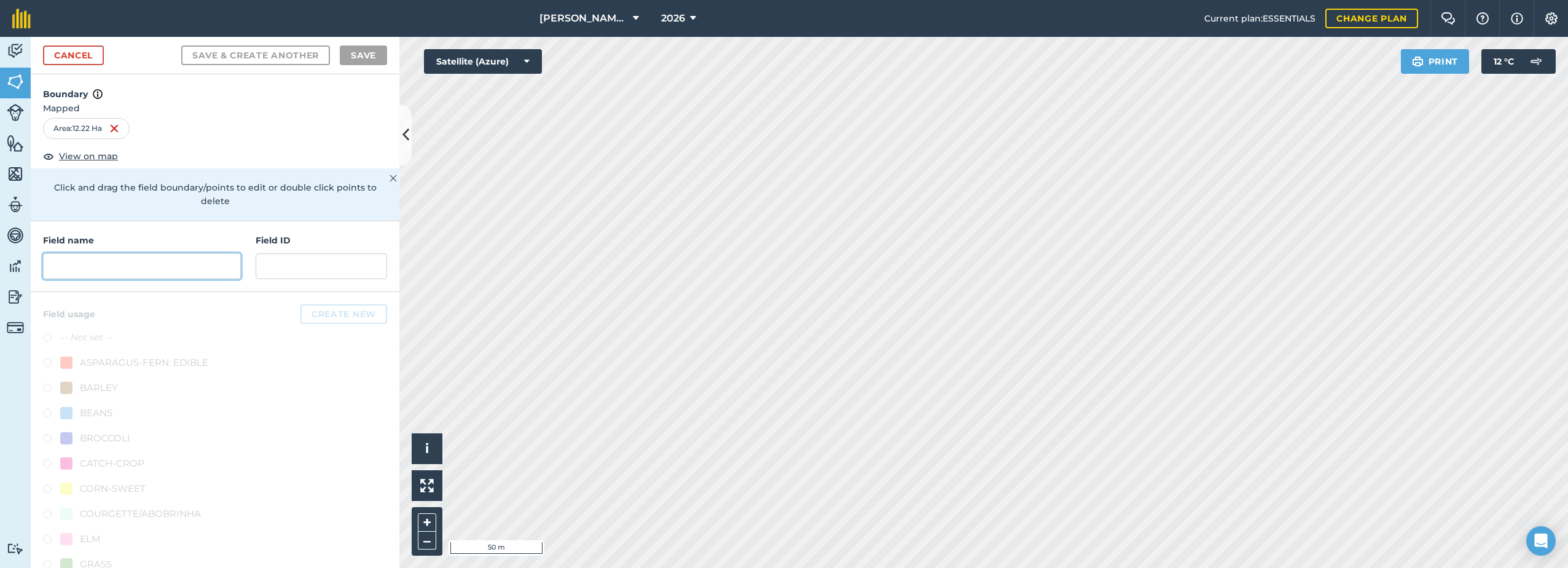
click at [162, 266] on input "text" at bounding box center [142, 266] width 198 height 26
paste input "Back Lane"
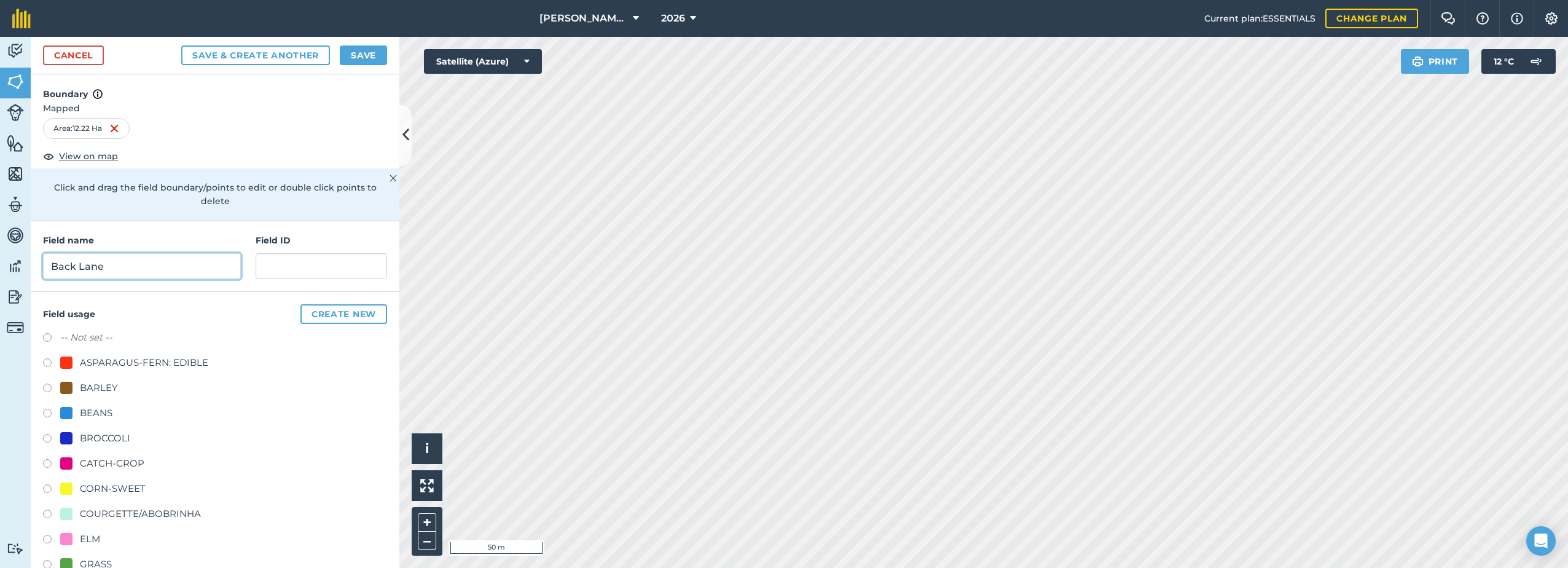
type input "Back Lane"
drag, startPoint x: 99, startPoint y: 491, endPoint x: 99, endPoint y: 483, distance: 8.0
click at [98, 490] on div "CORN-SWEET" at bounding box center [113, 489] width 66 height 15
radio input "true"
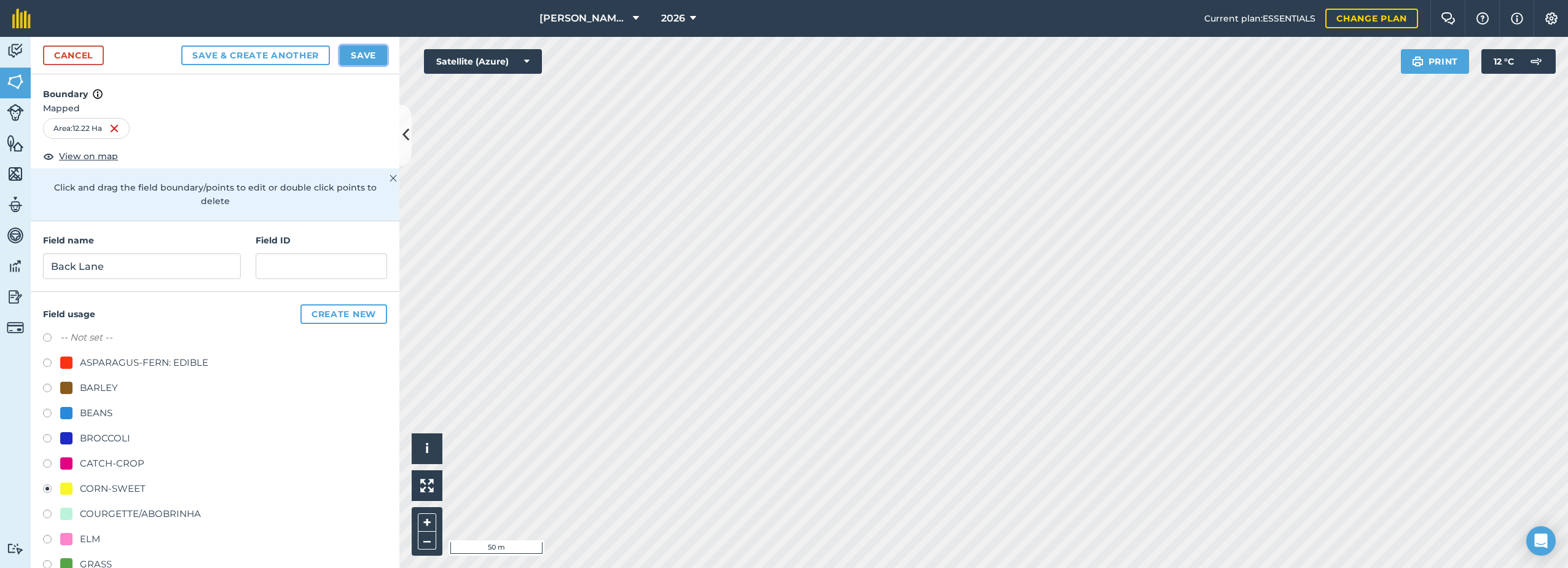
click at [382, 49] on button "Save" at bounding box center [364, 55] width 47 height 20
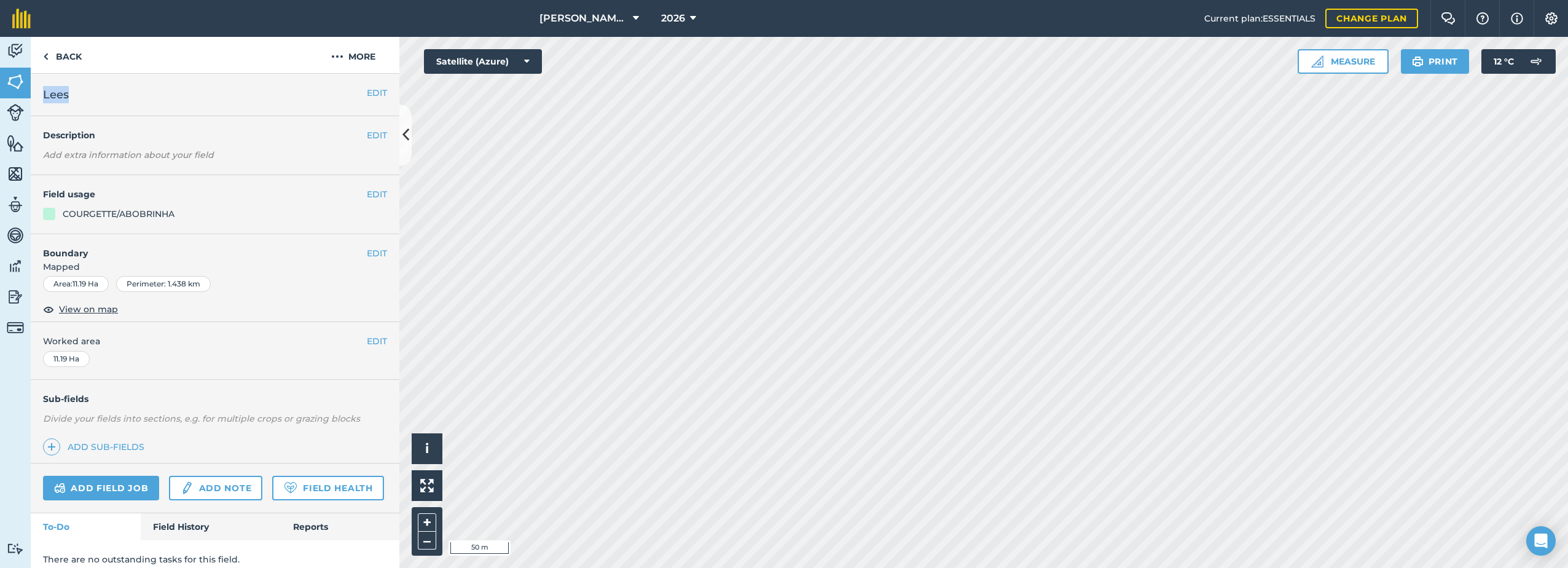
drag, startPoint x: 73, startPoint y: 98, endPoint x: 41, endPoint y: 95, distance: 32.1
click at [41, 95] on div "[PERSON_NAME]" at bounding box center [215, 95] width 369 height 42
copy span "Lees"
click at [348, 56] on button "More" at bounding box center [353, 55] width 92 height 36
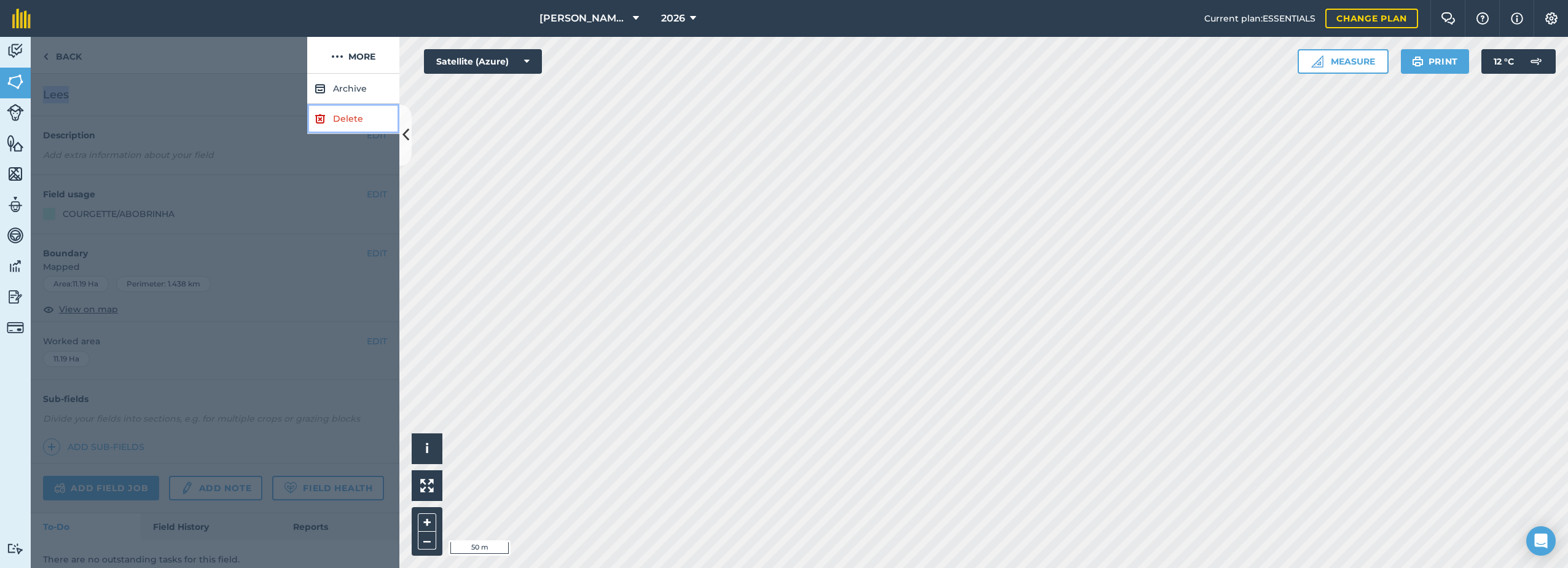
click at [324, 126] on link "Delete" at bounding box center [353, 118] width 92 height 30
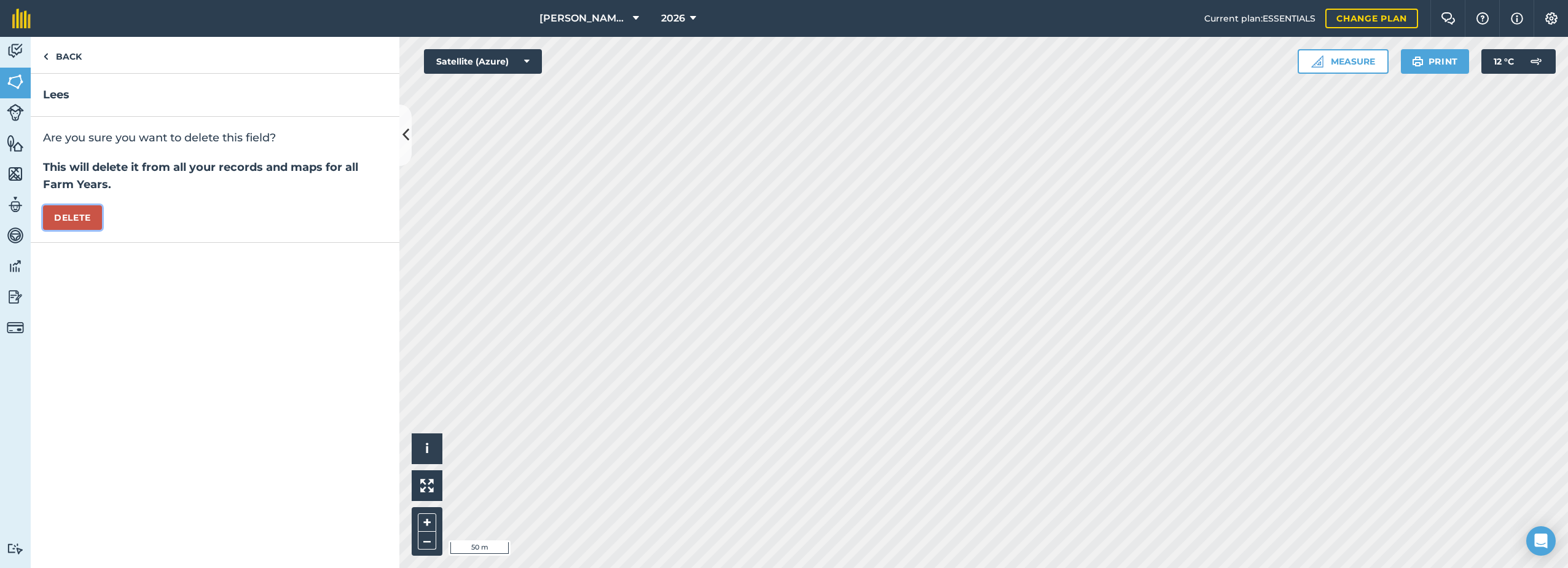
click at [89, 213] on button "Delete" at bounding box center [73, 218] width 59 height 24
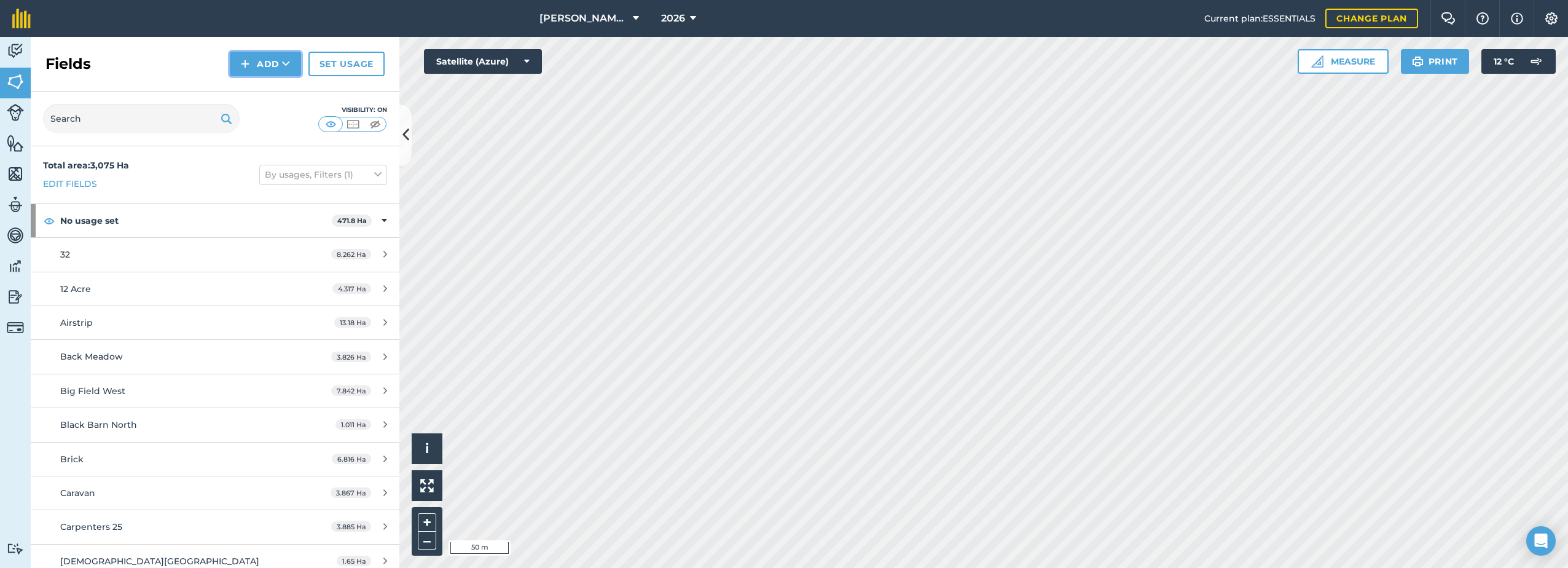
click at [251, 71] on button "Add" at bounding box center [265, 64] width 71 height 24
click at [250, 93] on link "Draw" at bounding box center [265, 91] width 68 height 27
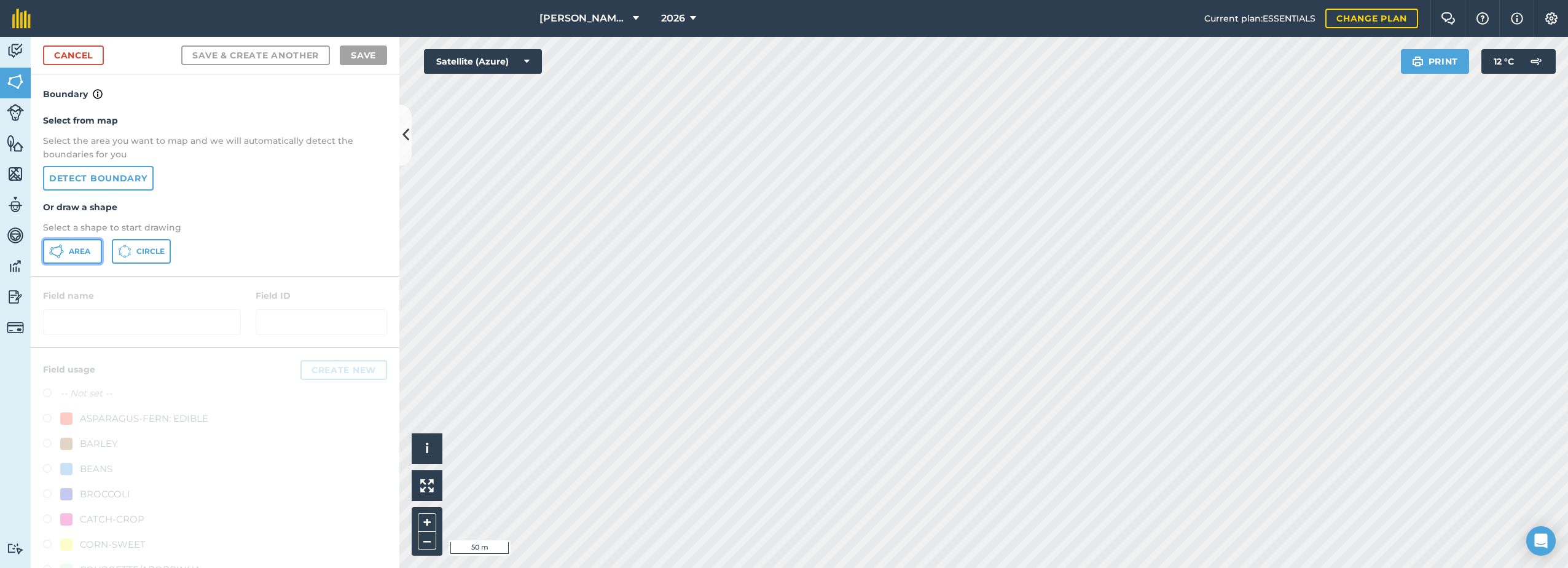
drag, startPoint x: 68, startPoint y: 248, endPoint x: 397, endPoint y: 288, distance: 331.4
click at [71, 246] on button "Area" at bounding box center [73, 251] width 59 height 24
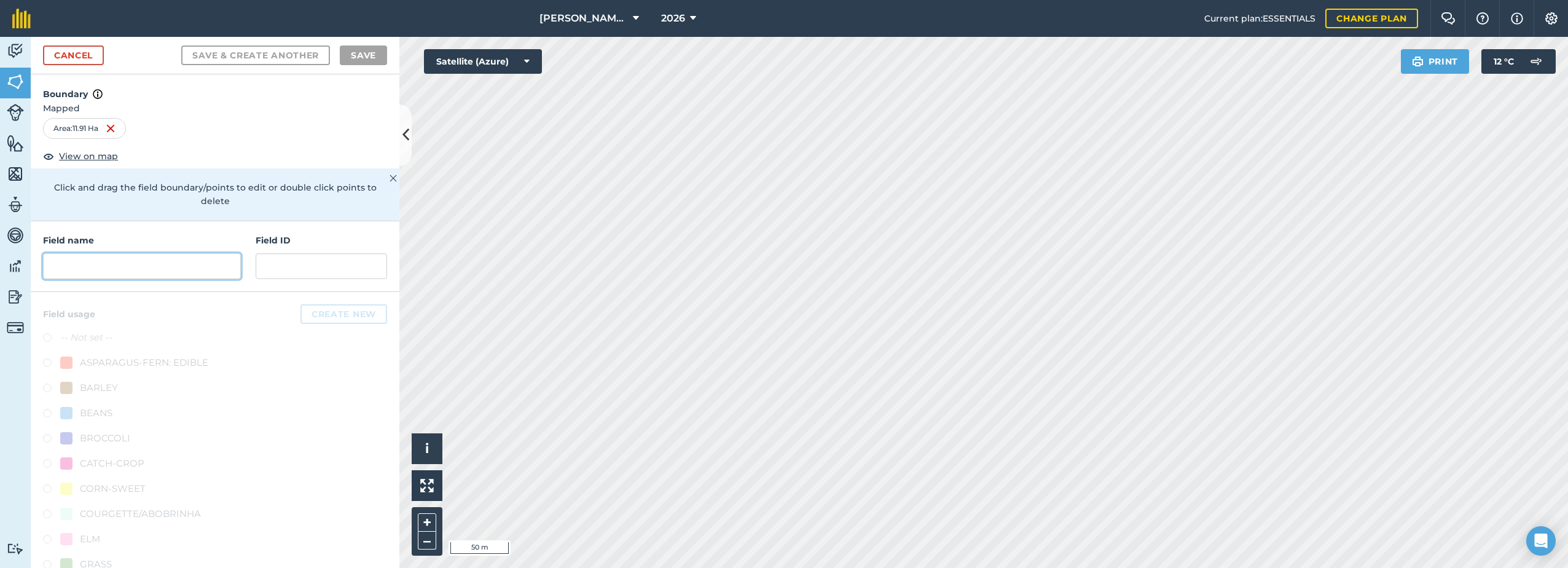
click at [144, 268] on input "text" at bounding box center [142, 266] width 198 height 26
paste input "Lees"
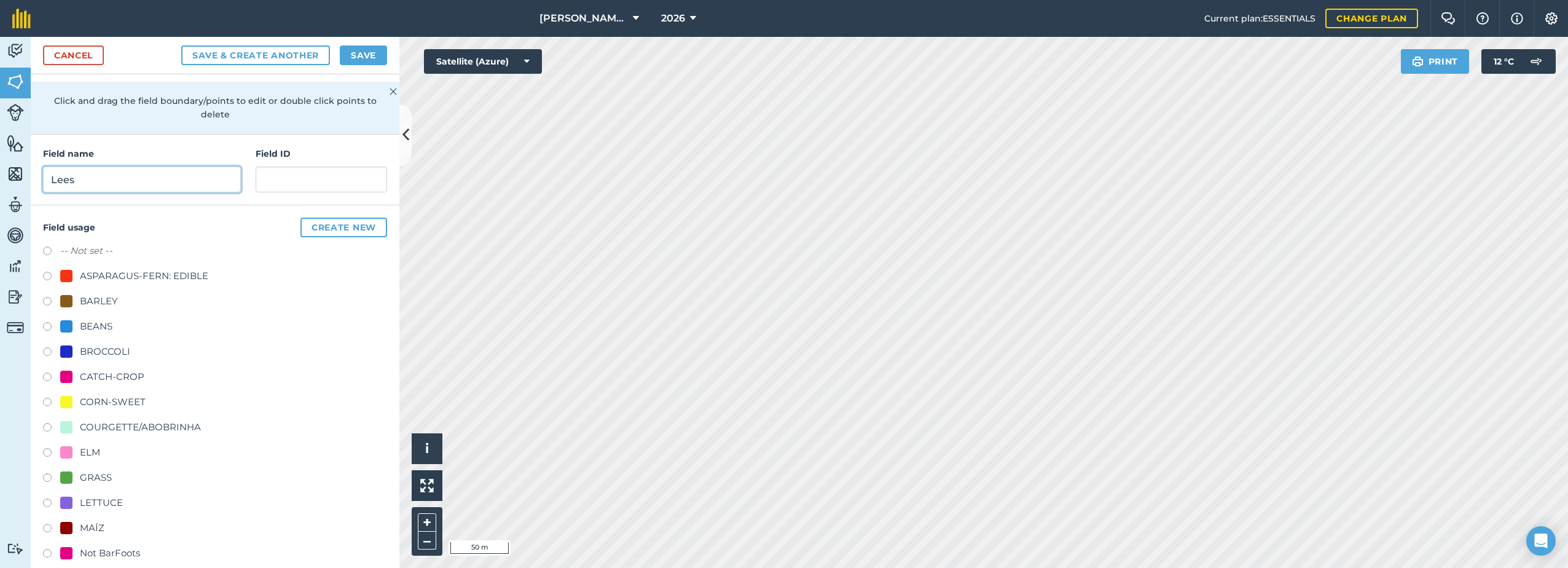
scroll to position [184, 0]
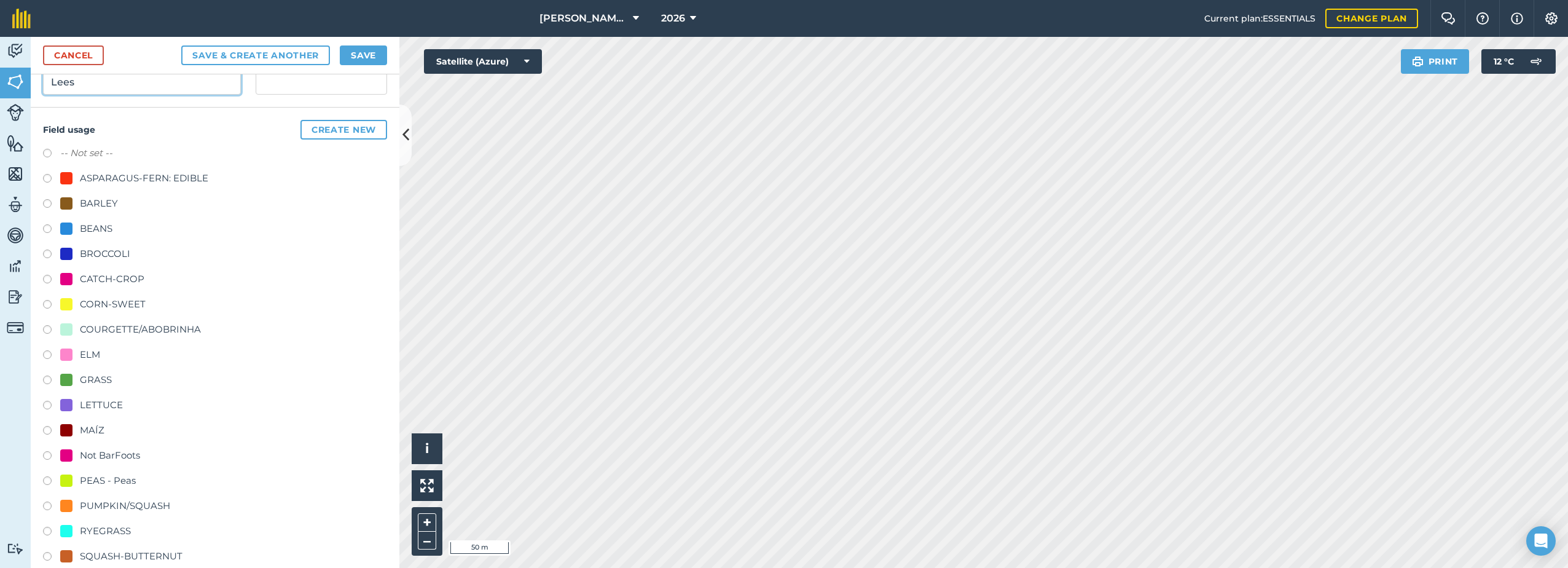
type input "Lees"
click at [118, 328] on div "COURGETTE/ABOBRINHA" at bounding box center [140, 330] width 121 height 15
radio input "true"
click at [364, 57] on button "Save" at bounding box center [364, 55] width 47 height 20
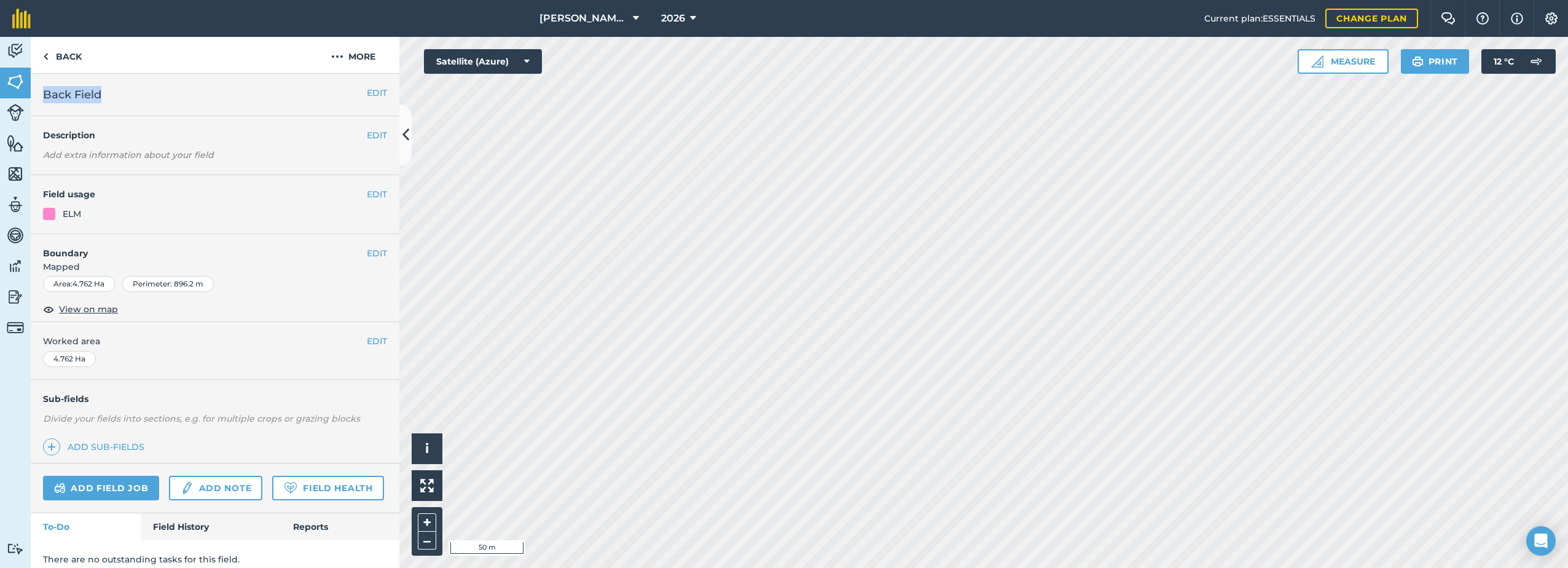
drag, startPoint x: 103, startPoint y: 98, endPoint x: 39, endPoint y: 104, distance: 64.3
click at [39, 104] on div "EDIT Back Field" at bounding box center [215, 95] width 369 height 42
drag, startPoint x: 39, startPoint y: 104, endPoint x: 49, endPoint y: 100, distance: 10.8
copy span "Back Field"
click at [340, 57] on img at bounding box center [337, 56] width 12 height 15
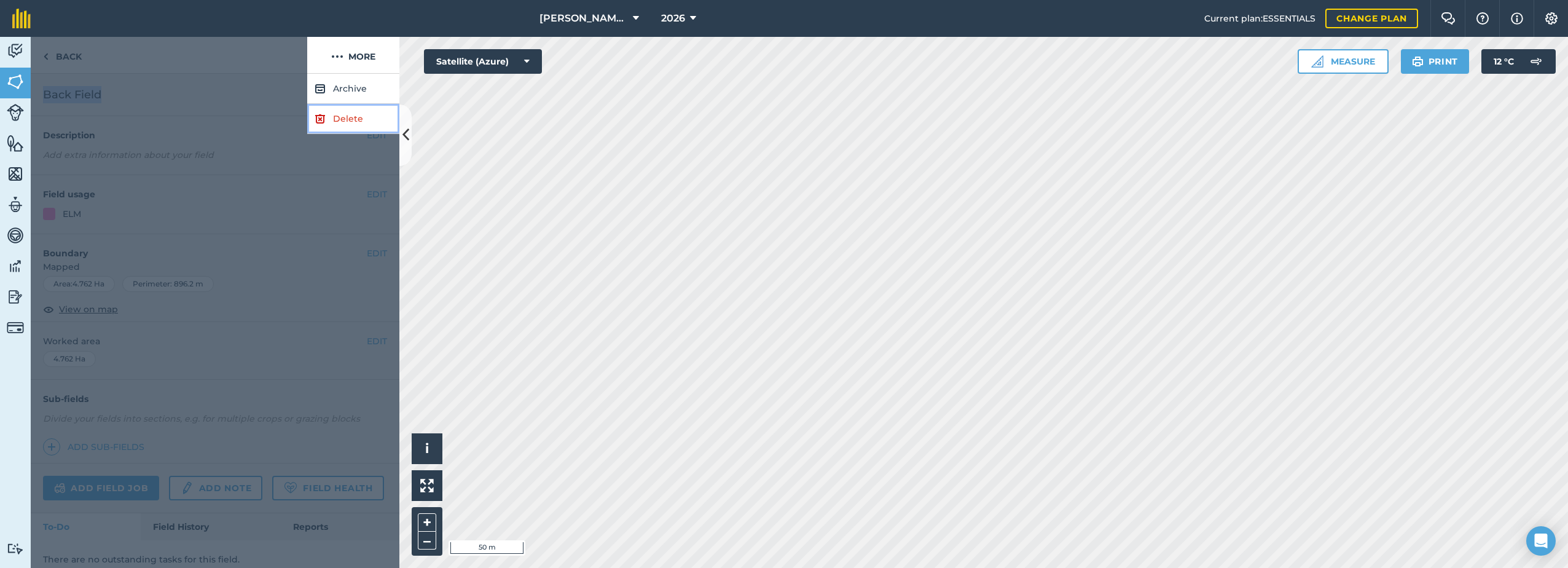
click at [329, 113] on link "Delete" at bounding box center [353, 118] width 92 height 30
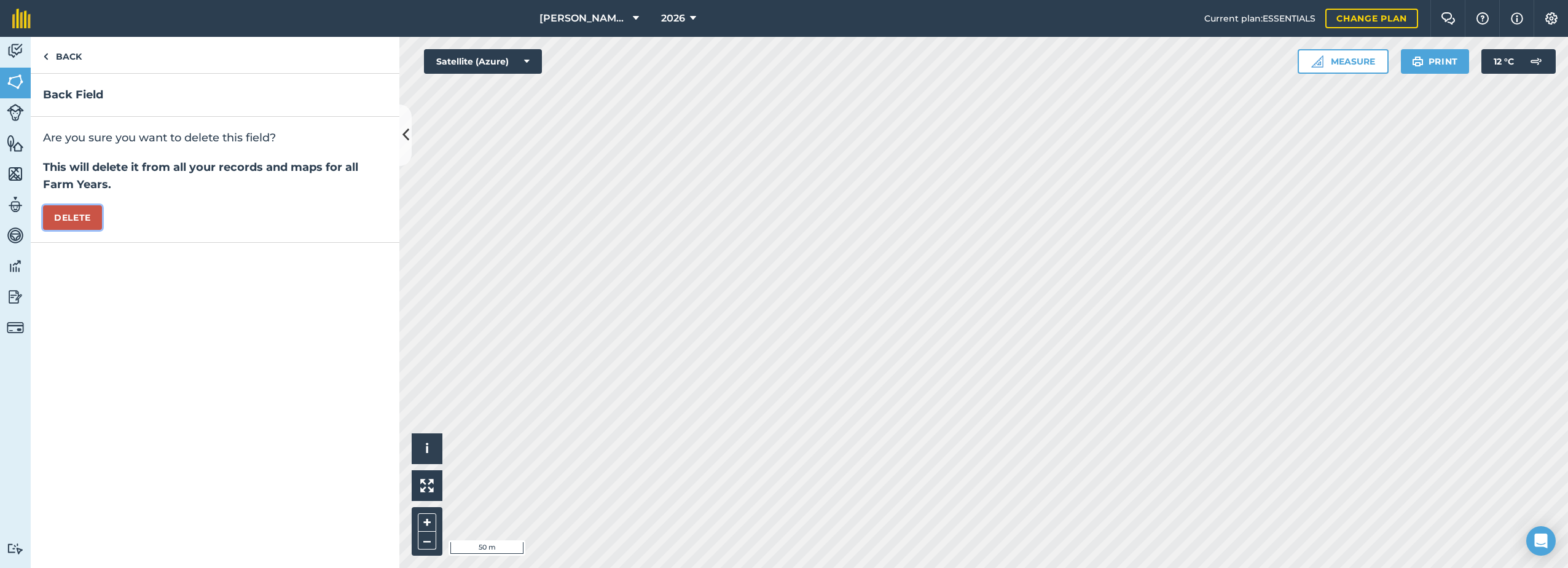
drag, startPoint x: 57, startPoint y: 213, endPoint x: 156, endPoint y: 221, distance: 99.3
click at [58, 213] on button "Delete" at bounding box center [73, 218] width 59 height 24
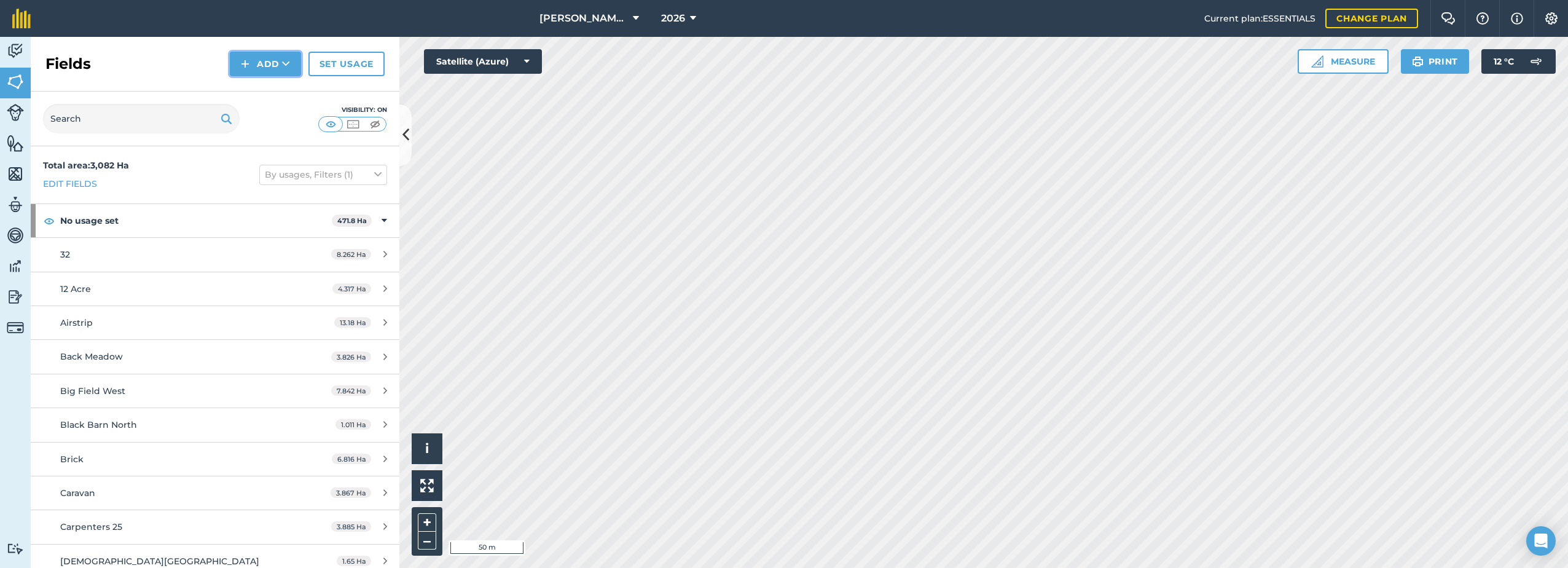
click at [253, 64] on button "Add" at bounding box center [265, 64] width 71 height 24
click at [263, 89] on link "Draw" at bounding box center [265, 91] width 68 height 27
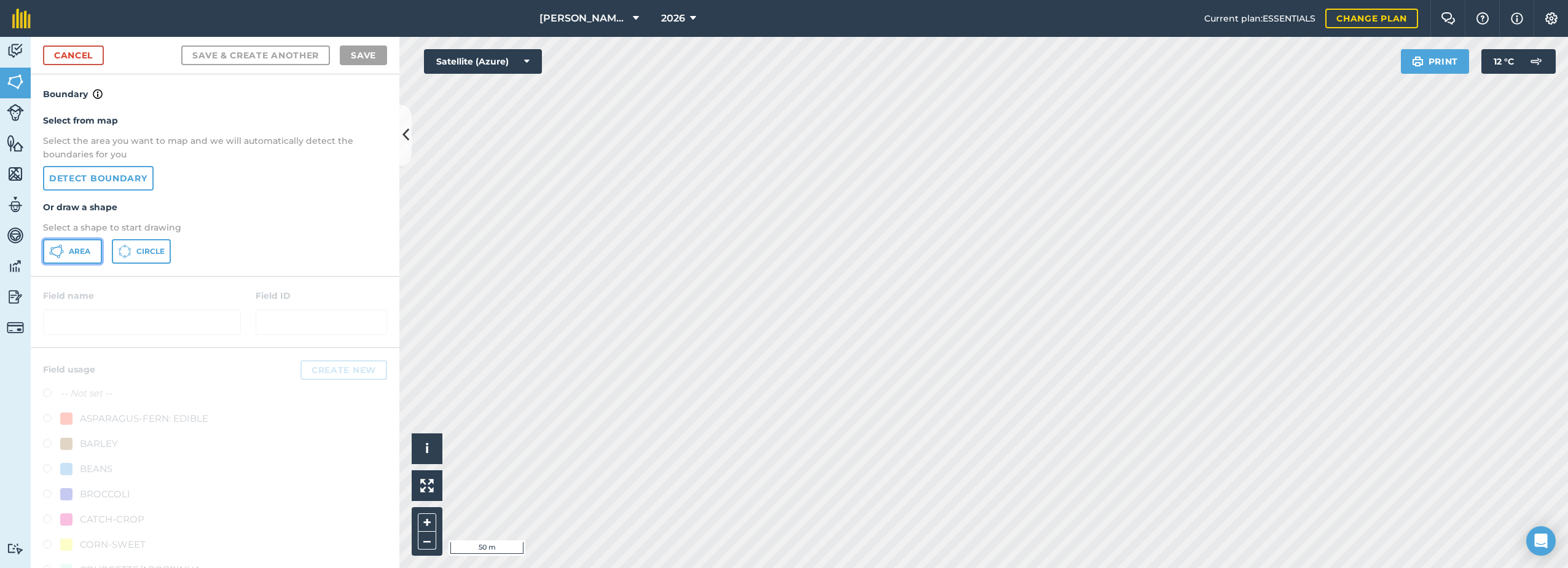
drag, startPoint x: 72, startPoint y: 243, endPoint x: 78, endPoint y: 243, distance: 6.0
click at [76, 246] on button "Area" at bounding box center [73, 251] width 59 height 24
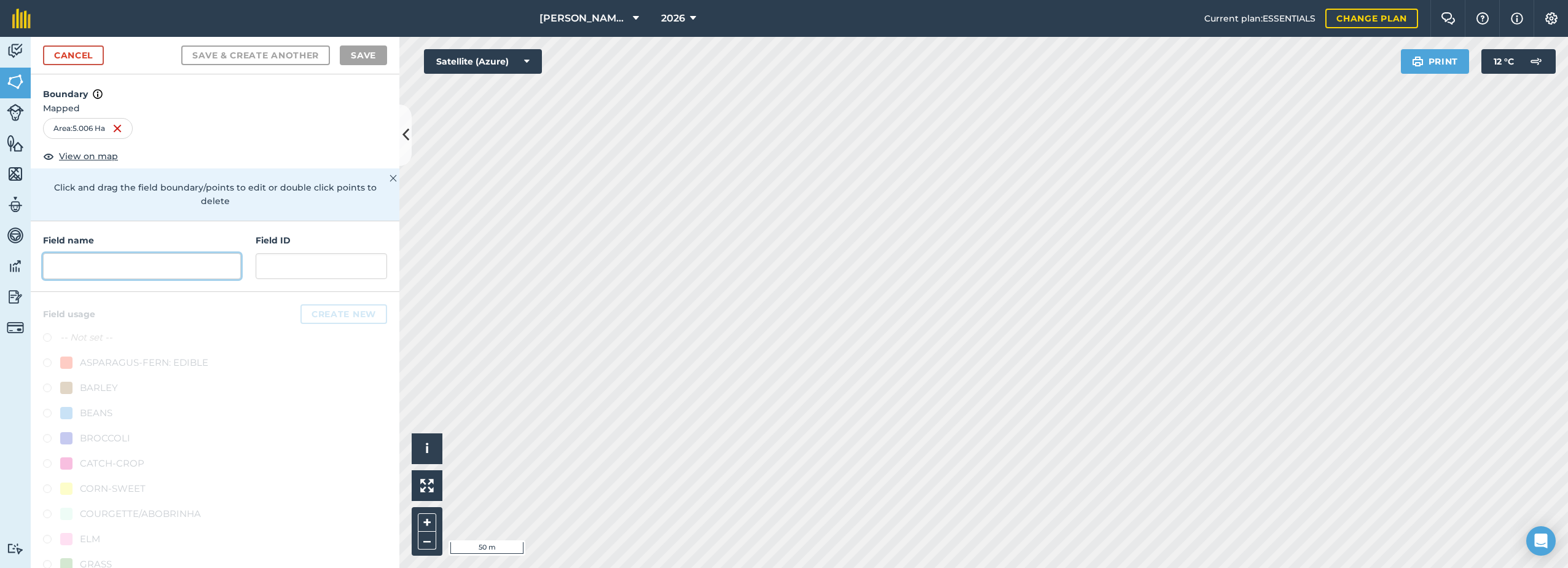
click at [111, 268] on input "text" at bounding box center [142, 266] width 198 height 26
paste input "Back Field"
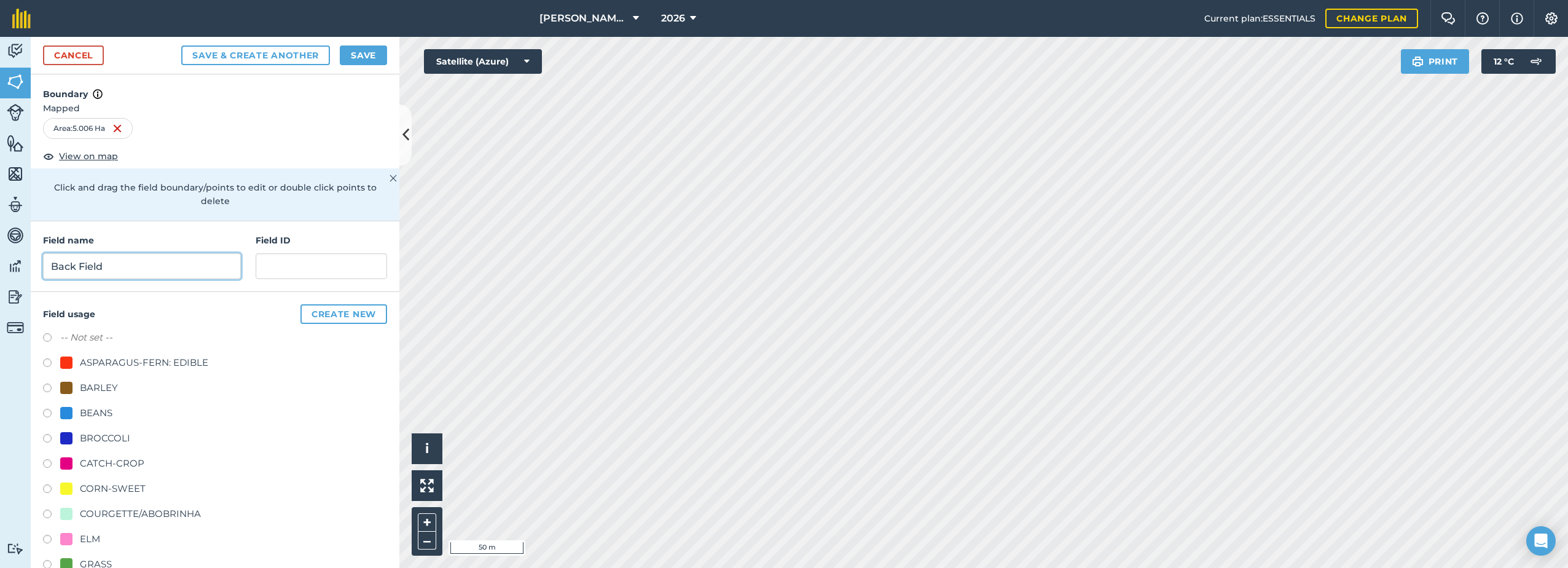
type input "Back Field"
click at [110, 463] on div "CATCH-CROP" at bounding box center [112, 464] width 64 height 15
radio input "true"
click at [357, 58] on button "Save" at bounding box center [364, 55] width 47 height 20
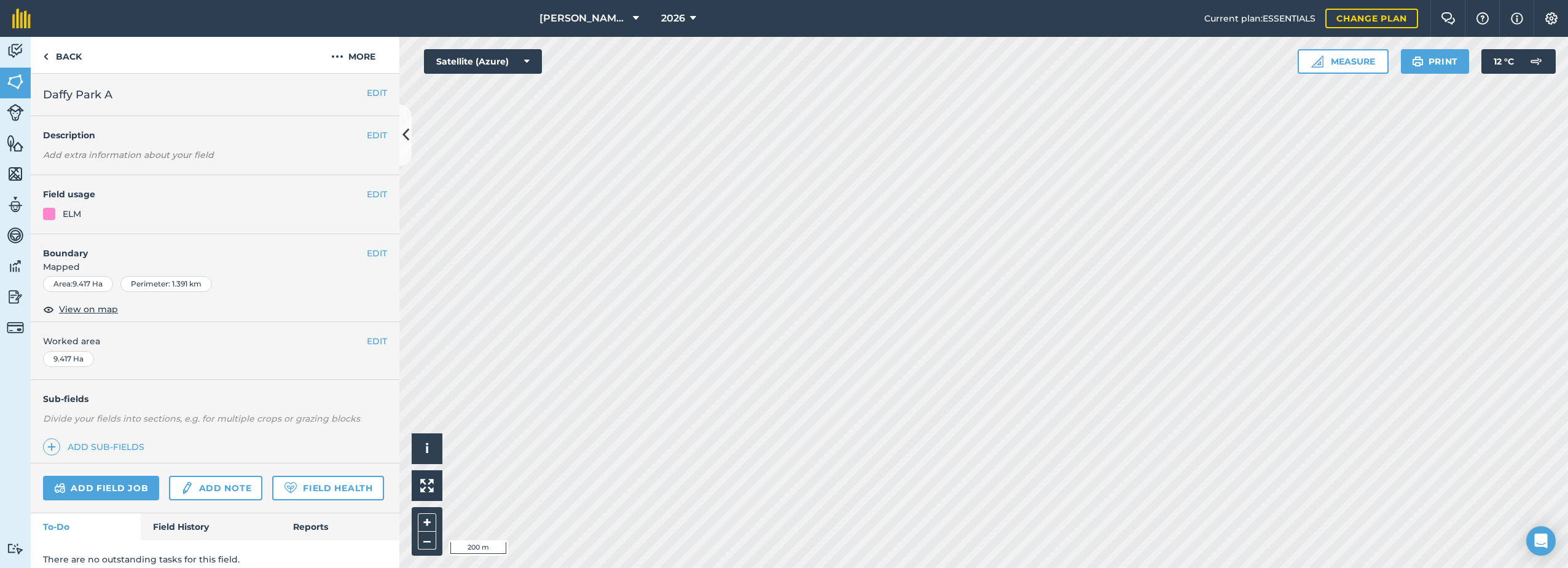
click at [356, 187] on div "EDIT Field usage ELM" at bounding box center [215, 205] width 369 height 59
click at [370, 191] on button "EDIT" at bounding box center [377, 194] width 20 height 14
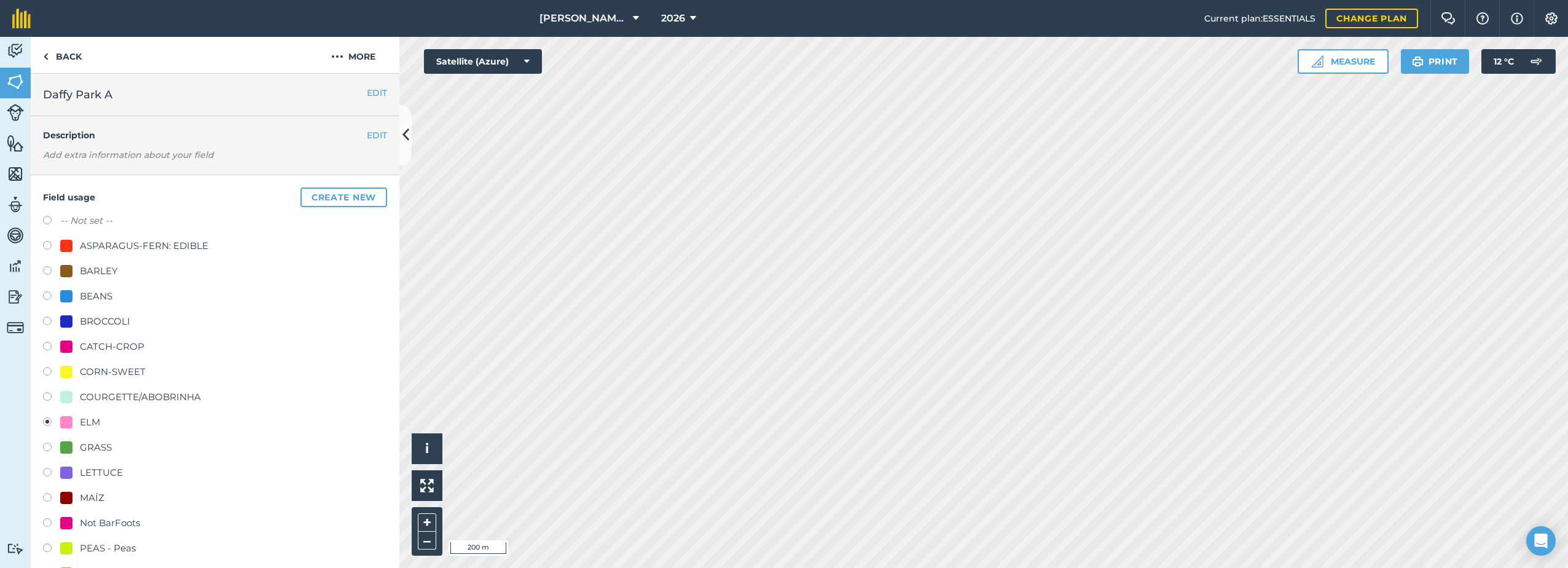
click at [104, 339] on div "CATCH-CROP" at bounding box center [112, 347] width 64 height 15
radio input "true"
radio input "false"
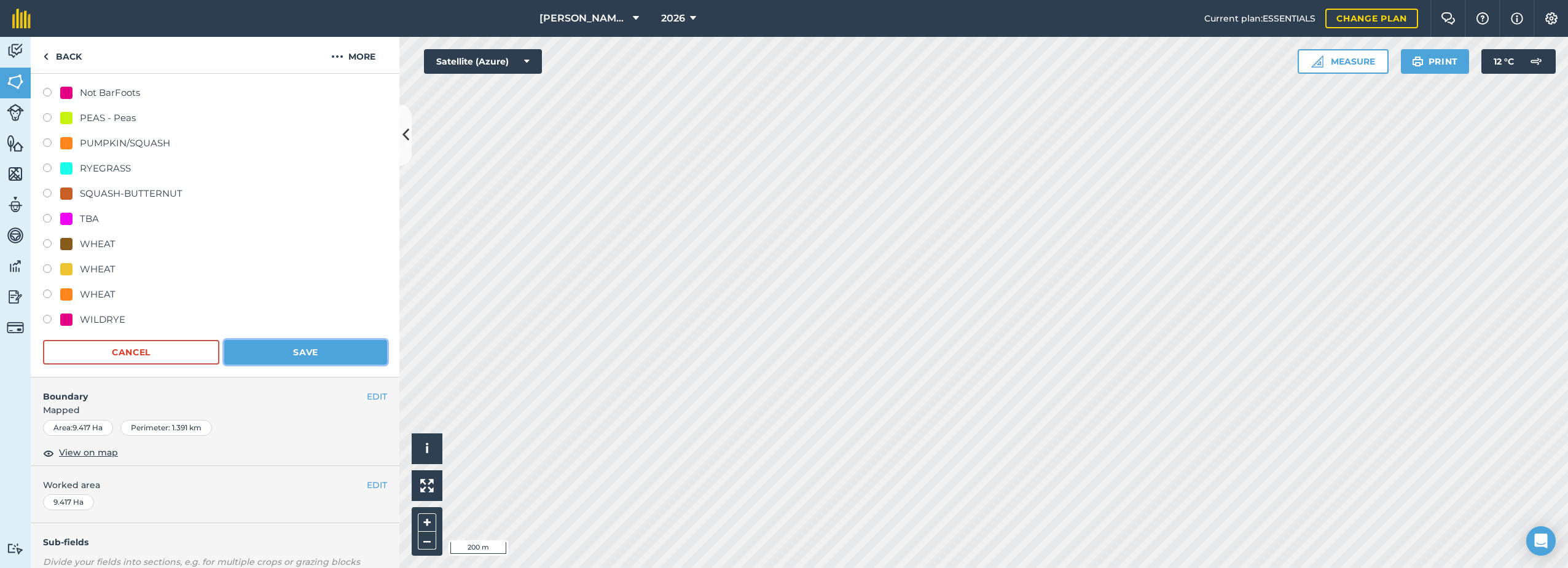
click at [310, 348] on button "Save" at bounding box center [306, 353] width 163 height 24
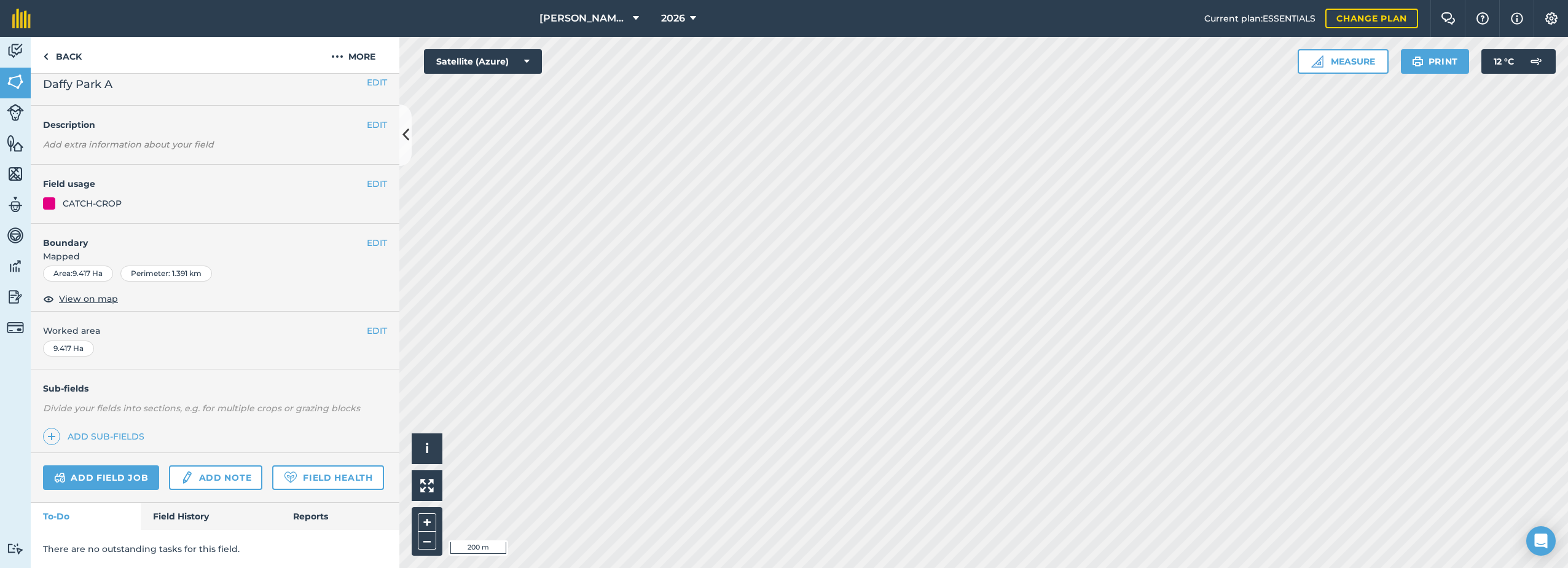
scroll to position [45, 0]
click at [367, 177] on button "EDIT" at bounding box center [377, 184] width 20 height 14
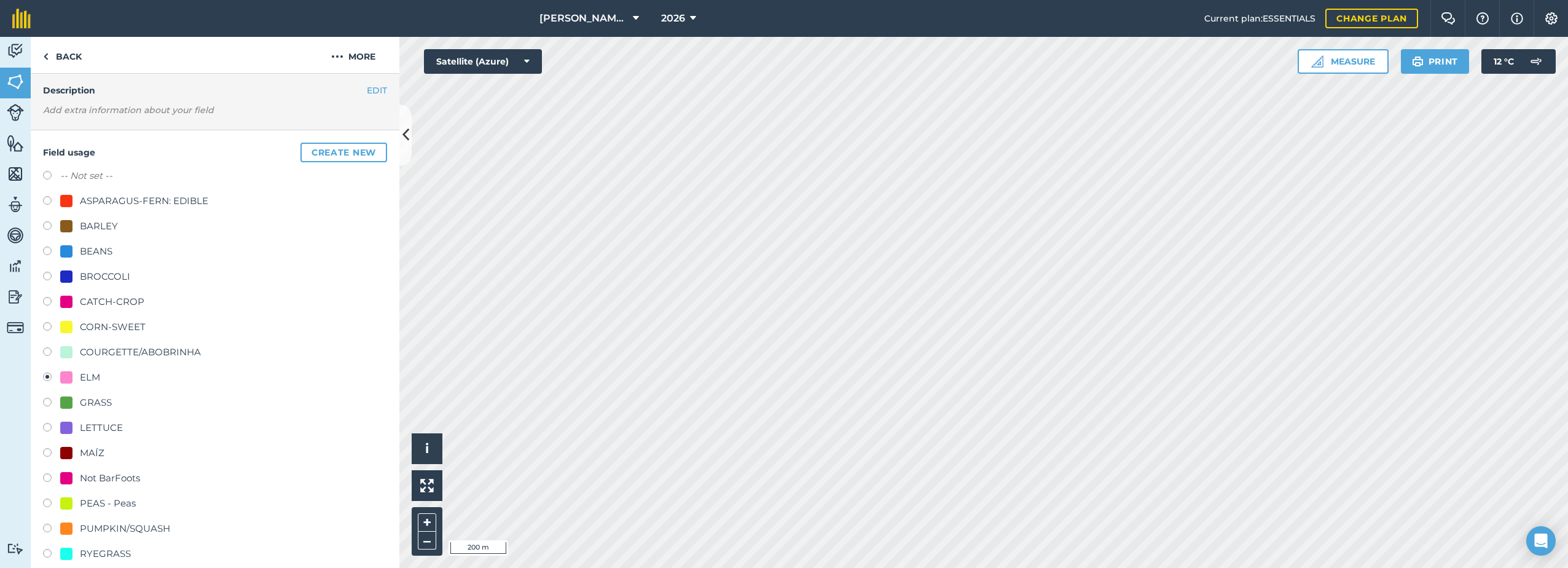
click at [80, 375] on div "ELM" at bounding box center [90, 378] width 20 height 15
click at [93, 300] on div "CATCH-CROP" at bounding box center [112, 302] width 64 height 15
radio input "true"
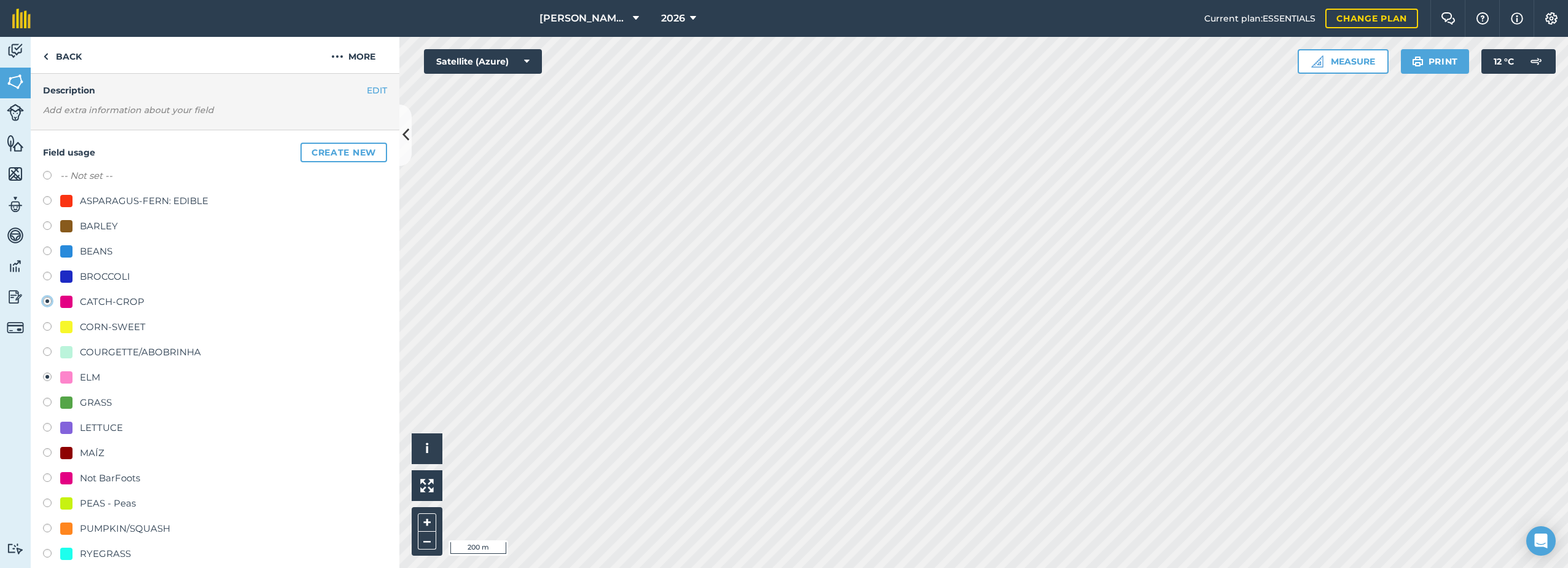
radio input "false"
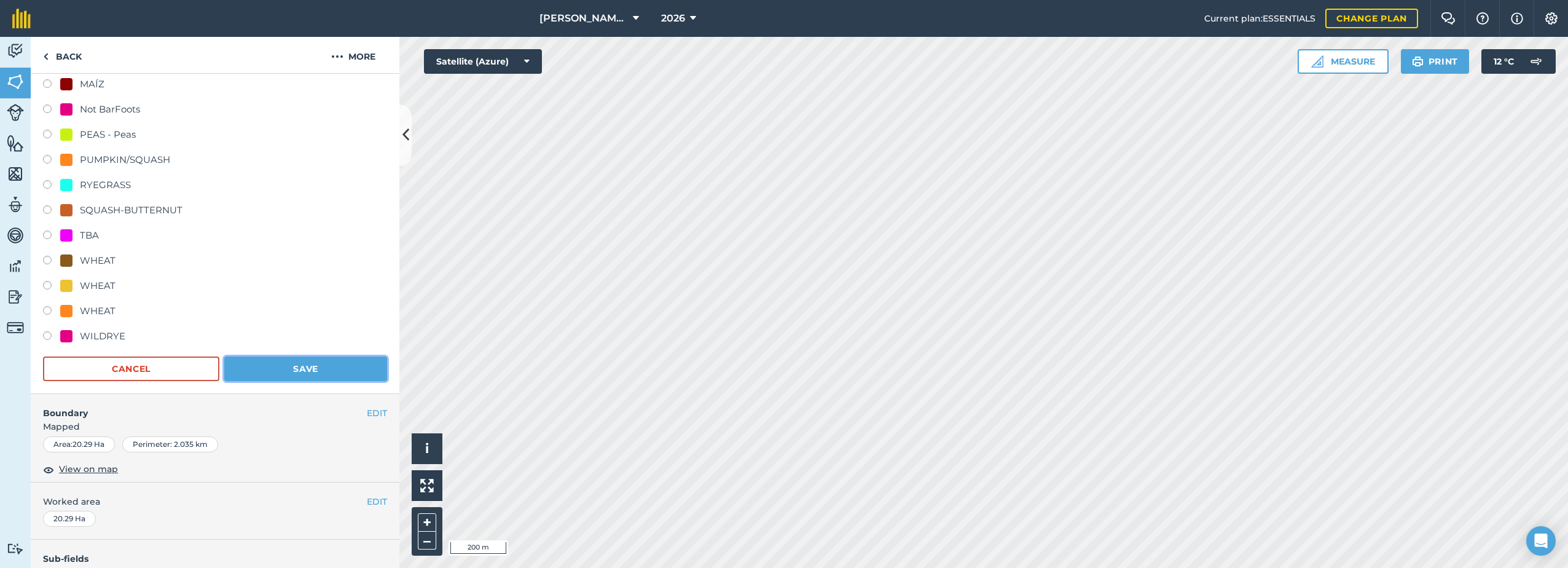
click at [303, 368] on button "Save" at bounding box center [306, 369] width 163 height 24
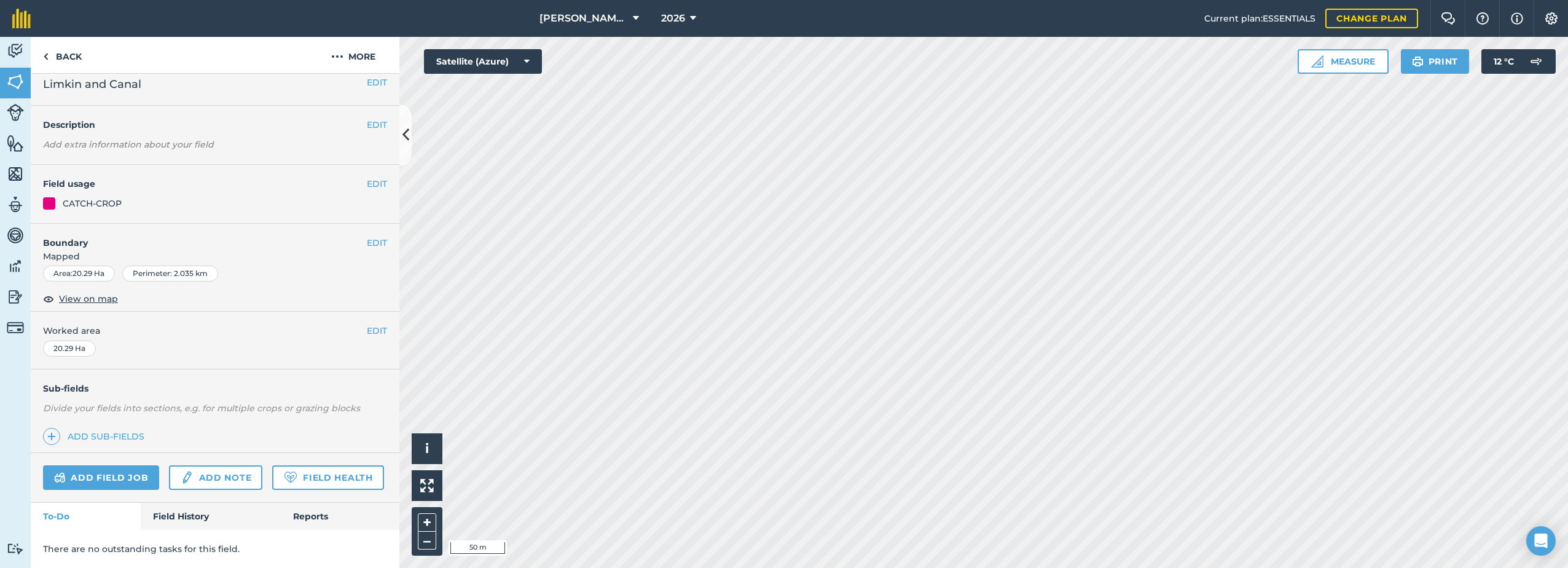
scroll to position [44, 0]
click at [367, 179] on button "EDIT" at bounding box center [377, 185] width 20 height 14
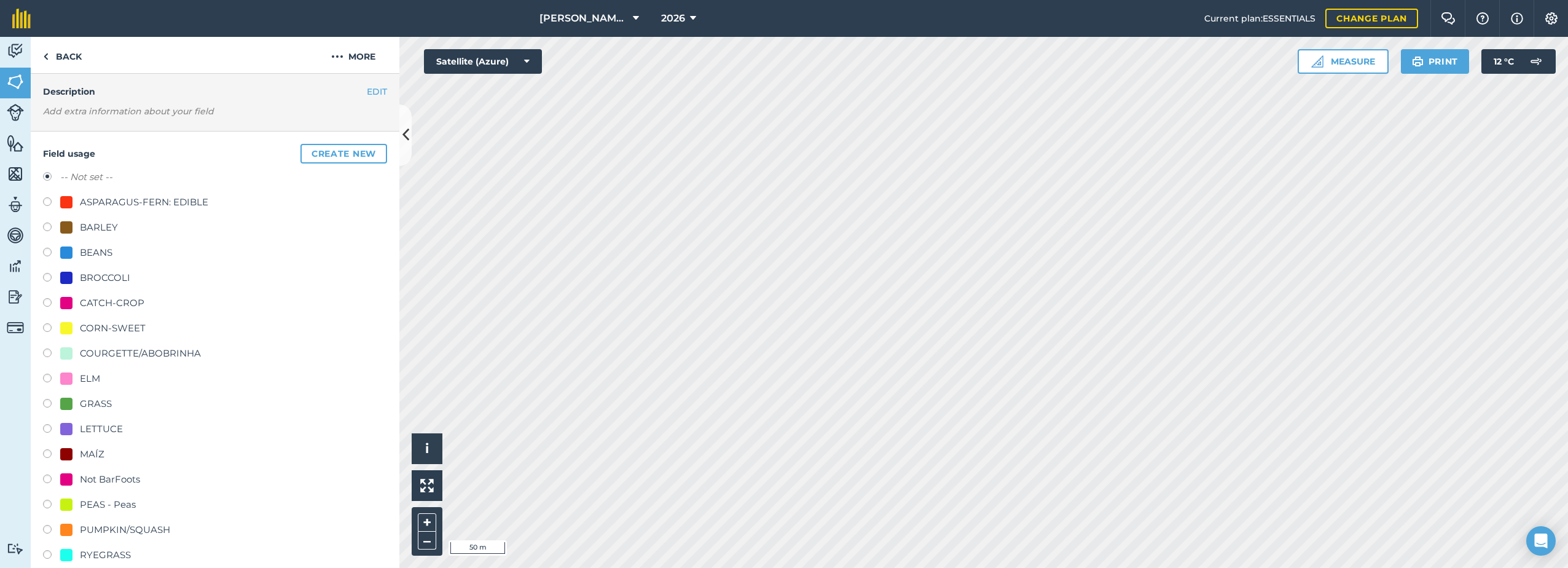
drag, startPoint x: 91, startPoint y: 306, endPoint x: 97, endPoint y: 304, distance: 6.3
click at [91, 306] on div "CATCH-CROP" at bounding box center [112, 303] width 64 height 15
radio input "true"
radio input "false"
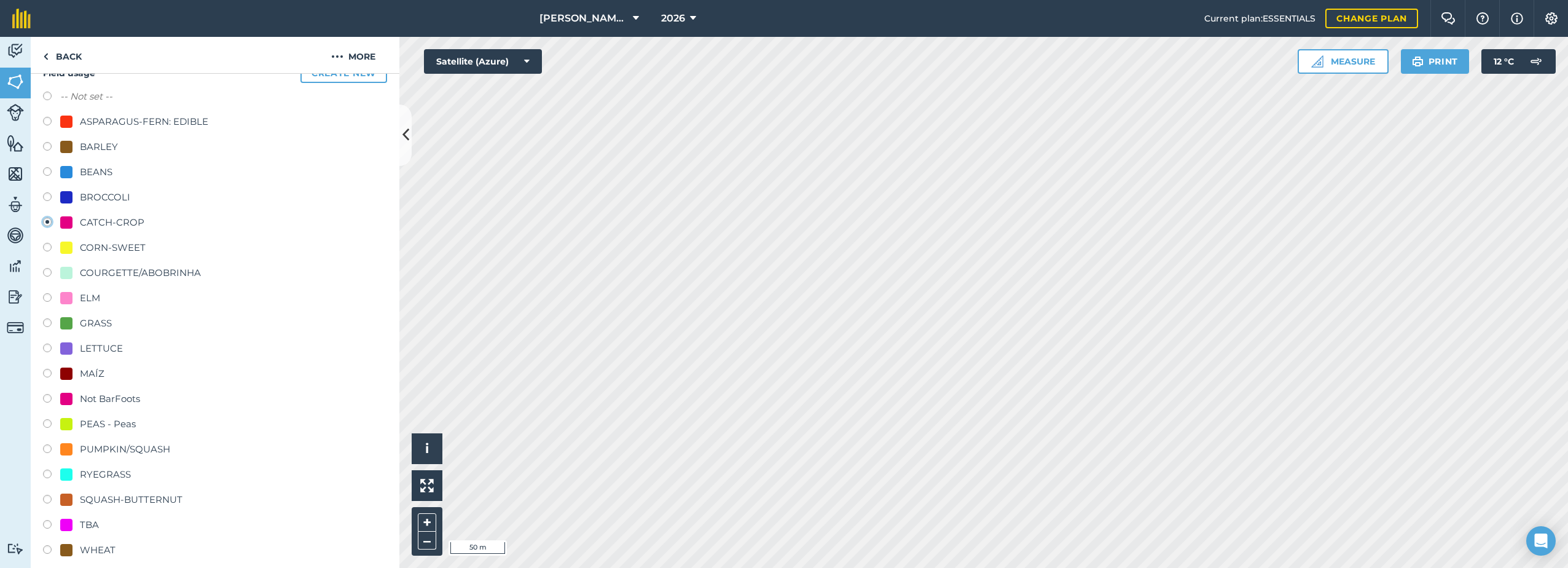
scroll to position [413, 0]
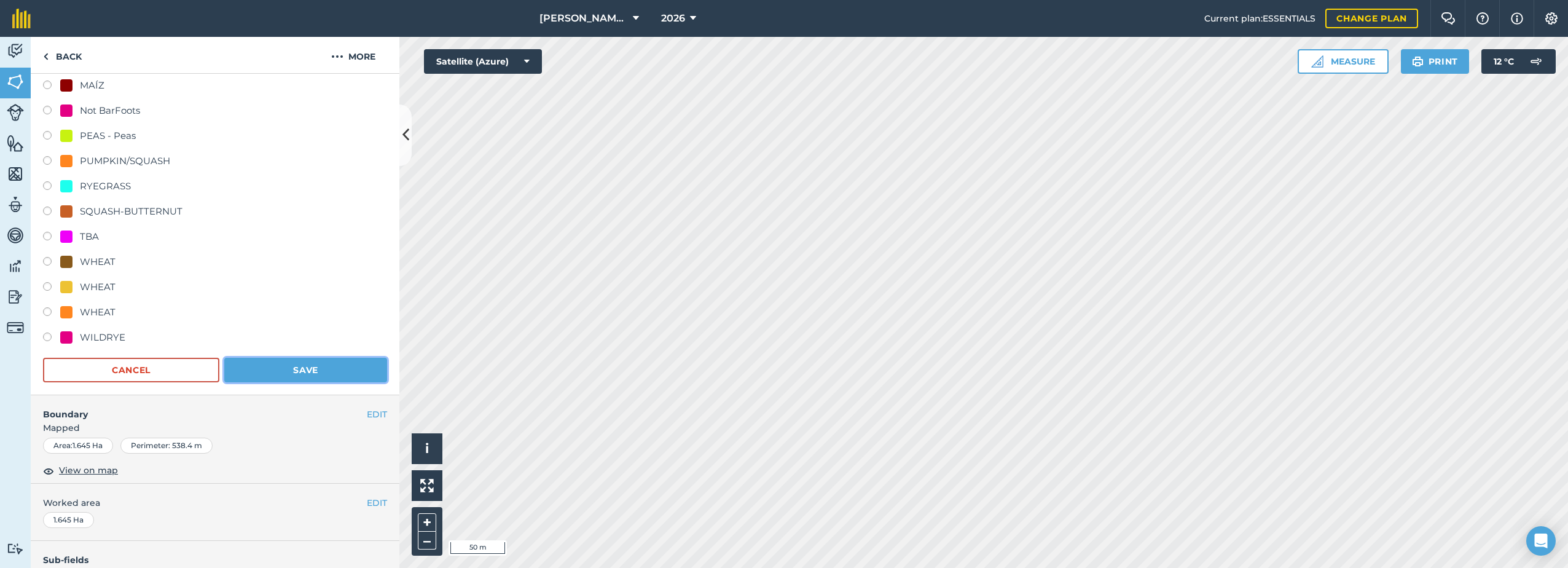
drag, startPoint x: 272, startPoint y: 373, endPoint x: 365, endPoint y: 366, distance: 93.3
click at [273, 373] on button "Save" at bounding box center [306, 371] width 163 height 24
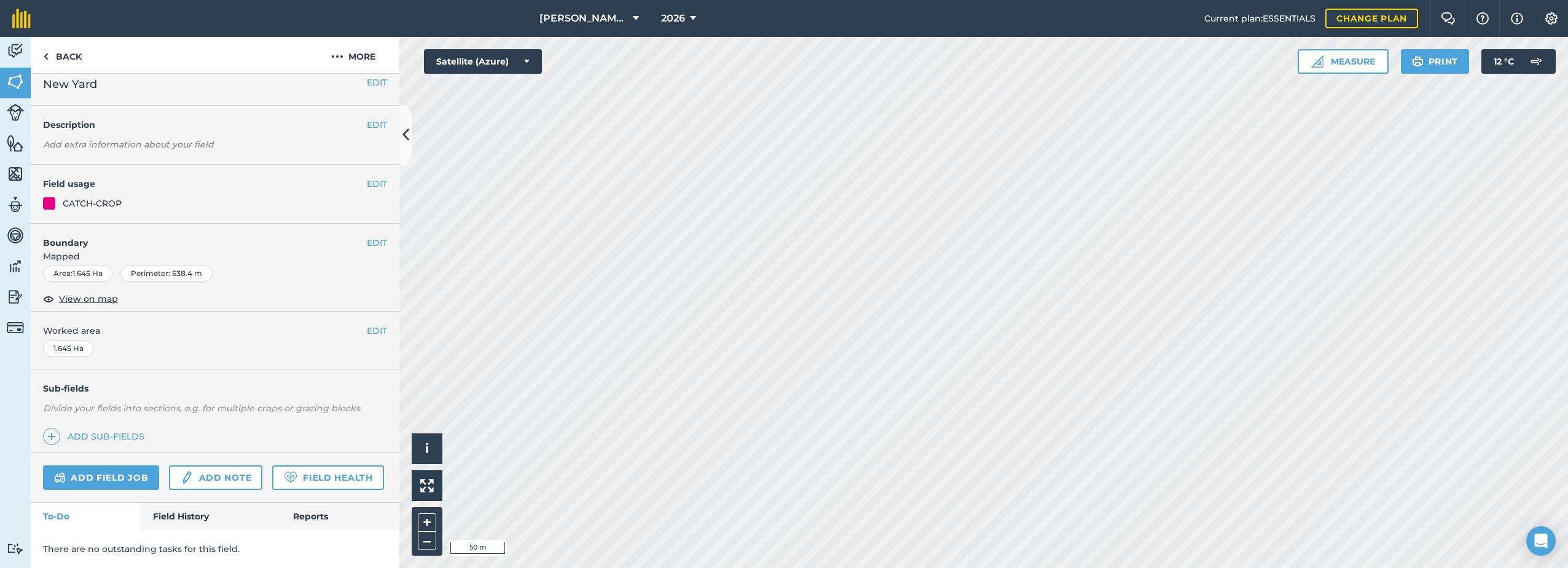
scroll to position [44, 0]
click at [371, 179] on button "EDIT" at bounding box center [377, 185] width 20 height 14
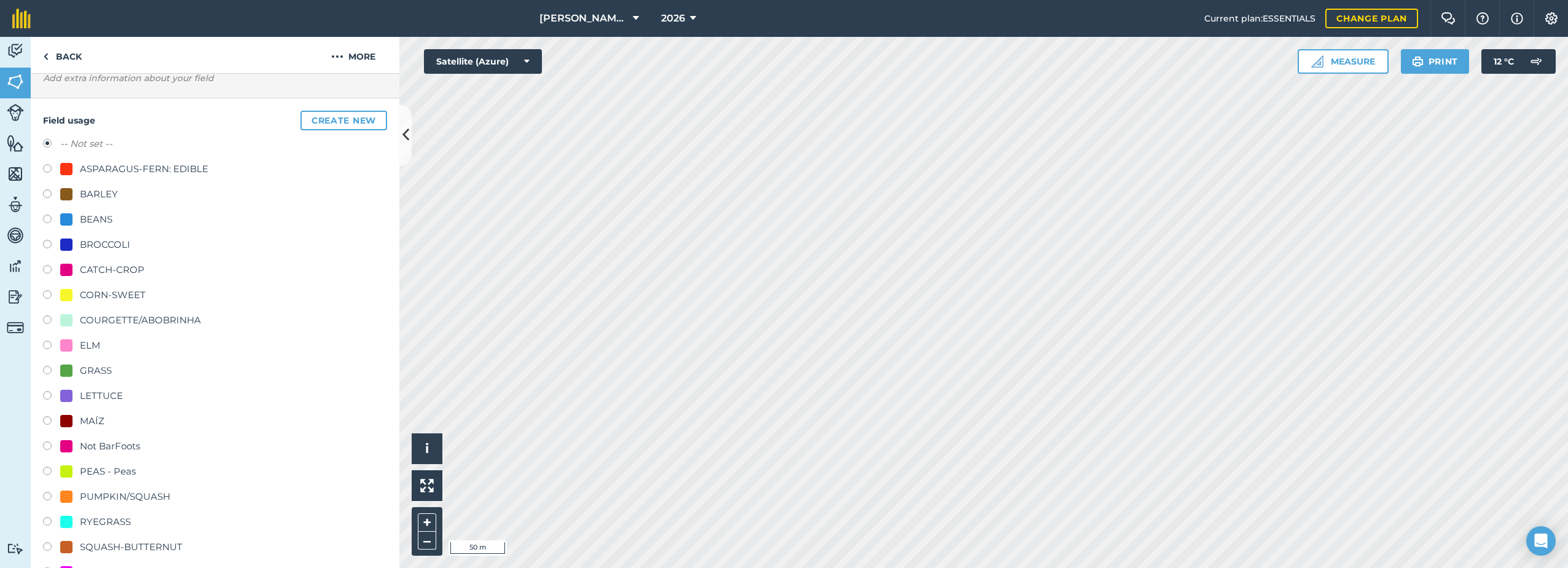
scroll to position [166, 0]
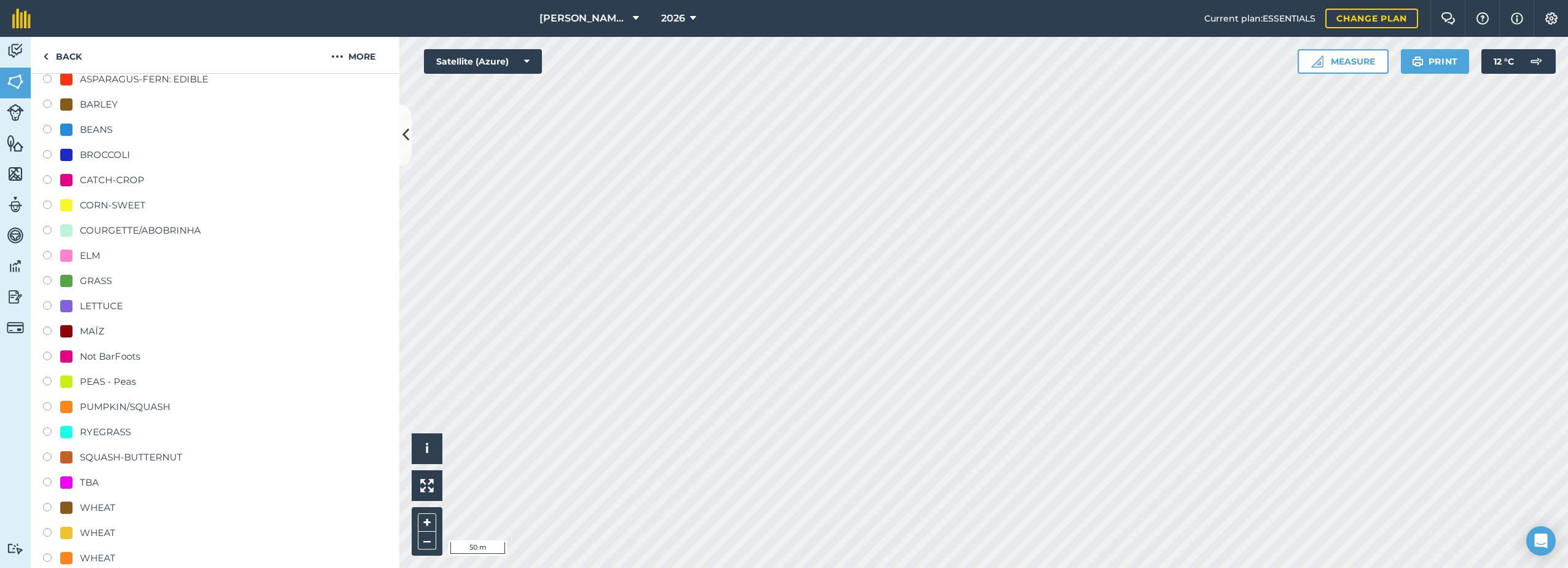
click at [95, 177] on div "CATCH-CROP" at bounding box center [112, 180] width 64 height 15
radio input "true"
radio input "false"
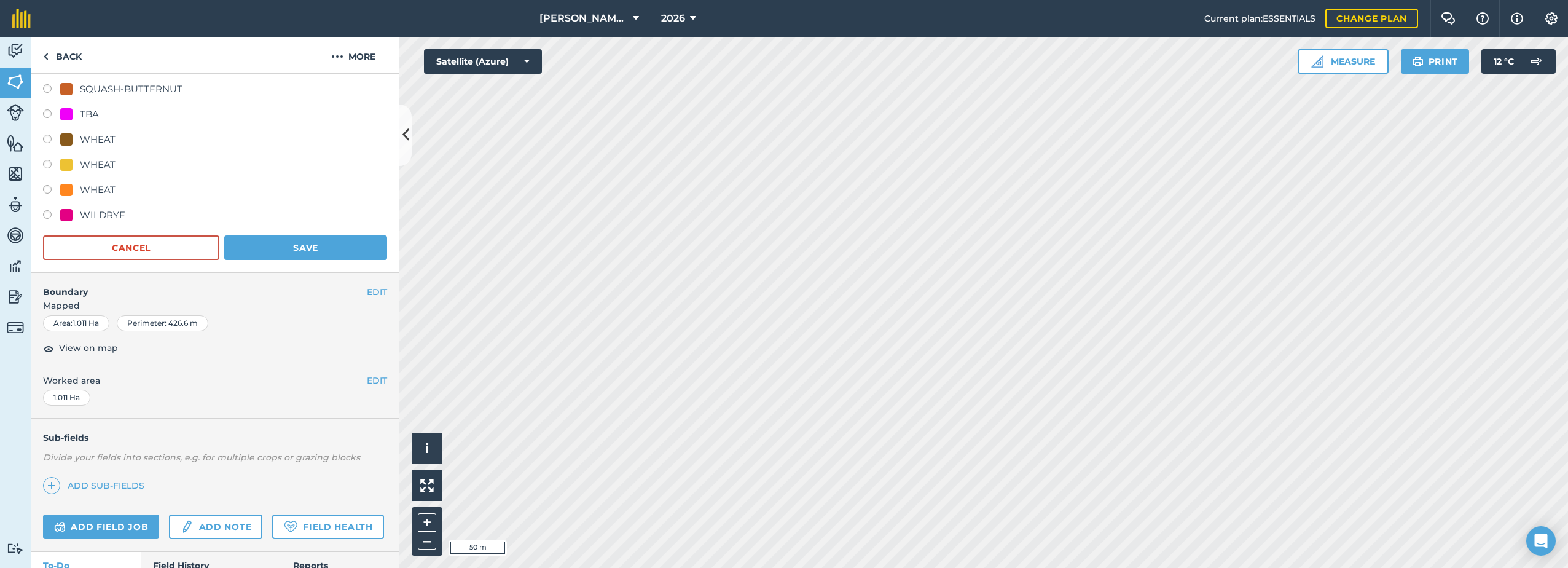
scroll to position [535, 0]
click at [311, 245] on button "Save" at bounding box center [306, 247] width 163 height 24
